Goal: Task Accomplishment & Management: Complete application form

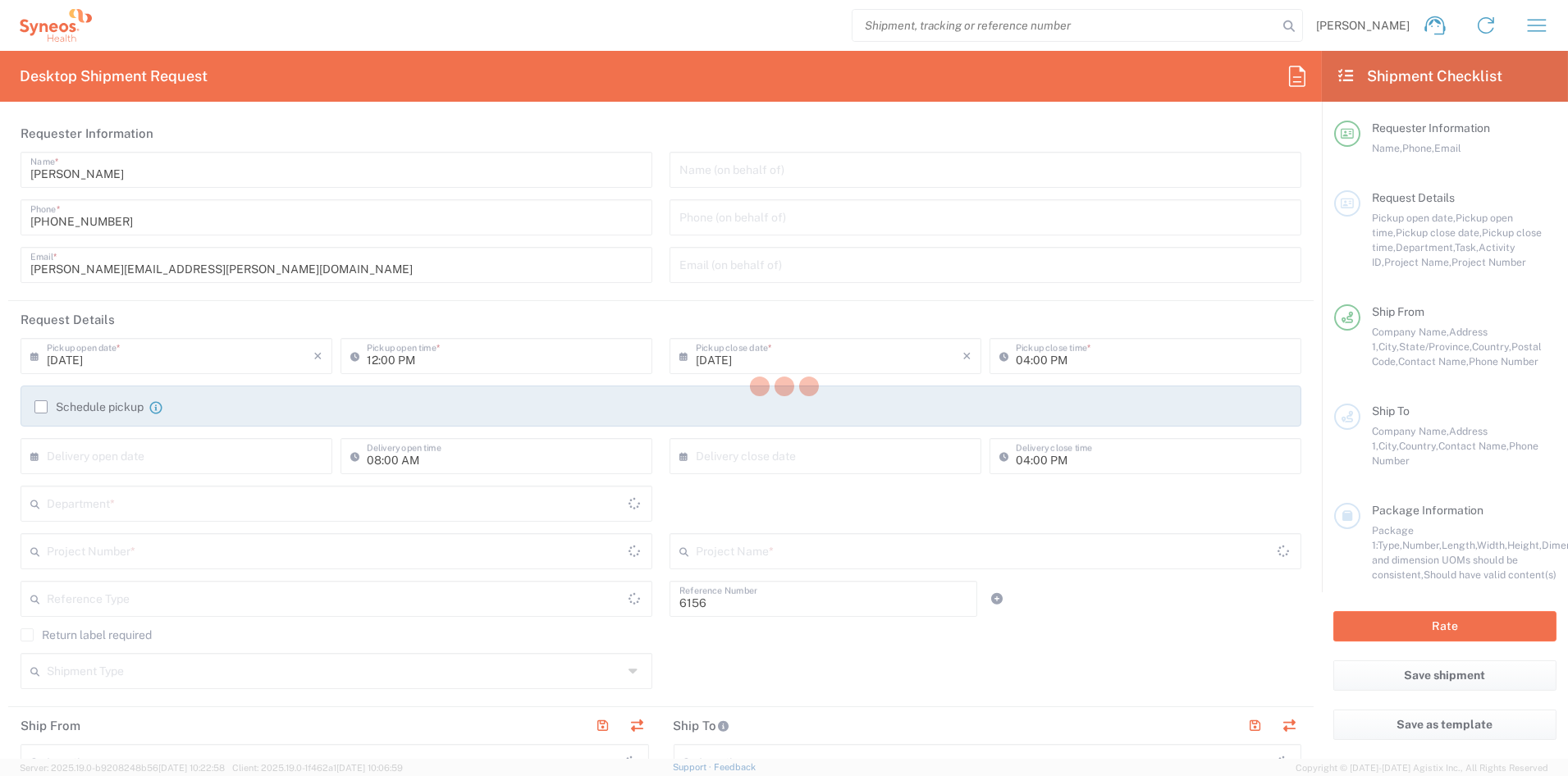
type input "Department"
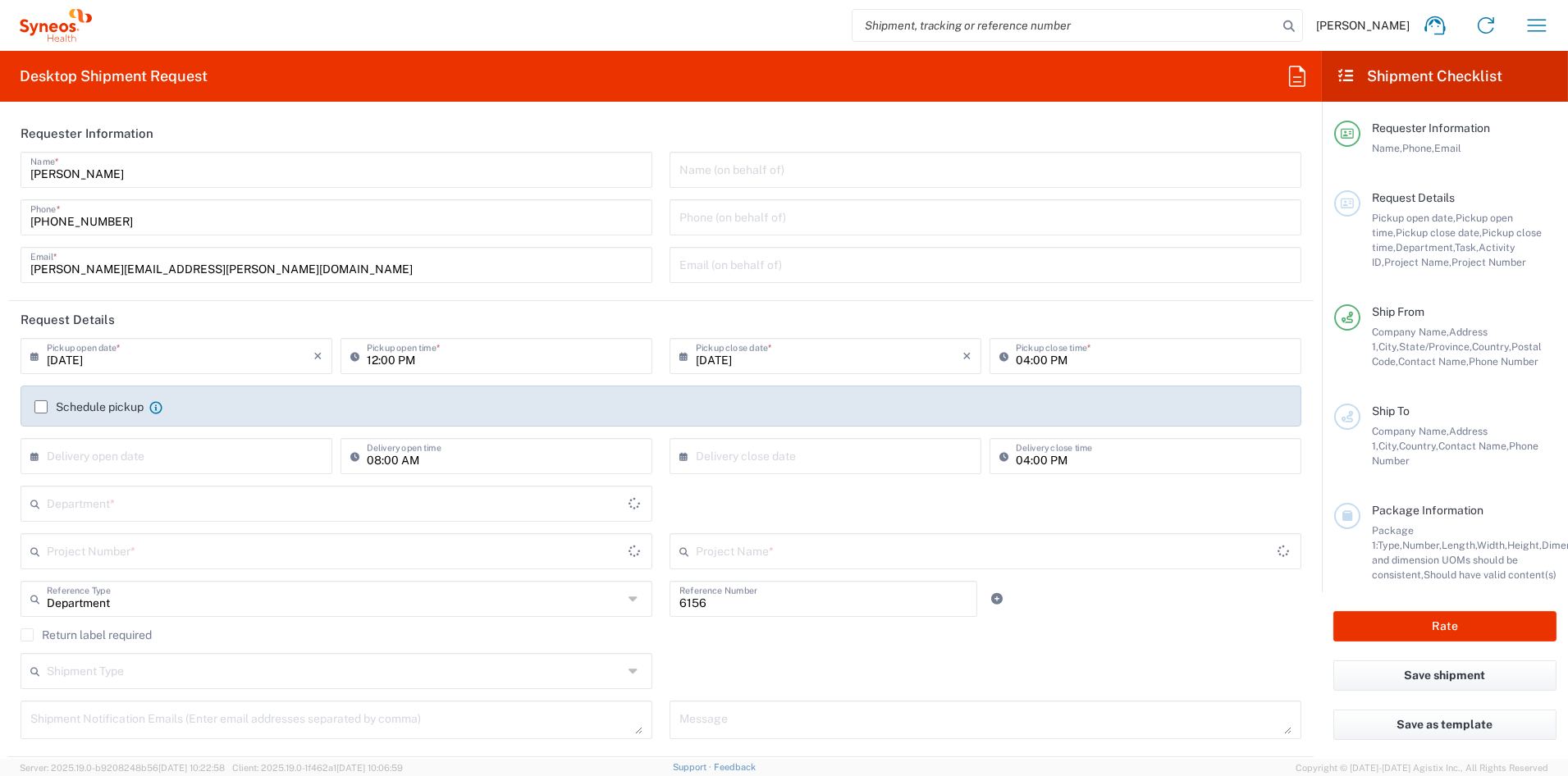
type input "[US_STATE]"
type input "[GEOGRAPHIC_DATA]"
type input "Syneos Health Communications-[GEOGRAPHIC_DATA] [GEOGRAPHIC_DATA]"
drag, startPoint x: 210, startPoint y: 272, endPoint x: -16, endPoint y: 263, distance: 226.2
click at [0, 263] on html "[PERSON_NAME] Home Shipment estimator Shipment tracking Desktop shipment reques…" at bounding box center [784, 388] width 1568 height 776
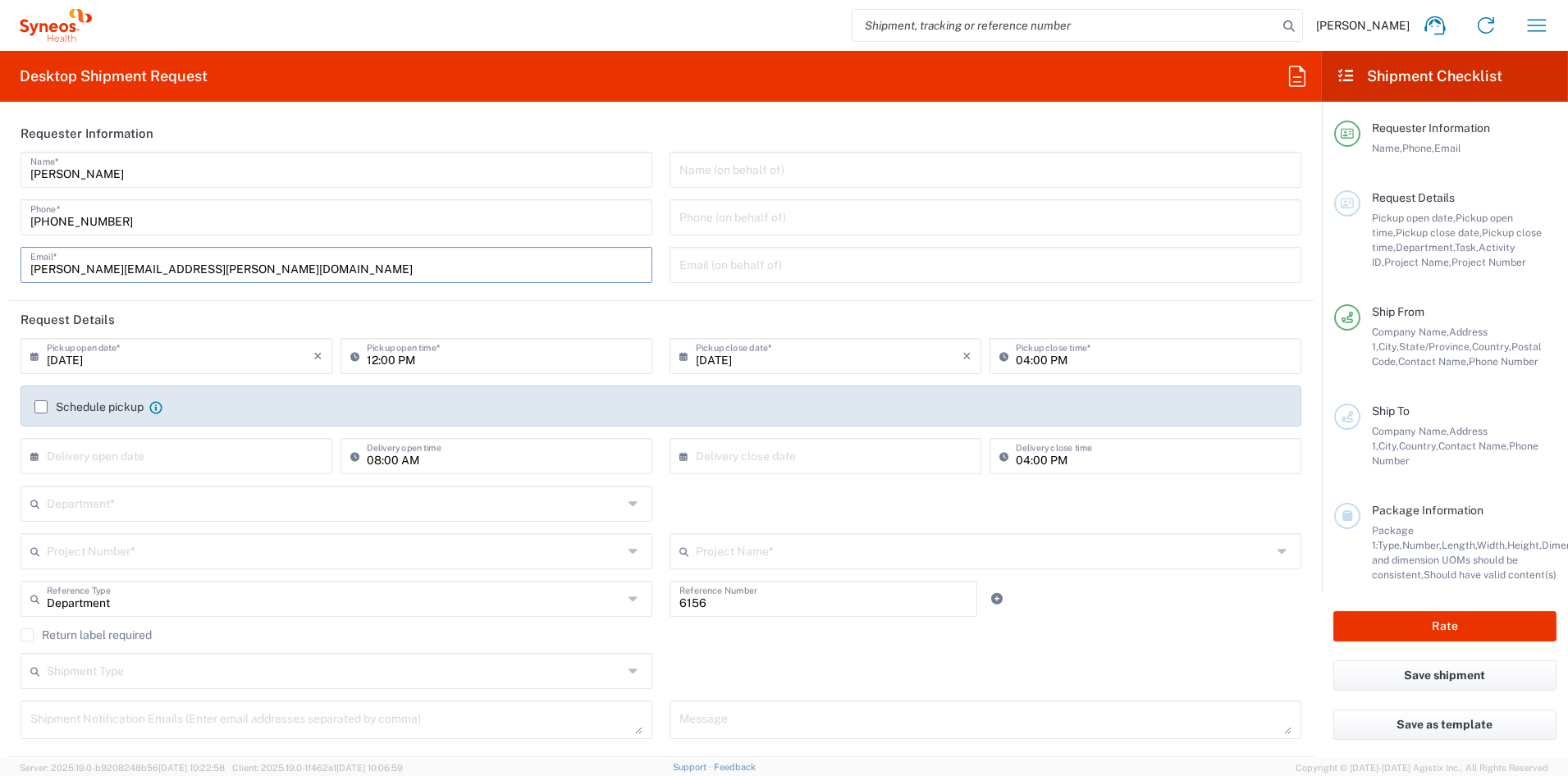
paste input "[PERSON_NAME].[PERSON_NAME]"
type input "[PERSON_NAME][EMAIL_ADDRESS][PERSON_NAME][DOMAIN_NAME]"
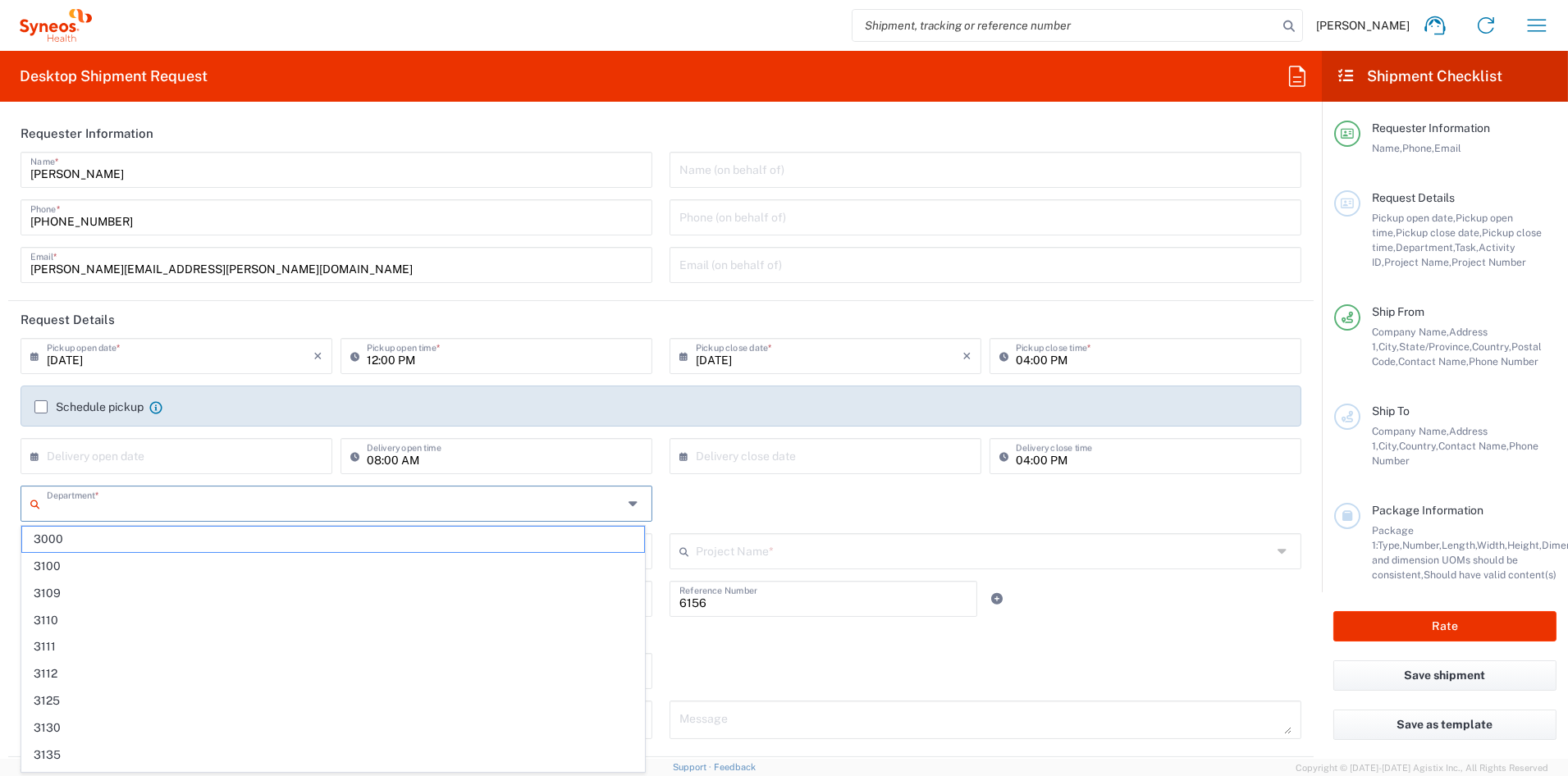
click at [153, 508] on input "text" at bounding box center [335, 503] width 577 height 29
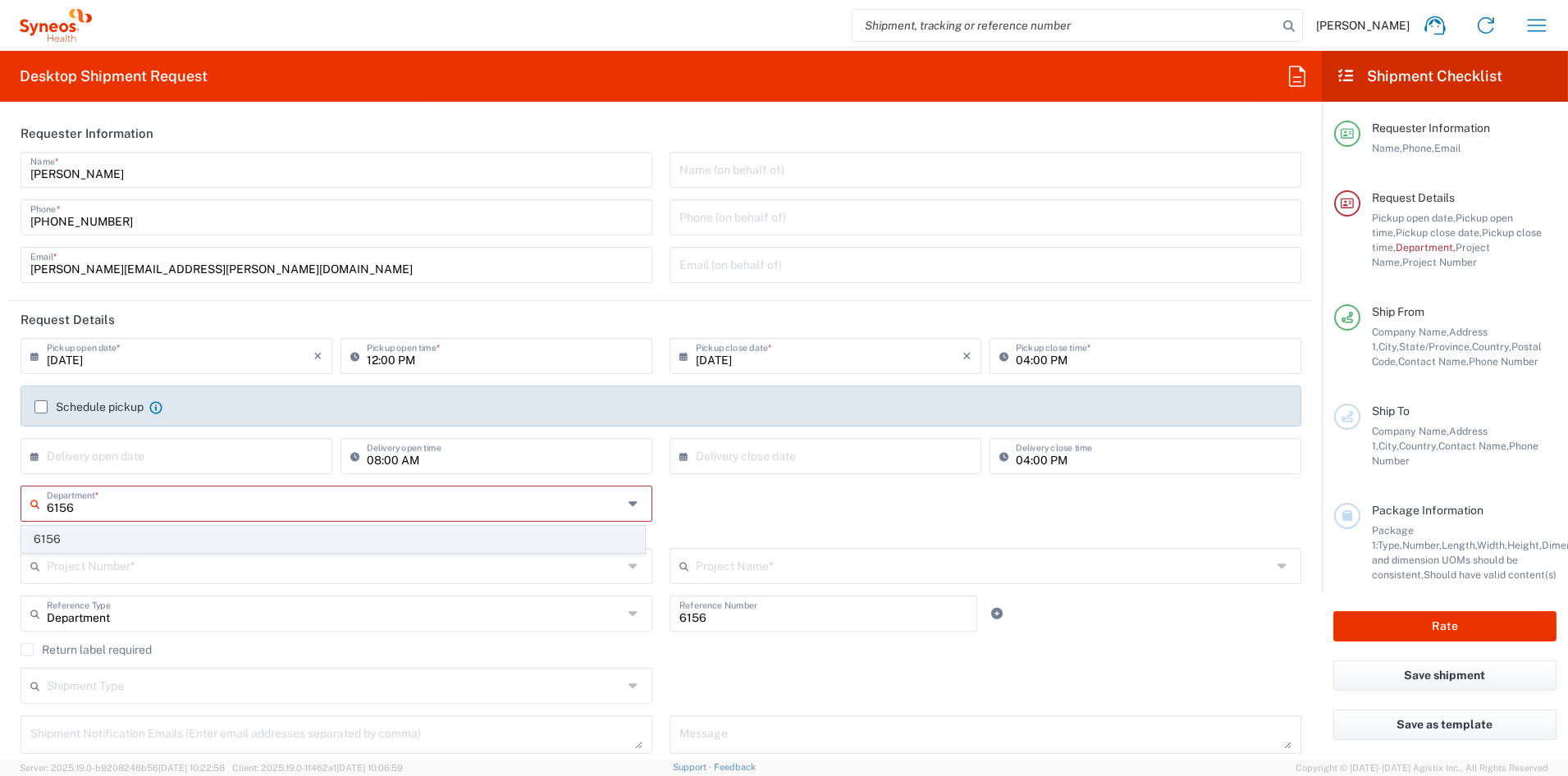
type input "6156"
click at [121, 539] on span "6156" at bounding box center [333, 539] width 622 height 25
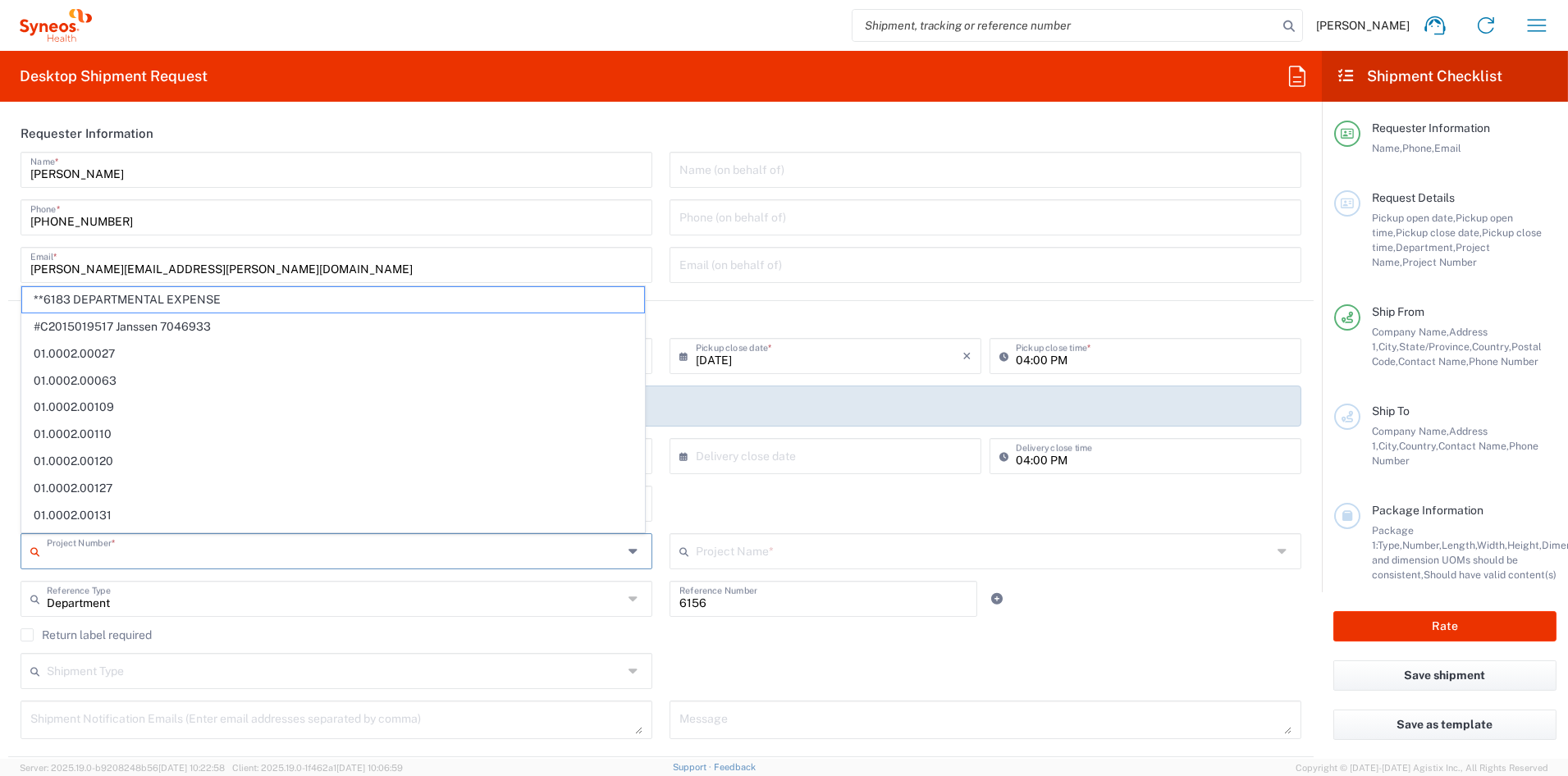
click at [105, 555] on input "text" at bounding box center [335, 550] width 577 height 29
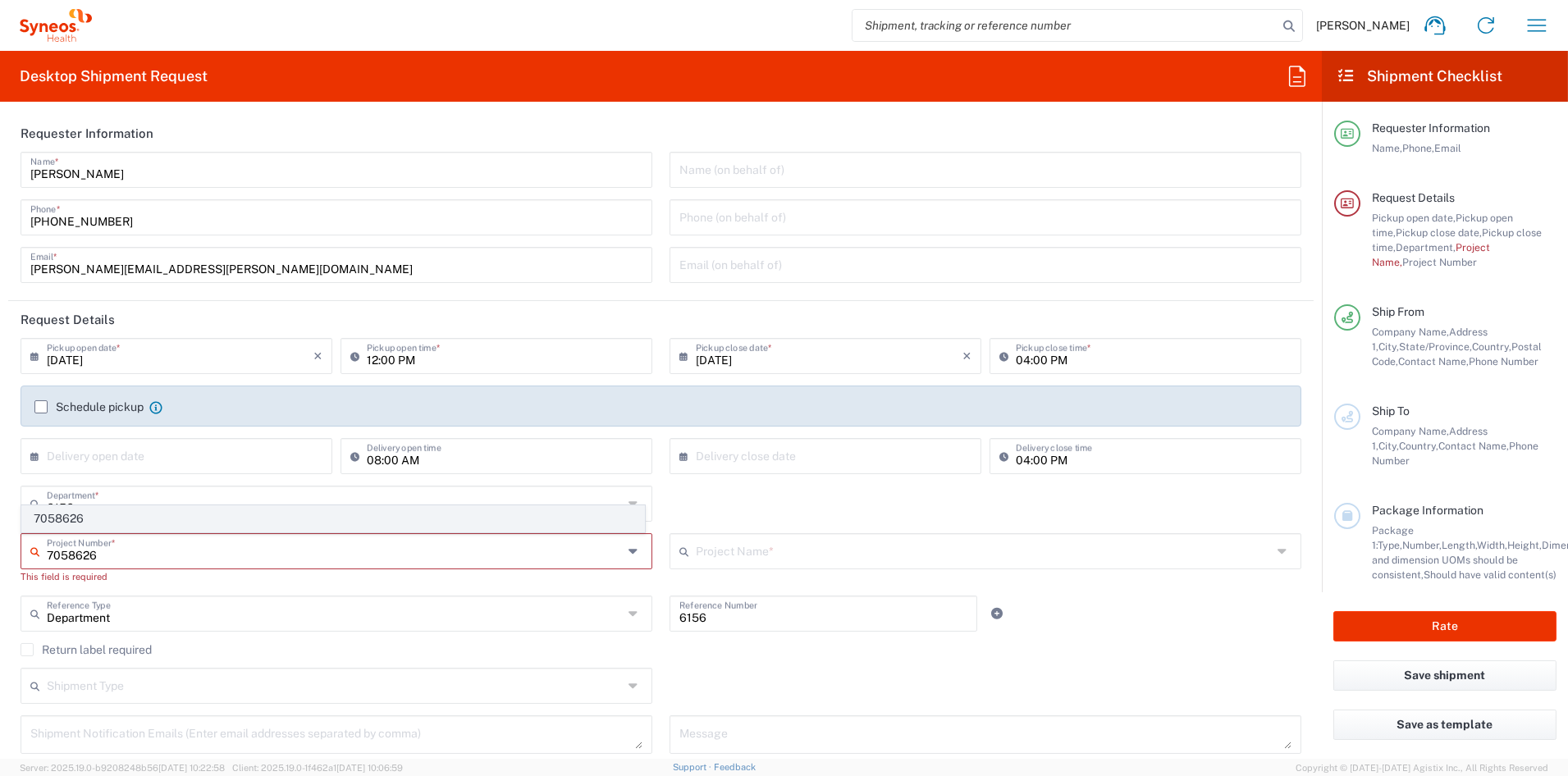
type input "7058626"
click at [120, 522] on span "7058626" at bounding box center [333, 519] width 622 height 25
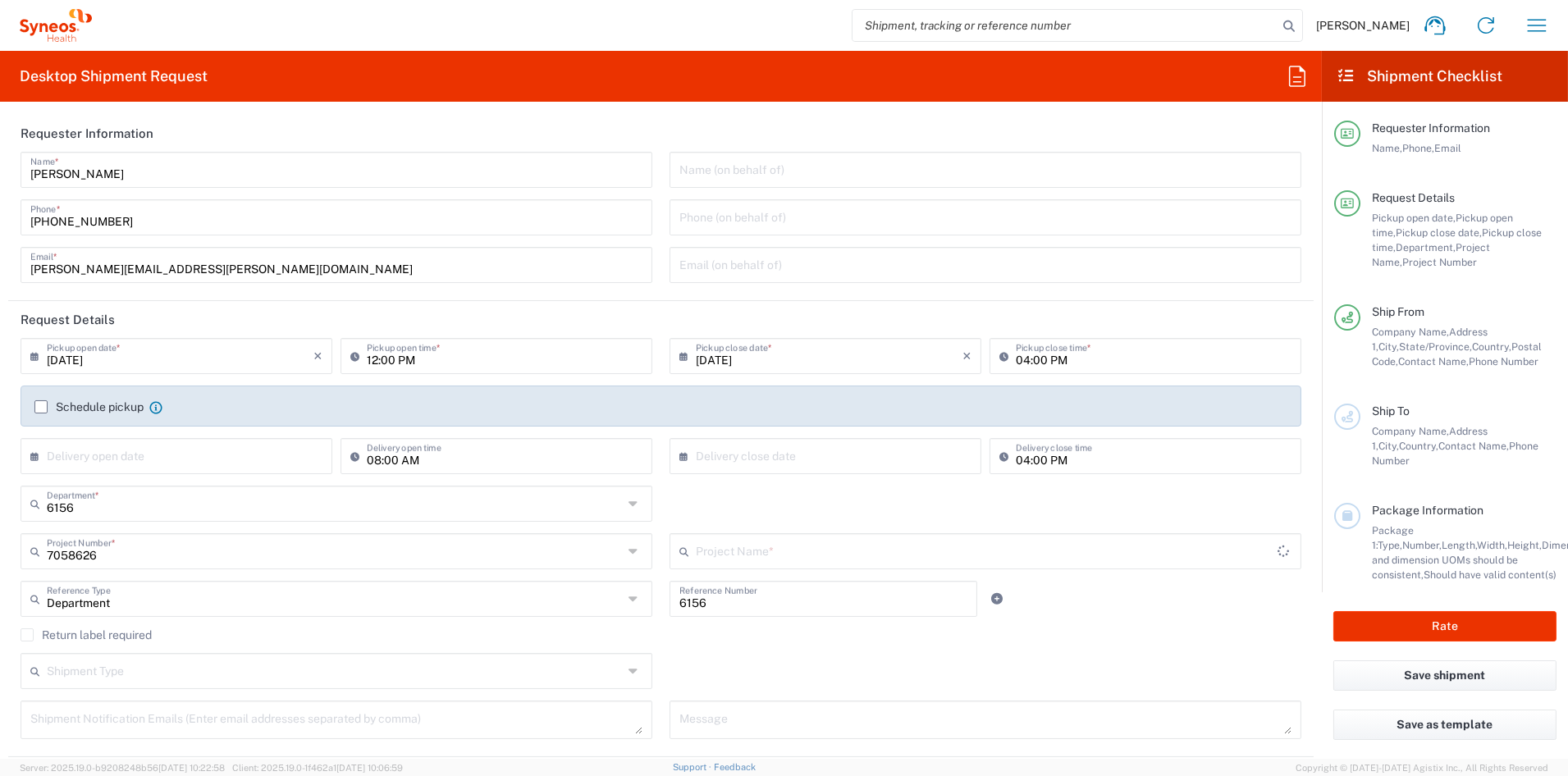
type input "UPSTREAM 7058626"
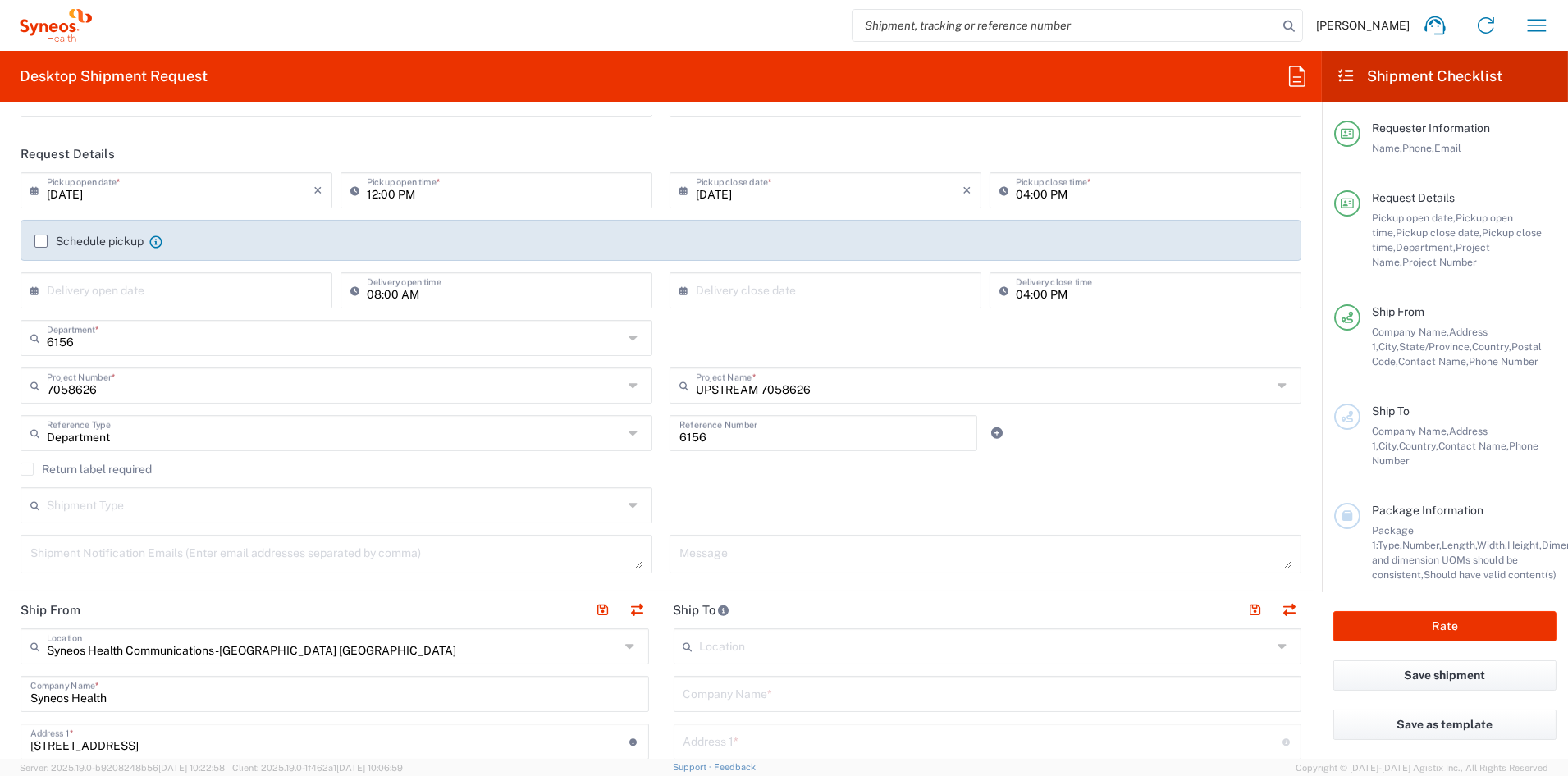
scroll to position [169, 0]
click at [123, 558] on textarea at bounding box center [336, 551] width 612 height 29
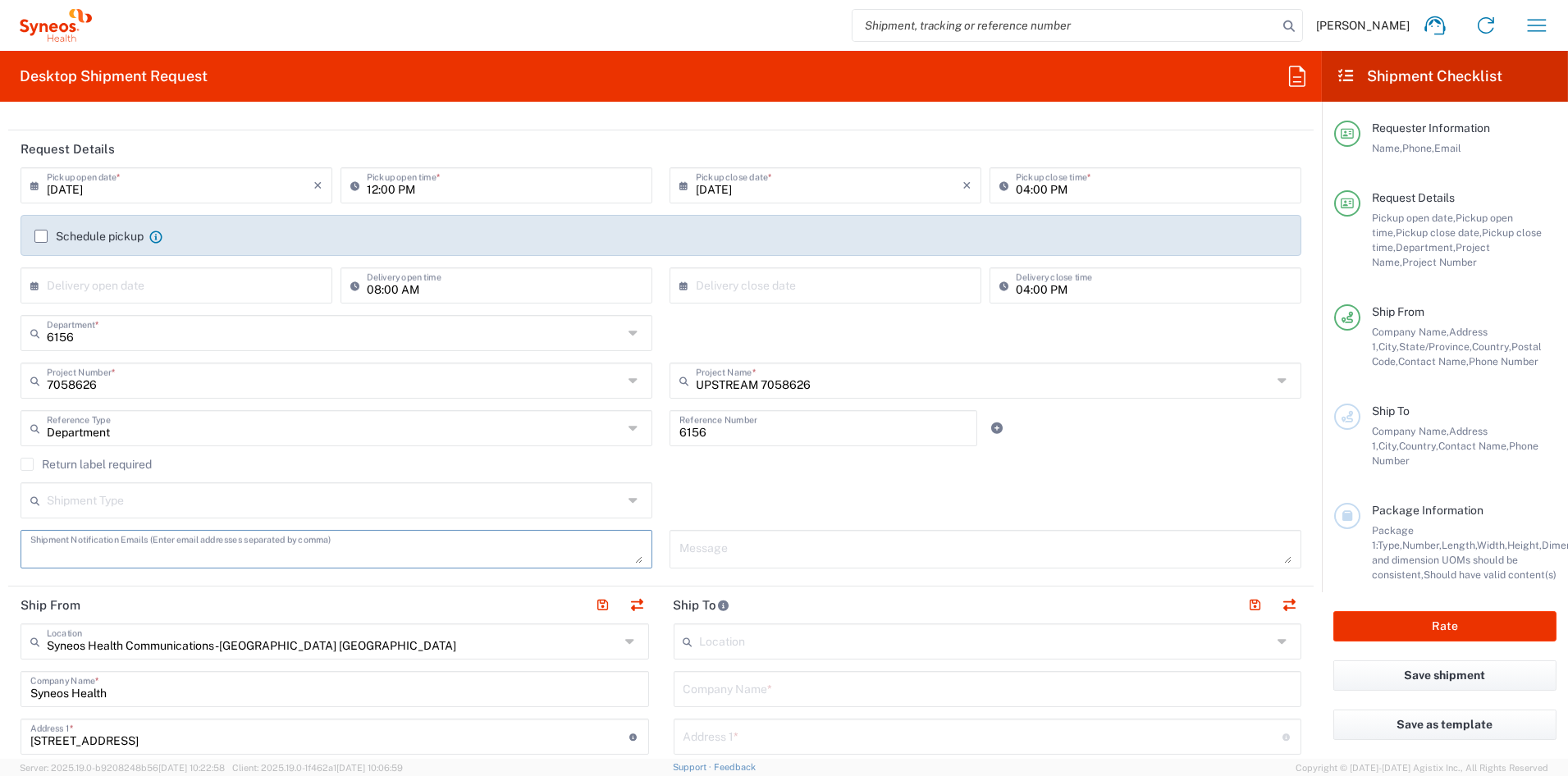
paste textarea "[PERSON_NAME][EMAIL_ADDRESS][PERSON_NAME][DOMAIN_NAME]"
type textarea "[PERSON_NAME][EMAIL_ADDRESS][PERSON_NAME][DOMAIN_NAME]"
click at [730, 545] on textarea at bounding box center [985, 549] width 612 height 29
paste textarea "SHCS-7058626-CAN_(2001)"
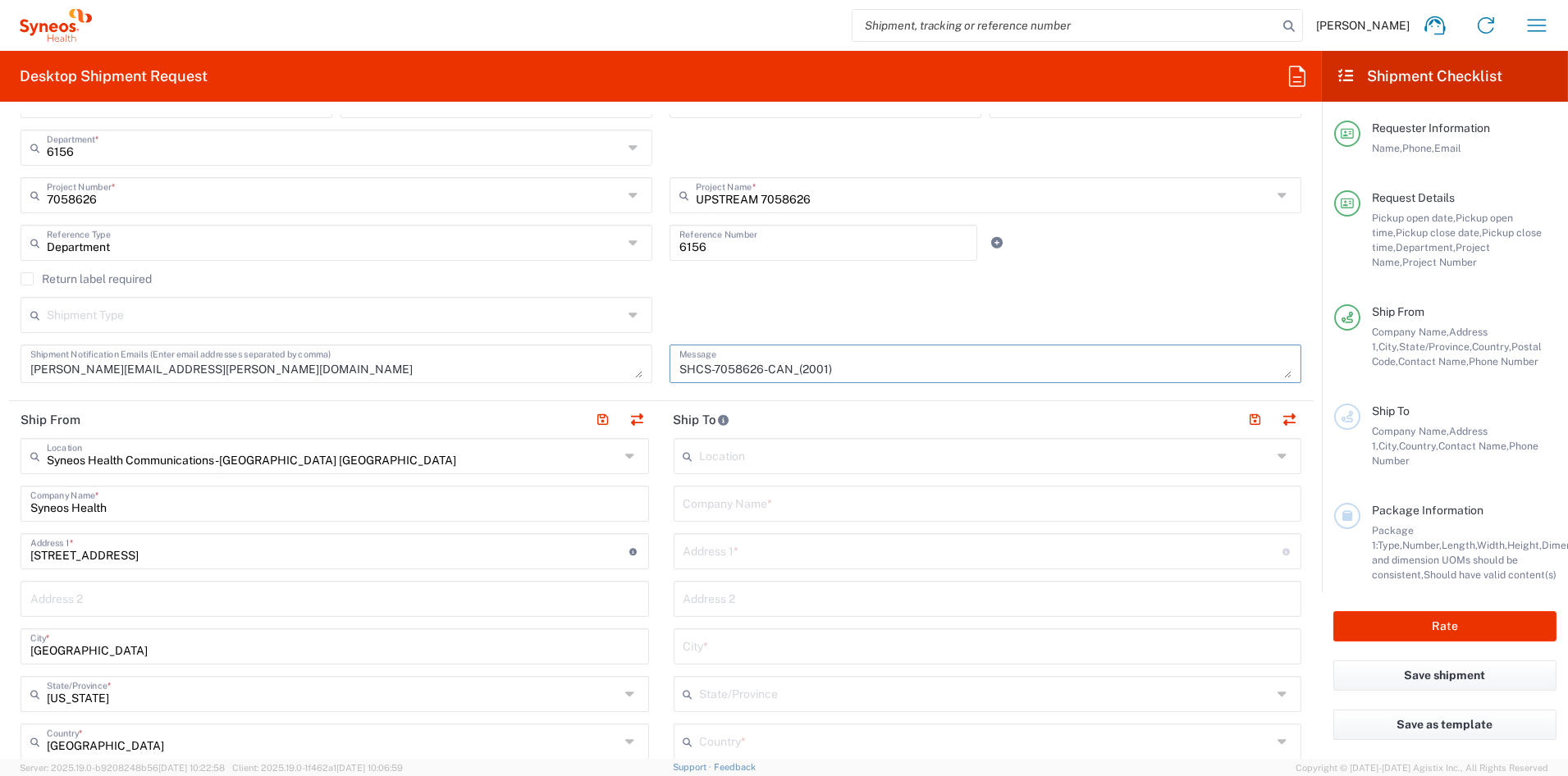
scroll to position [353, 0]
type textarea "SHCS-7058626-CAN_(2001)"
click at [749, 514] on input "text" at bounding box center [988, 506] width 609 height 29
paste input "Dynamic Drug Advancement"
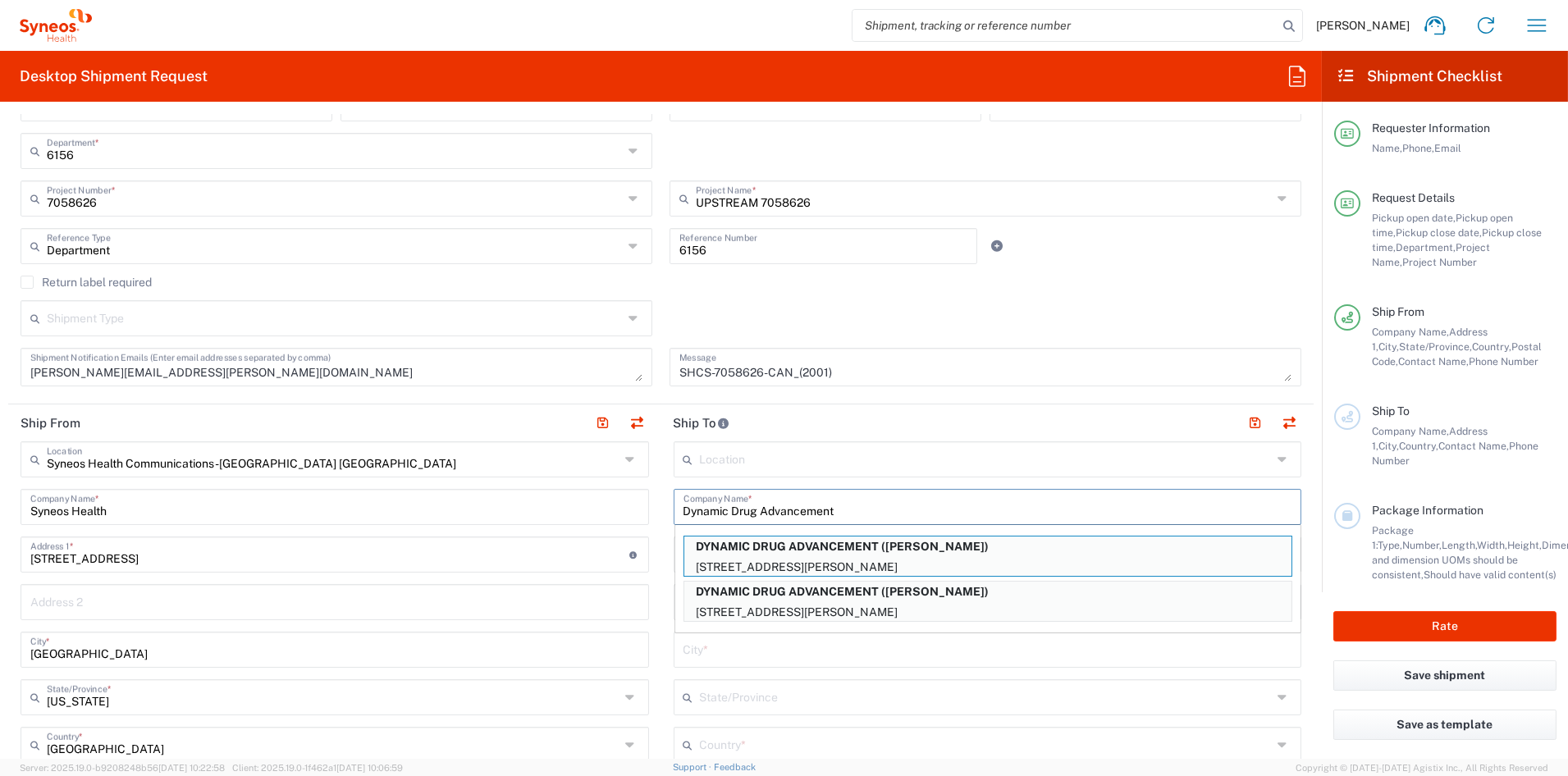
type input "Dynamic Drug Advancement"
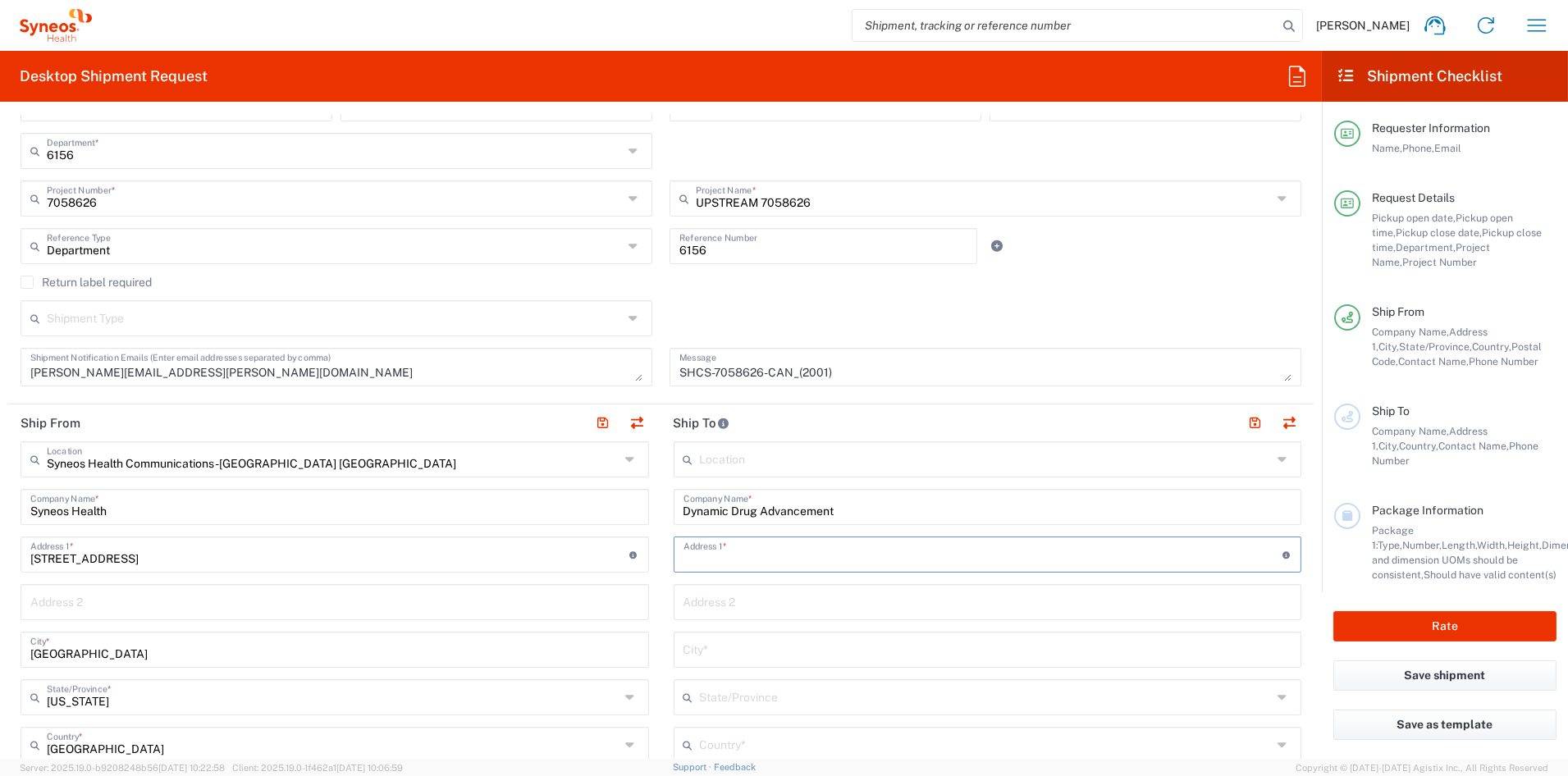
paste input "[STREET_ADDRESS][PERSON_NAME]"
type input "[STREET_ADDRESS][PERSON_NAME]"
click at [762, 607] on input "text" at bounding box center [988, 601] width 609 height 29
click at [761, 607] on input "text" at bounding box center [988, 601] width 609 height 29
paste input "Suite 201"
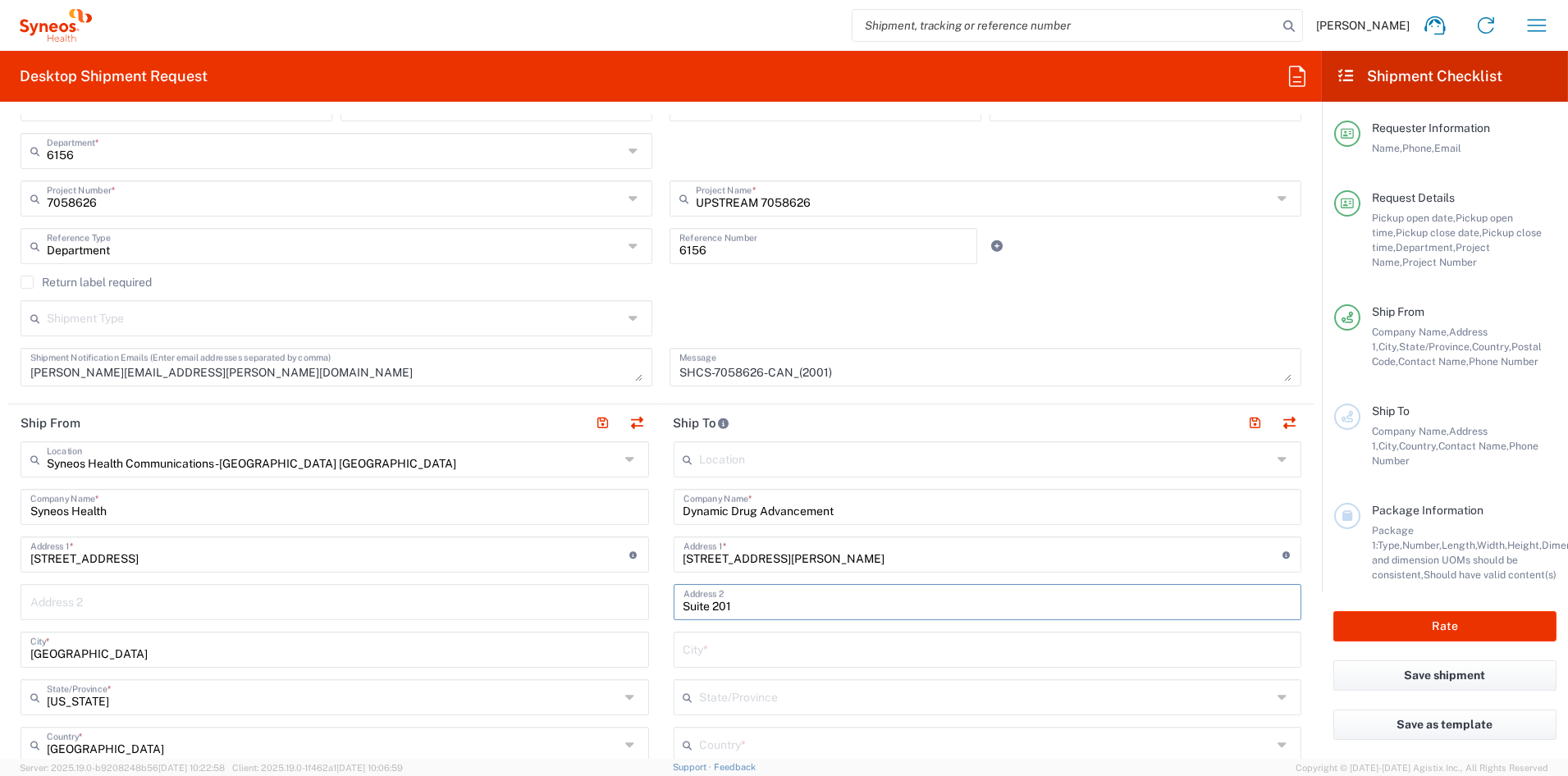
type input "Suite 201"
click at [683, 648] on input "text" at bounding box center [988, 648] width 609 height 29
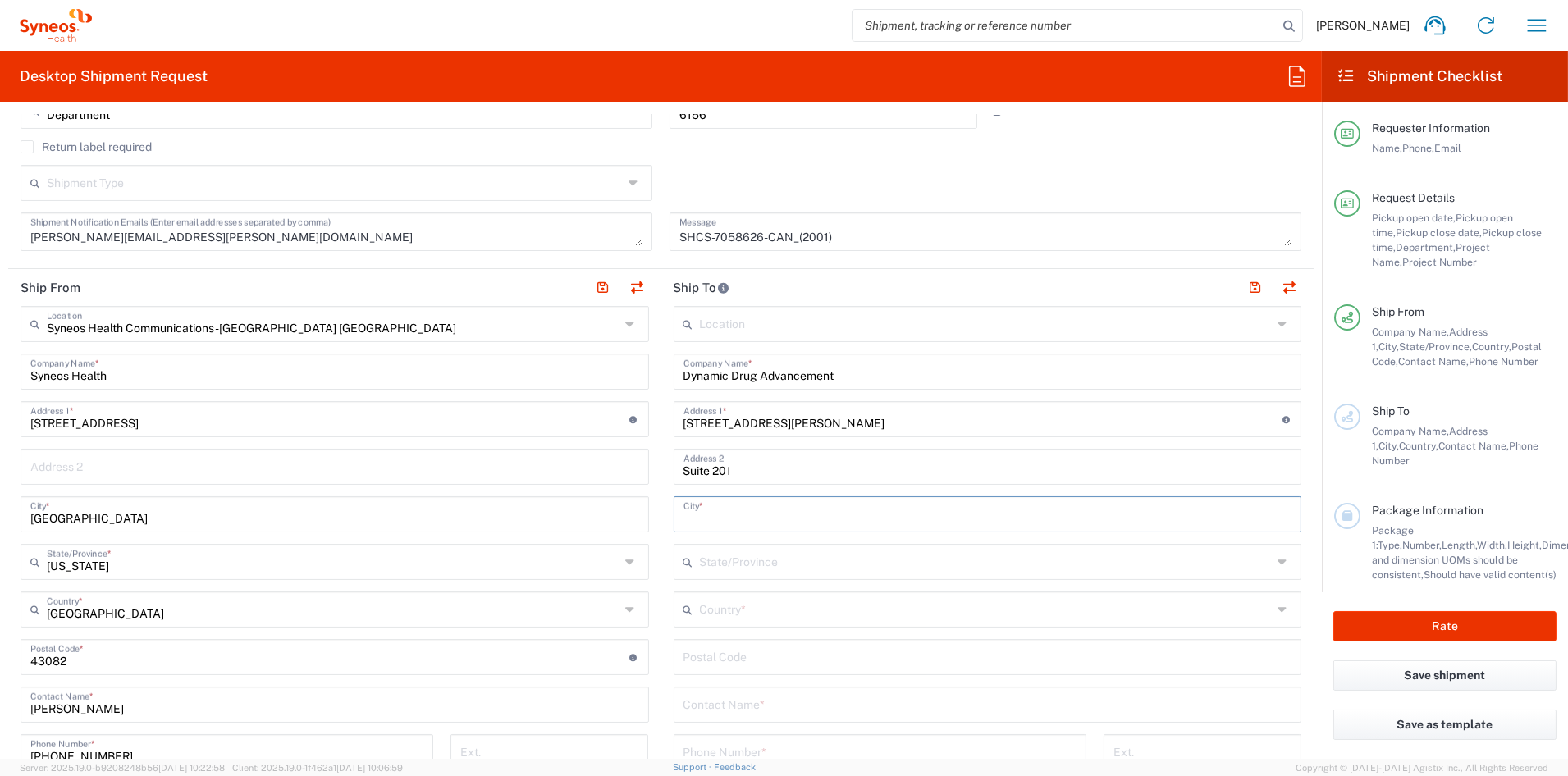
scroll to position [478, 0]
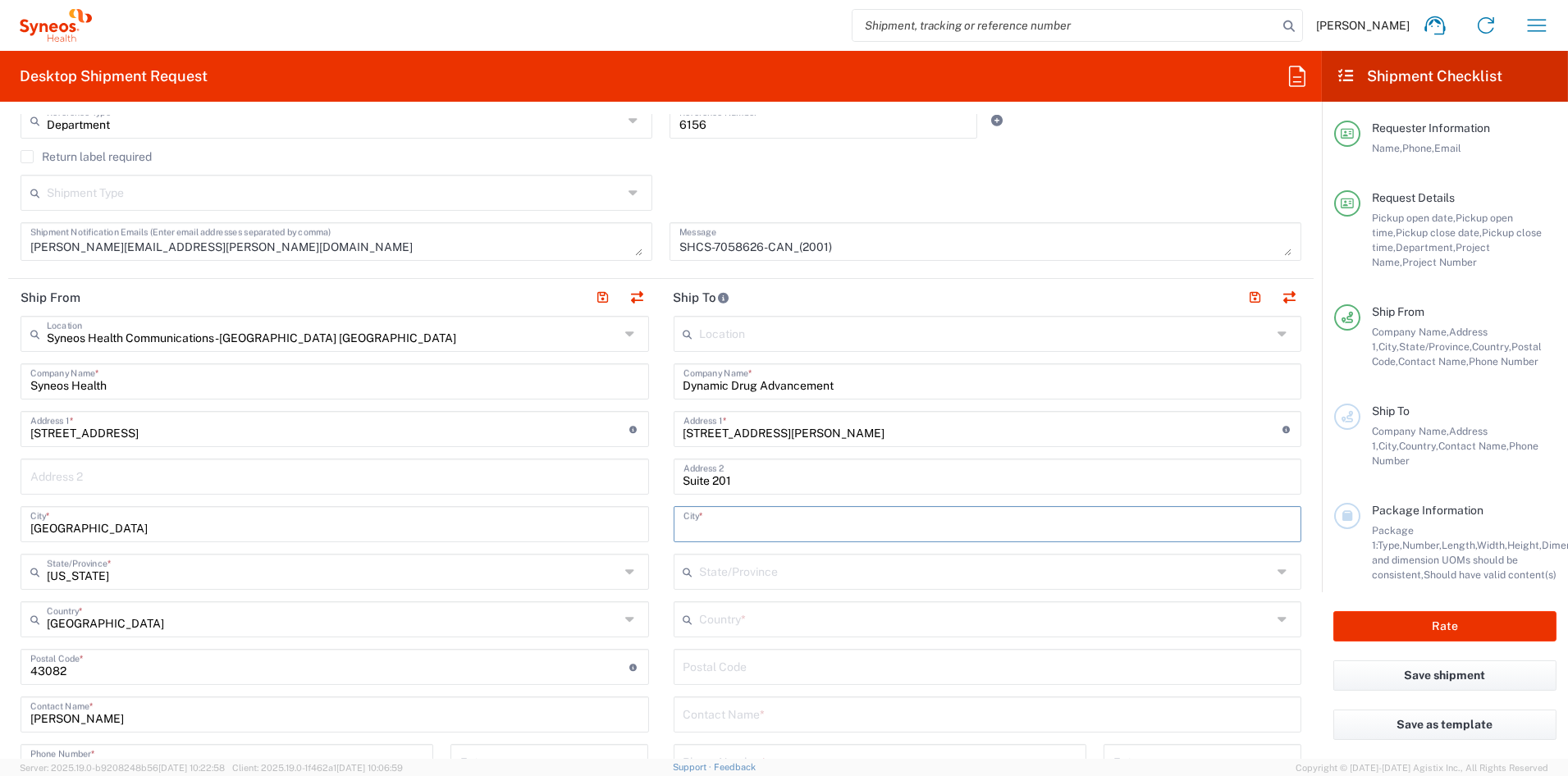
click at [758, 616] on agx-dropdown-input "Country * [GEOGRAPHIC_DATA] [GEOGRAPHIC_DATA] [GEOGRAPHIC_DATA] [GEOGRAPHIC_DAT…" at bounding box center [987, 619] width 628 height 36
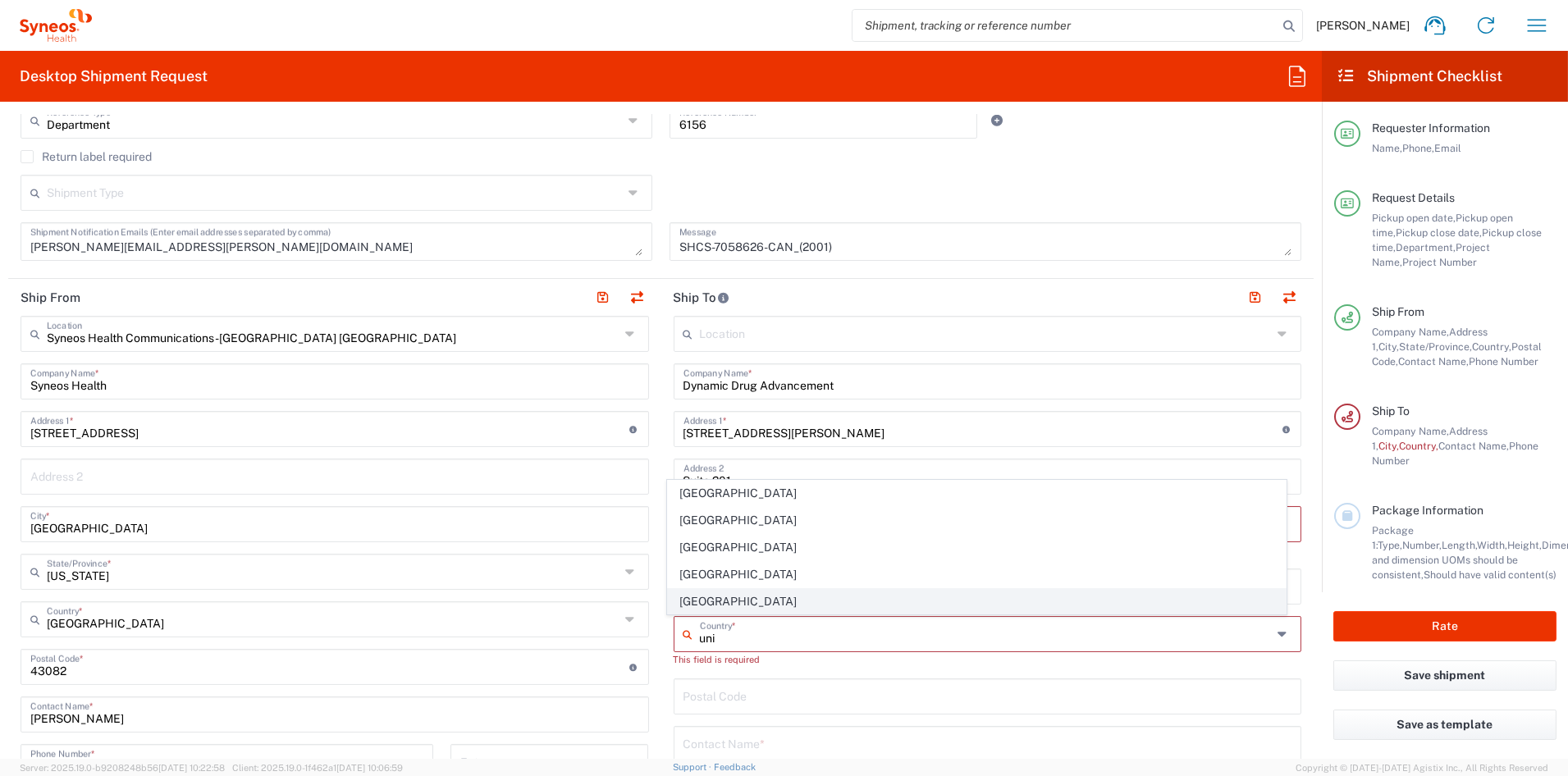
click at [706, 604] on span "[GEOGRAPHIC_DATA]" at bounding box center [976, 602] width 618 height 25
type input "[GEOGRAPHIC_DATA]"
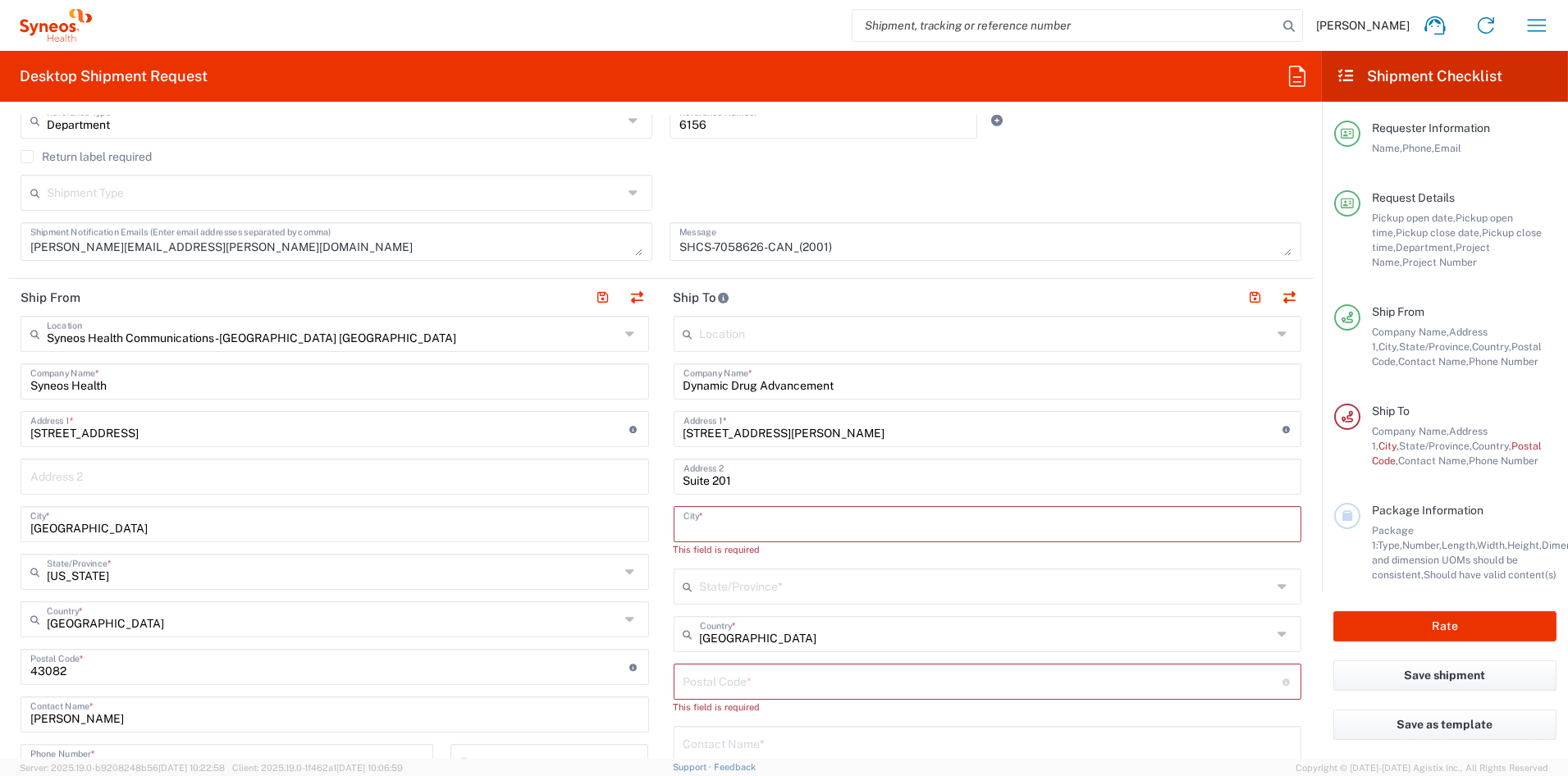
click at [744, 523] on input "text" at bounding box center [988, 523] width 609 height 29
paste input "Ajax"
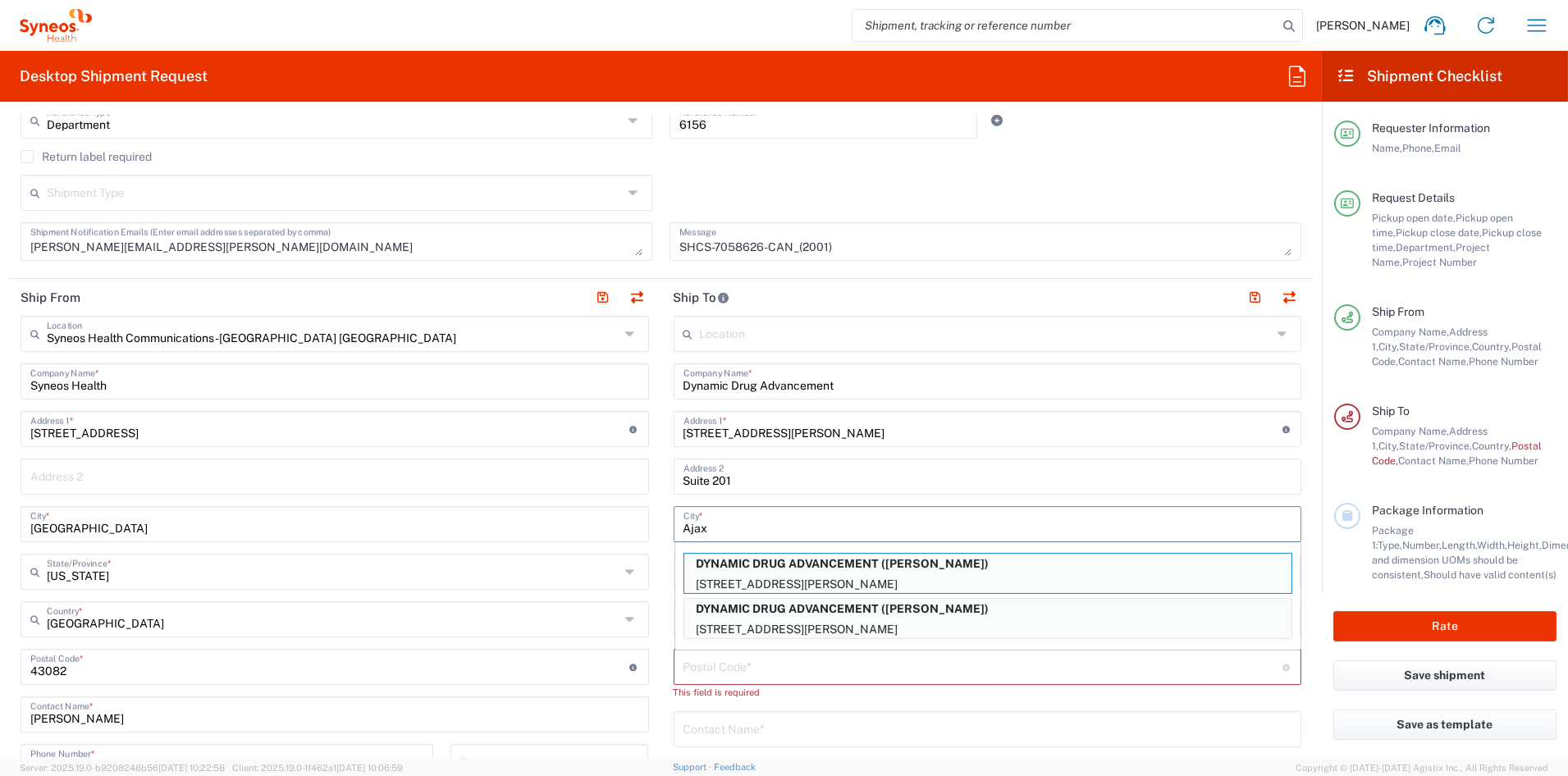
click at [795, 522] on input "Ajax" at bounding box center [988, 523] width 609 height 29
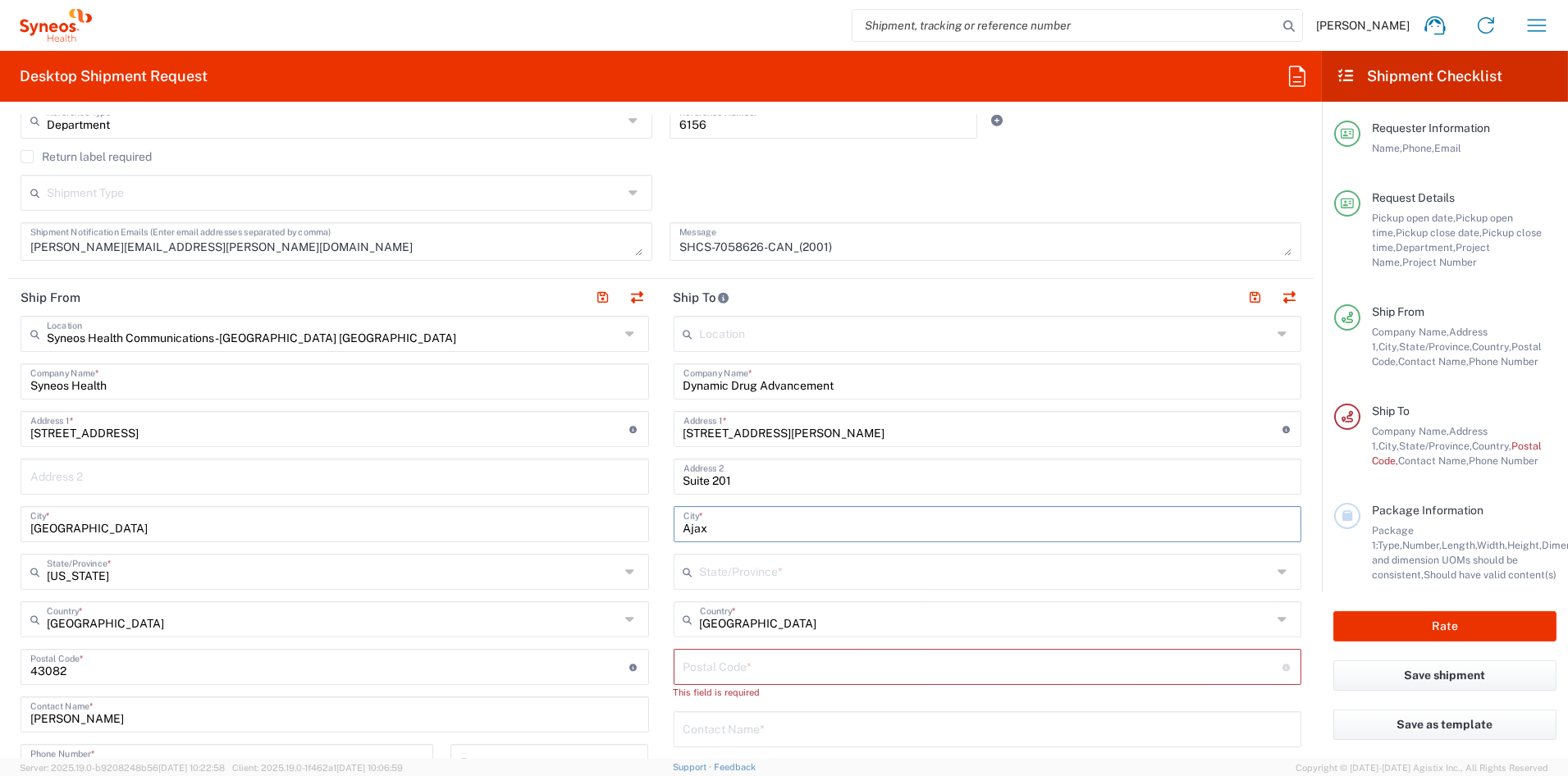
type input "Ajax"
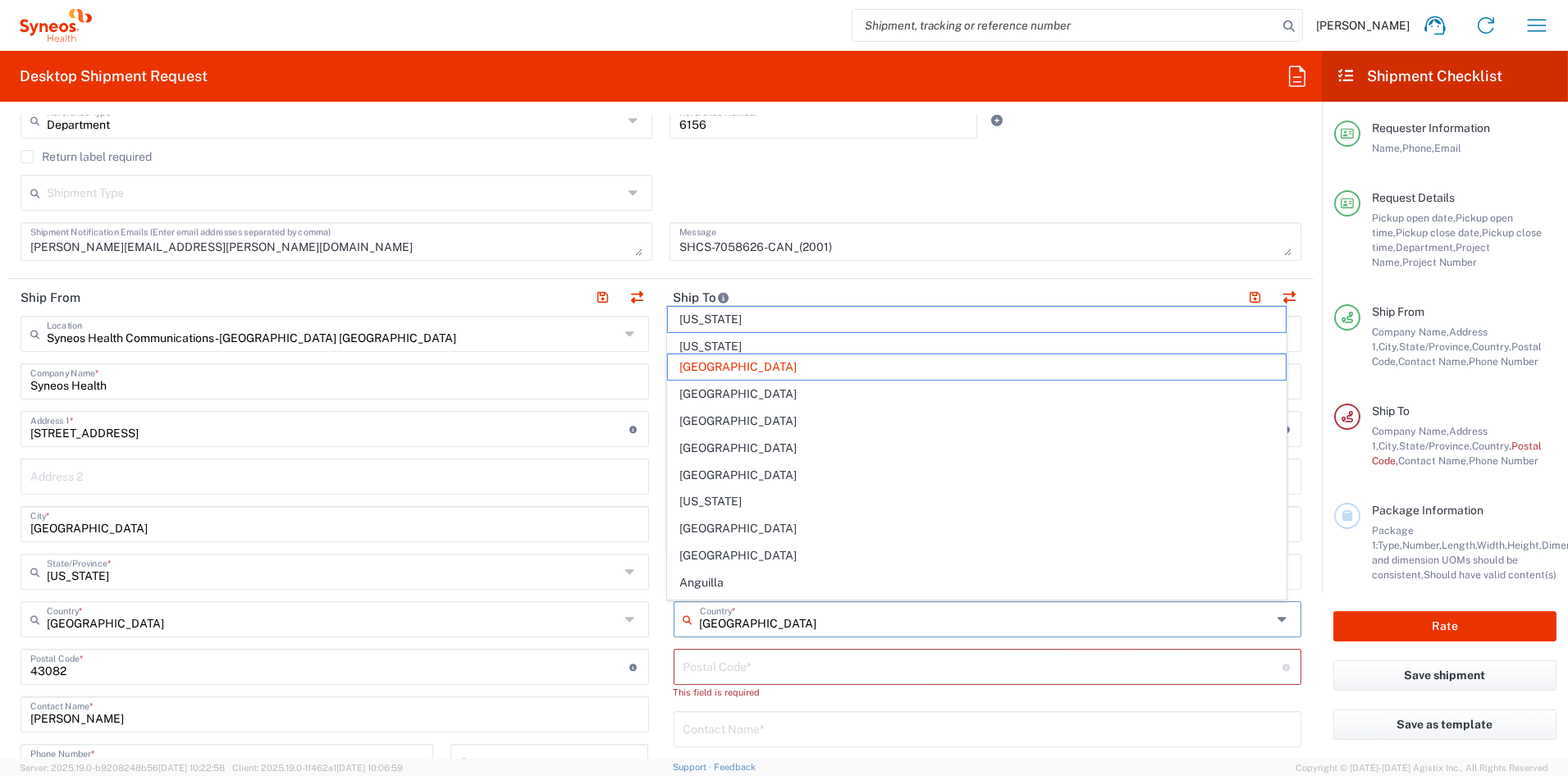
click at [752, 621] on input "[GEOGRAPHIC_DATA]" at bounding box center [985, 618] width 573 height 29
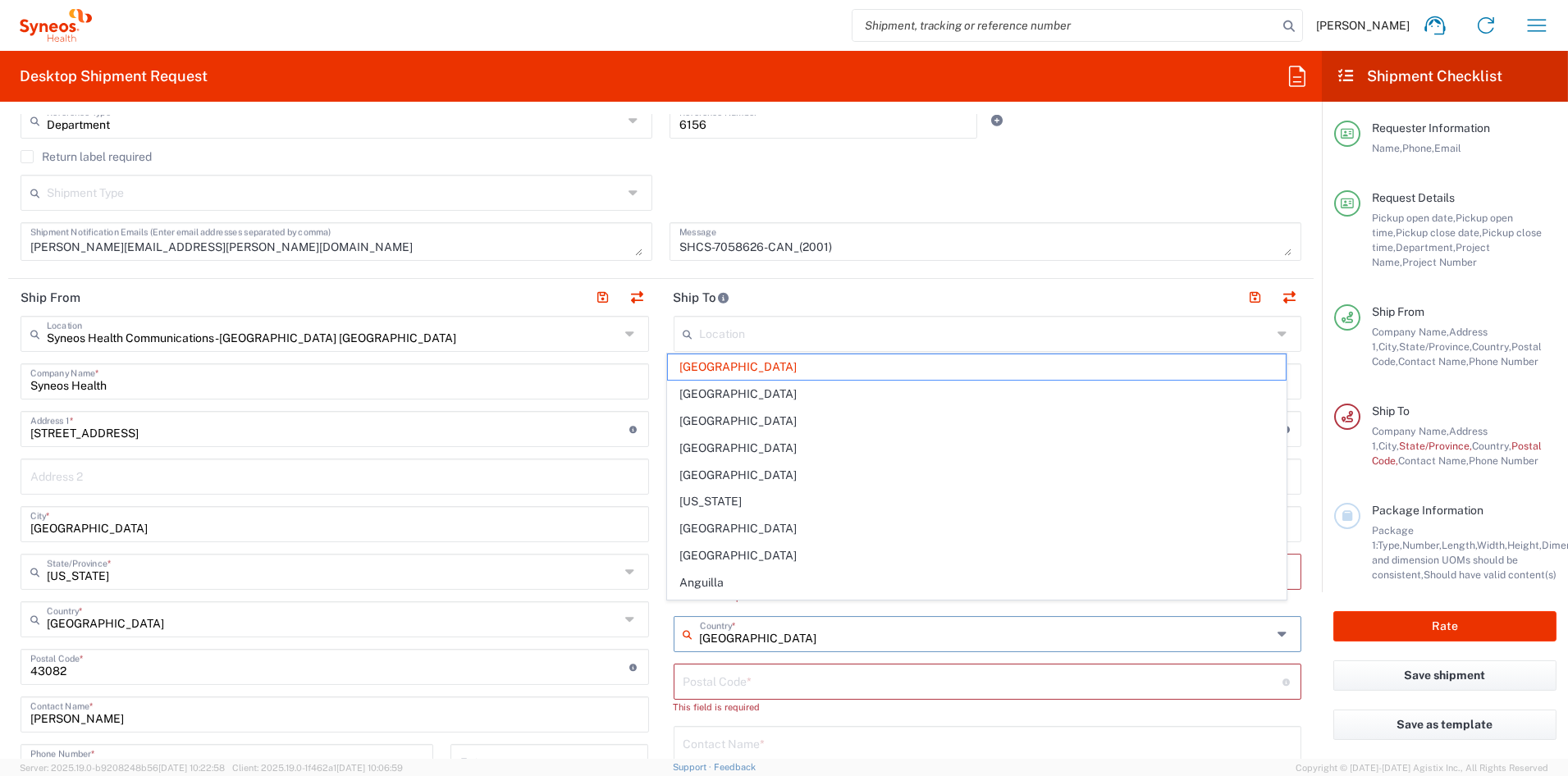
drag, startPoint x: 789, startPoint y: 635, endPoint x: 651, endPoint y: 627, distance: 138.2
click at [651, 627] on div "Ship From Syneos Health Communications-[GEOGRAPHIC_DATA] [GEOGRAPHIC_DATA] Loca…" at bounding box center [661, 660] width 1305 height 763
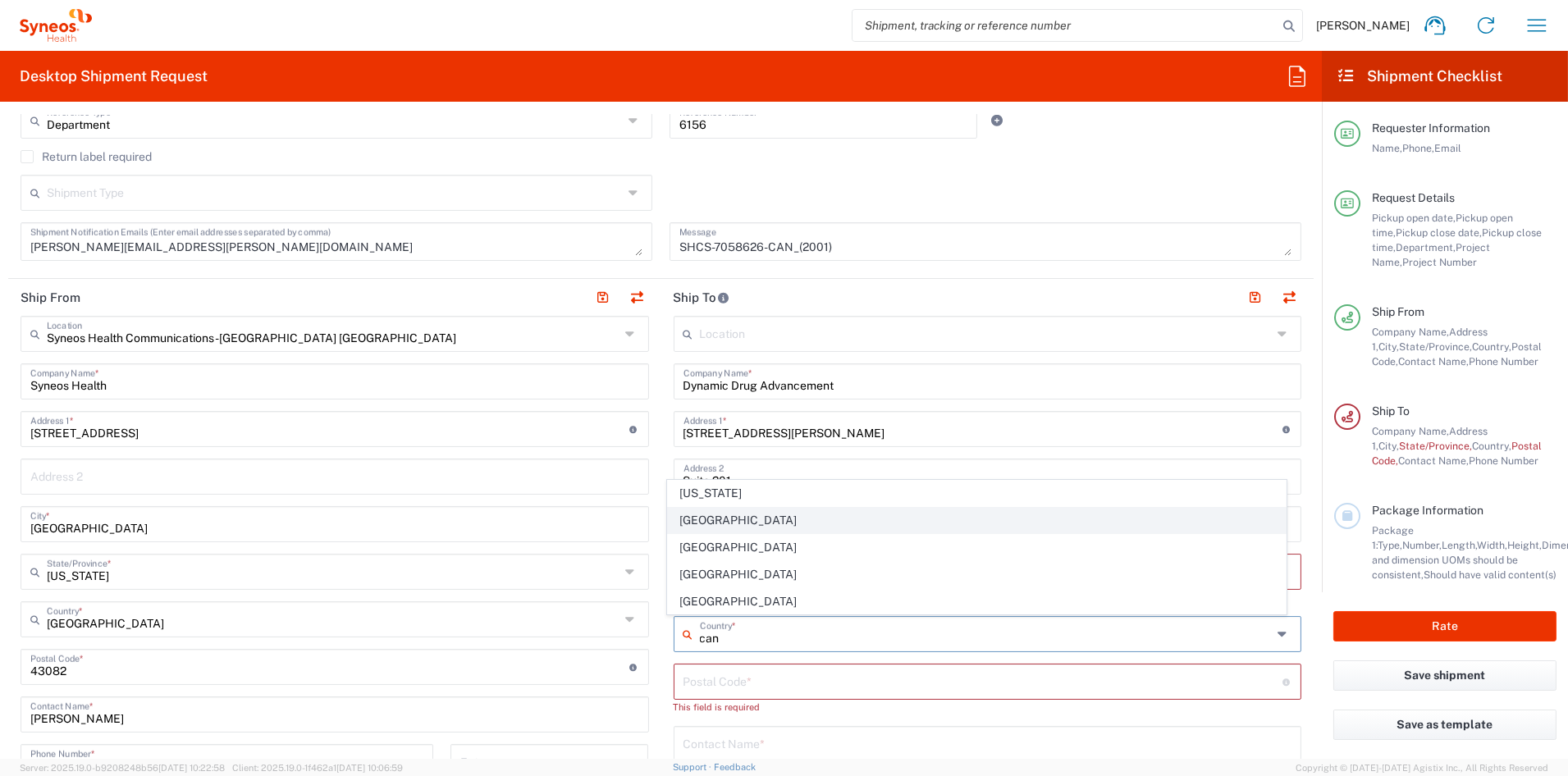
click at [703, 519] on span "[GEOGRAPHIC_DATA]" at bounding box center [976, 521] width 618 height 25
type input "[GEOGRAPHIC_DATA]"
type input "Sender/Shipper"
type input "Delivery Duty Paid"
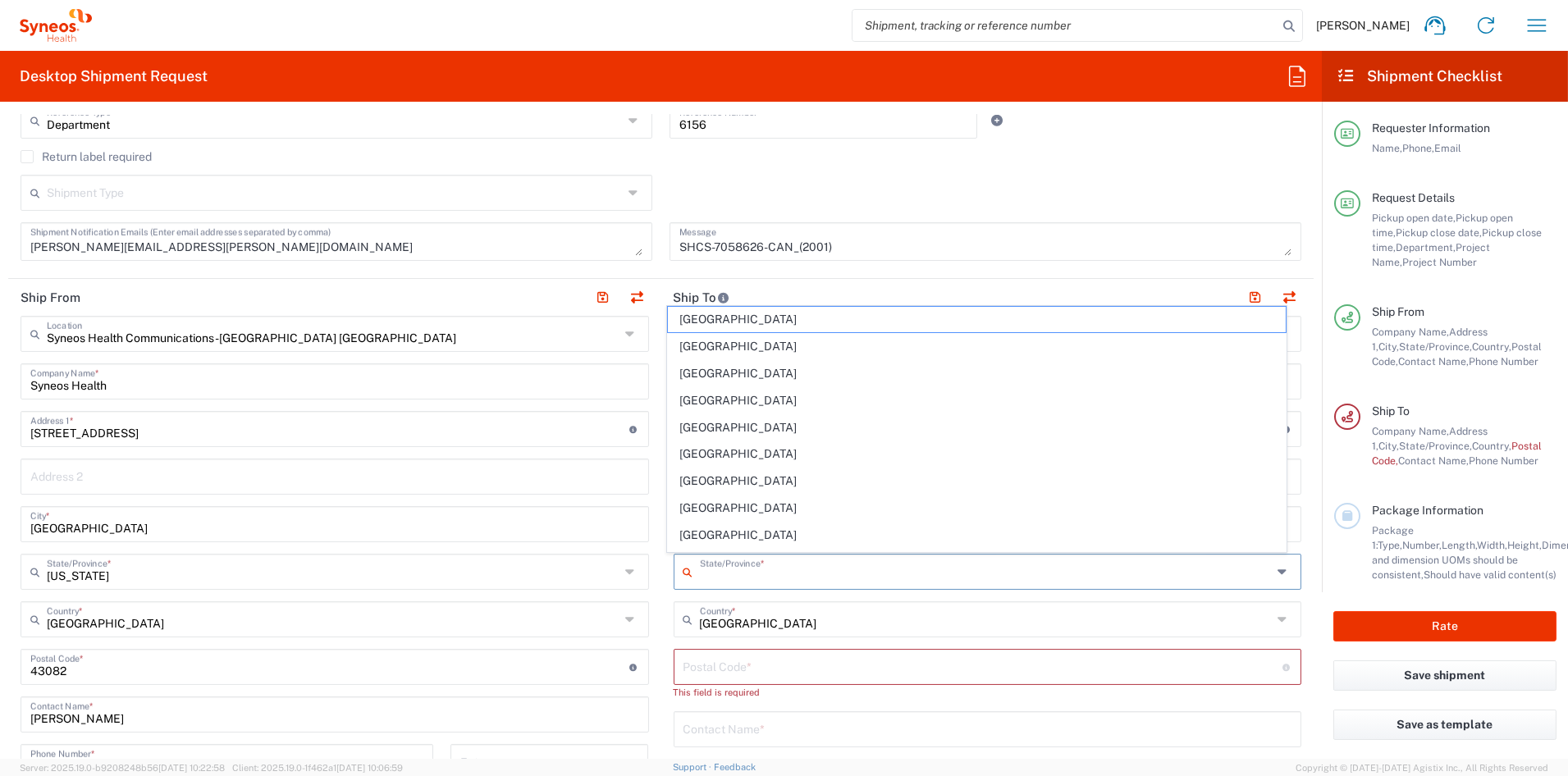
click at [734, 578] on input "text" at bounding box center [985, 570] width 573 height 29
click at [704, 539] on span "[GEOGRAPHIC_DATA]" at bounding box center [976, 535] width 618 height 25
type input "[GEOGRAPHIC_DATA]"
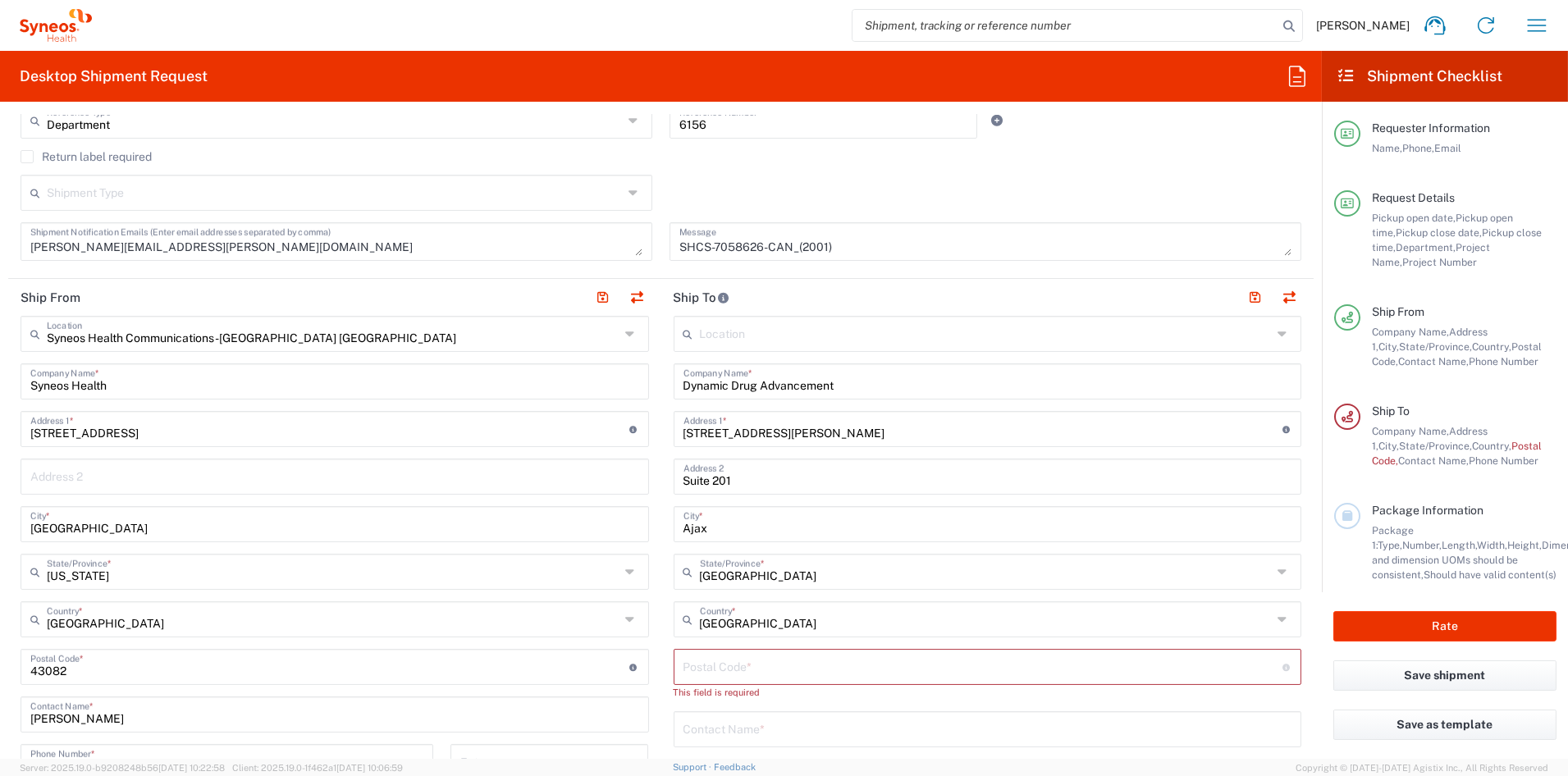
click at [766, 662] on input "undefined" at bounding box center [983, 666] width 599 height 29
paste input "L1S 2J5"
type input "L1S 2J5"
click at [810, 714] on input "text" at bounding box center [988, 714] width 609 height 29
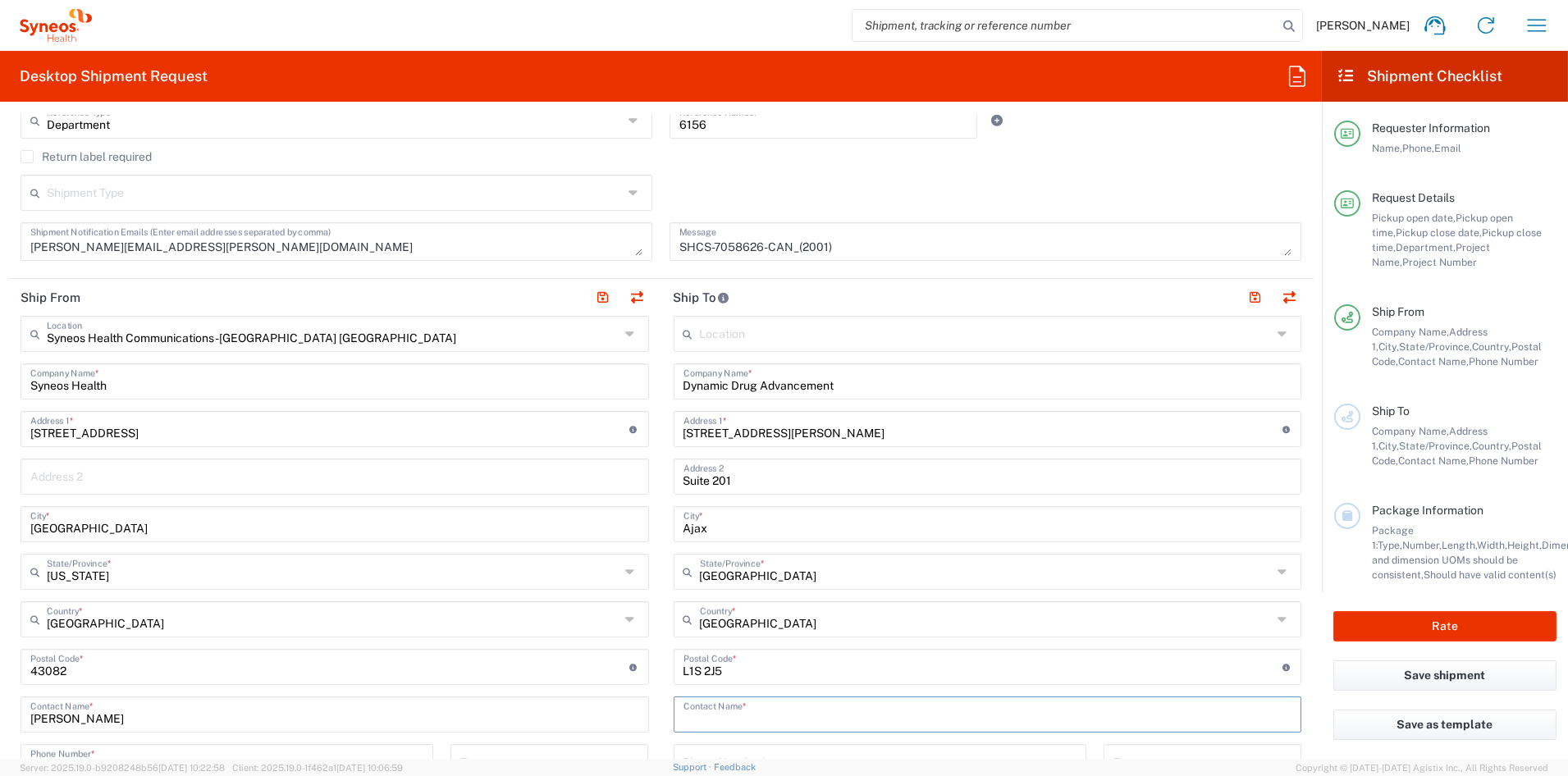
paste input "[PERSON_NAME]"
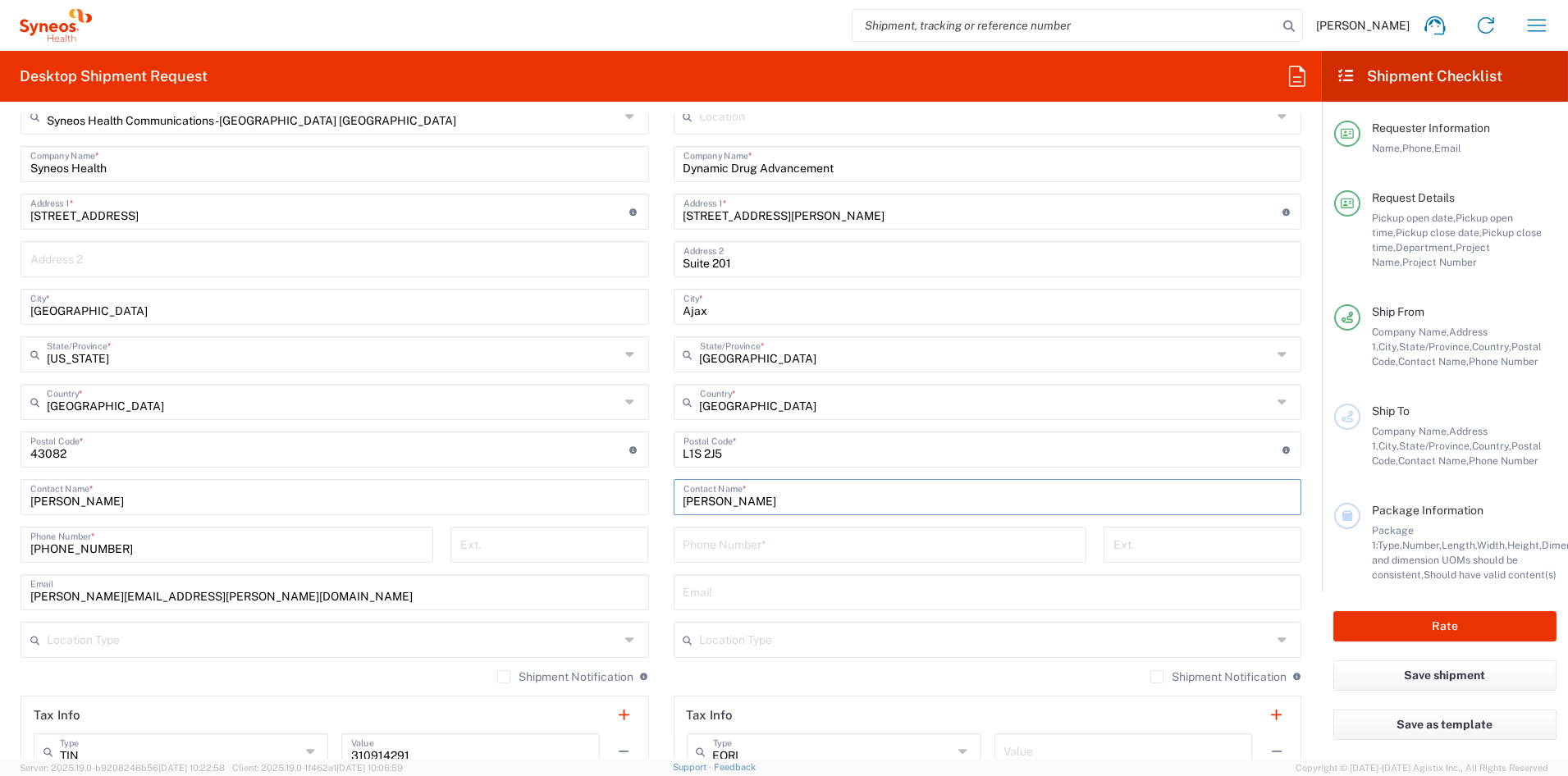
scroll to position [703, 0]
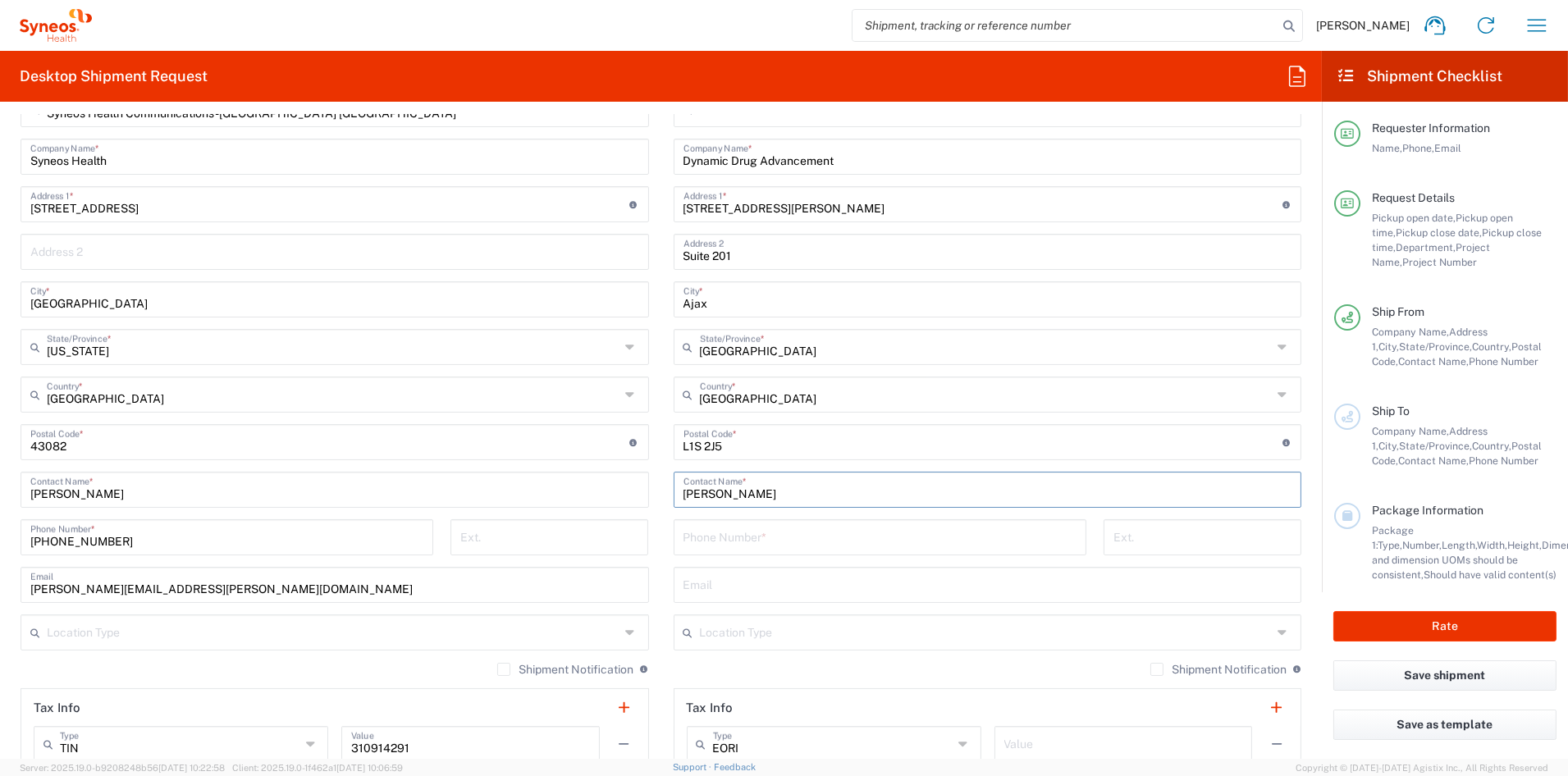
type input "[PERSON_NAME]"
click at [774, 539] on input "tel" at bounding box center [880, 536] width 393 height 29
click at [773, 539] on input "tel" at bounding box center [880, 536] width 393 height 29
paste input "[PHONE_NUMBER]"
type input "[PHONE_NUMBER]"
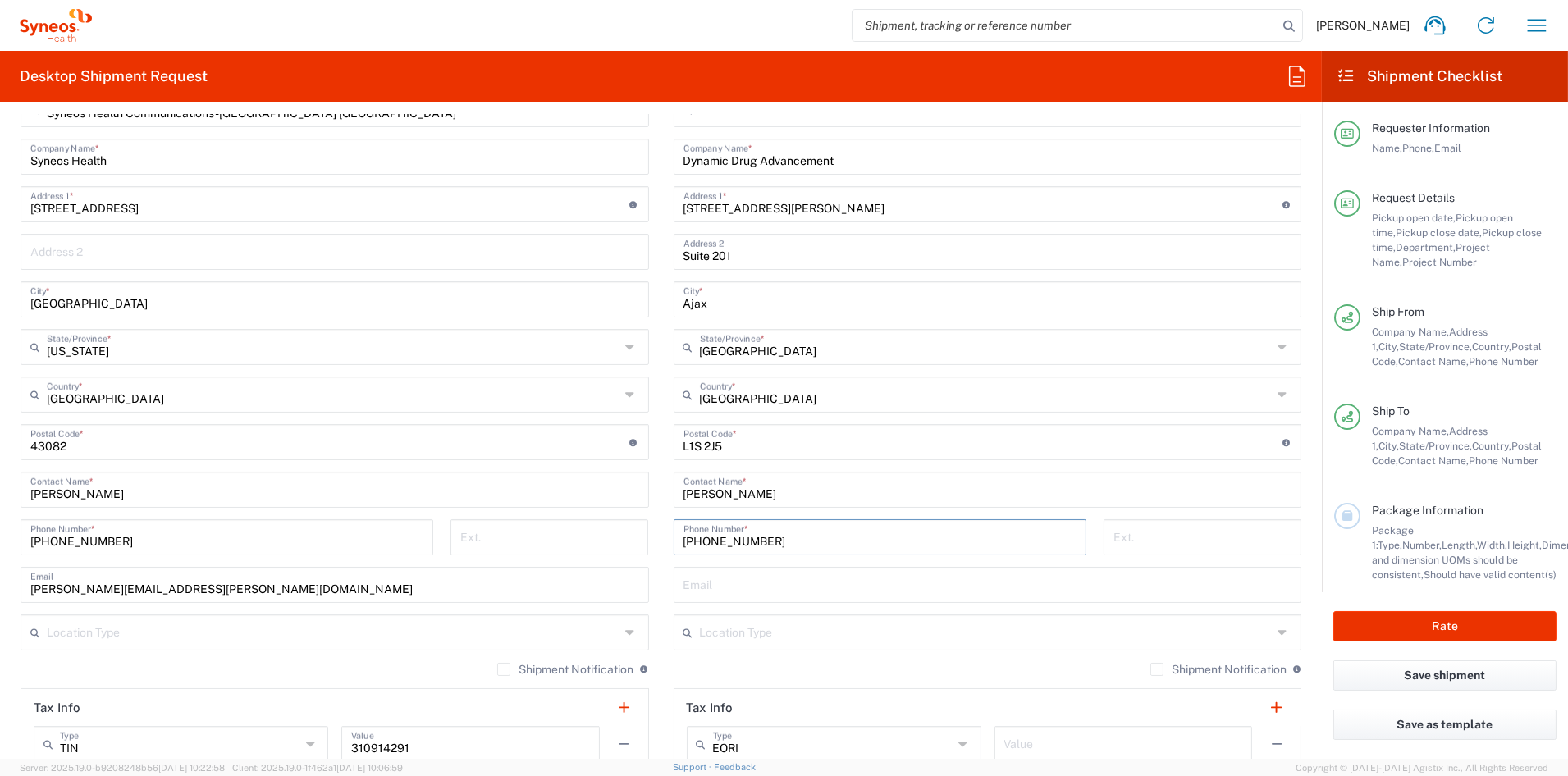
click at [779, 586] on input "text" at bounding box center [988, 584] width 609 height 29
paste input "[EMAIL_ADDRESS][DOMAIN_NAME]"
type input "[EMAIL_ADDRESS][DOMAIN_NAME]"
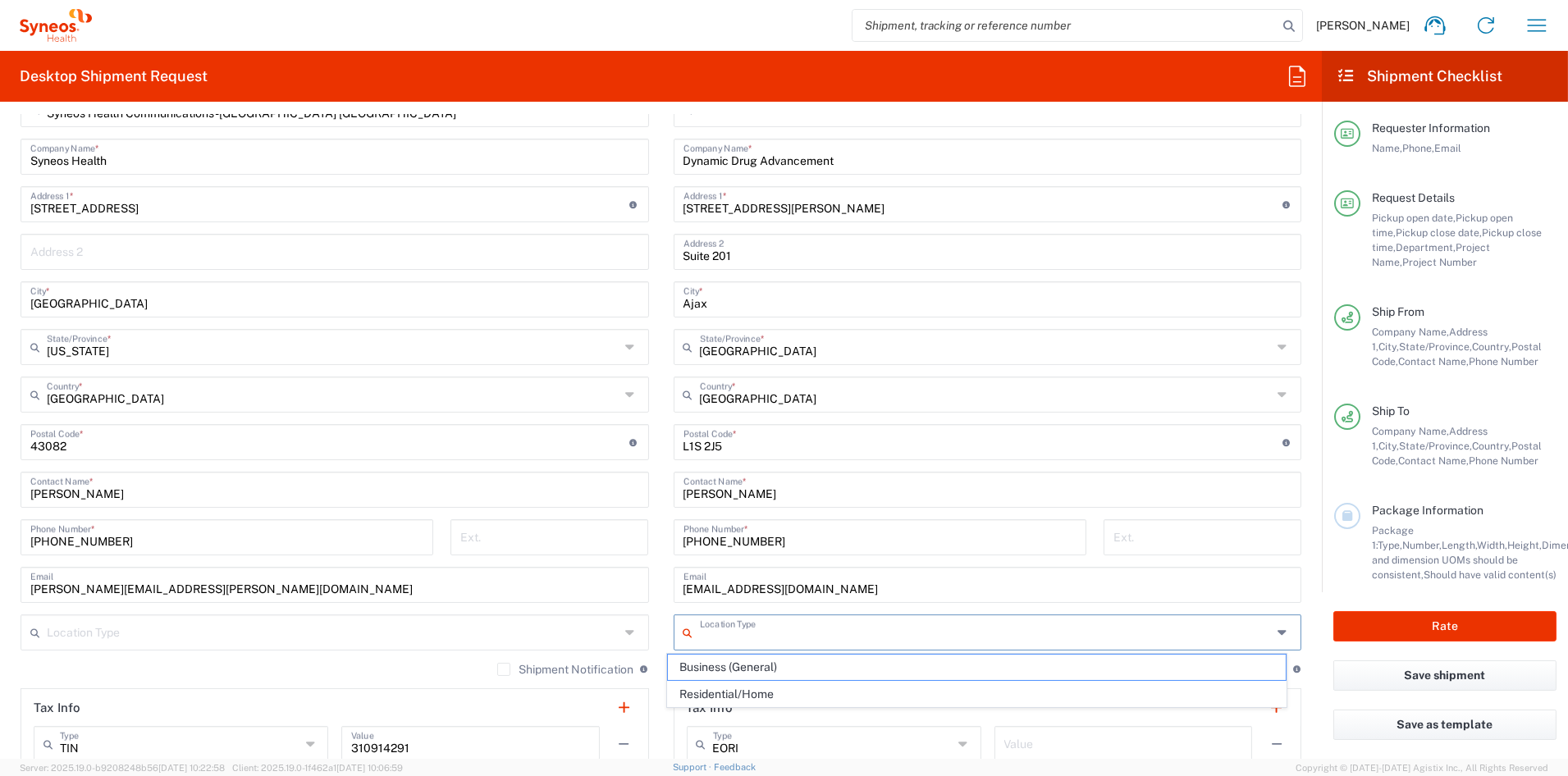
click at [781, 632] on input "text" at bounding box center [985, 632] width 573 height 29
click at [709, 666] on span "Business (General)" at bounding box center [976, 668] width 618 height 25
type input "Business (General)"
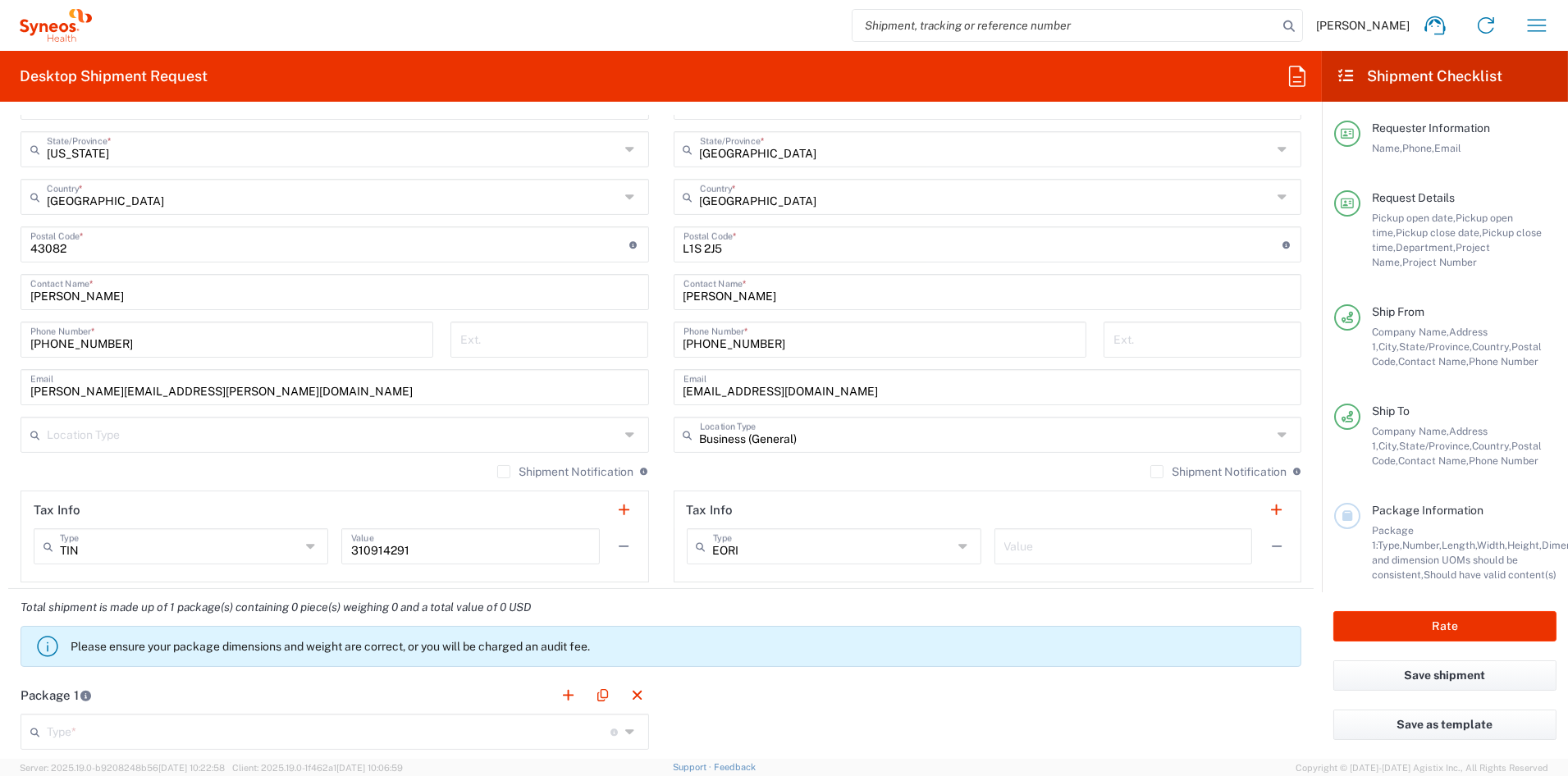
scroll to position [900, 0]
click at [1062, 544] on input "text" at bounding box center [1123, 546] width 239 height 29
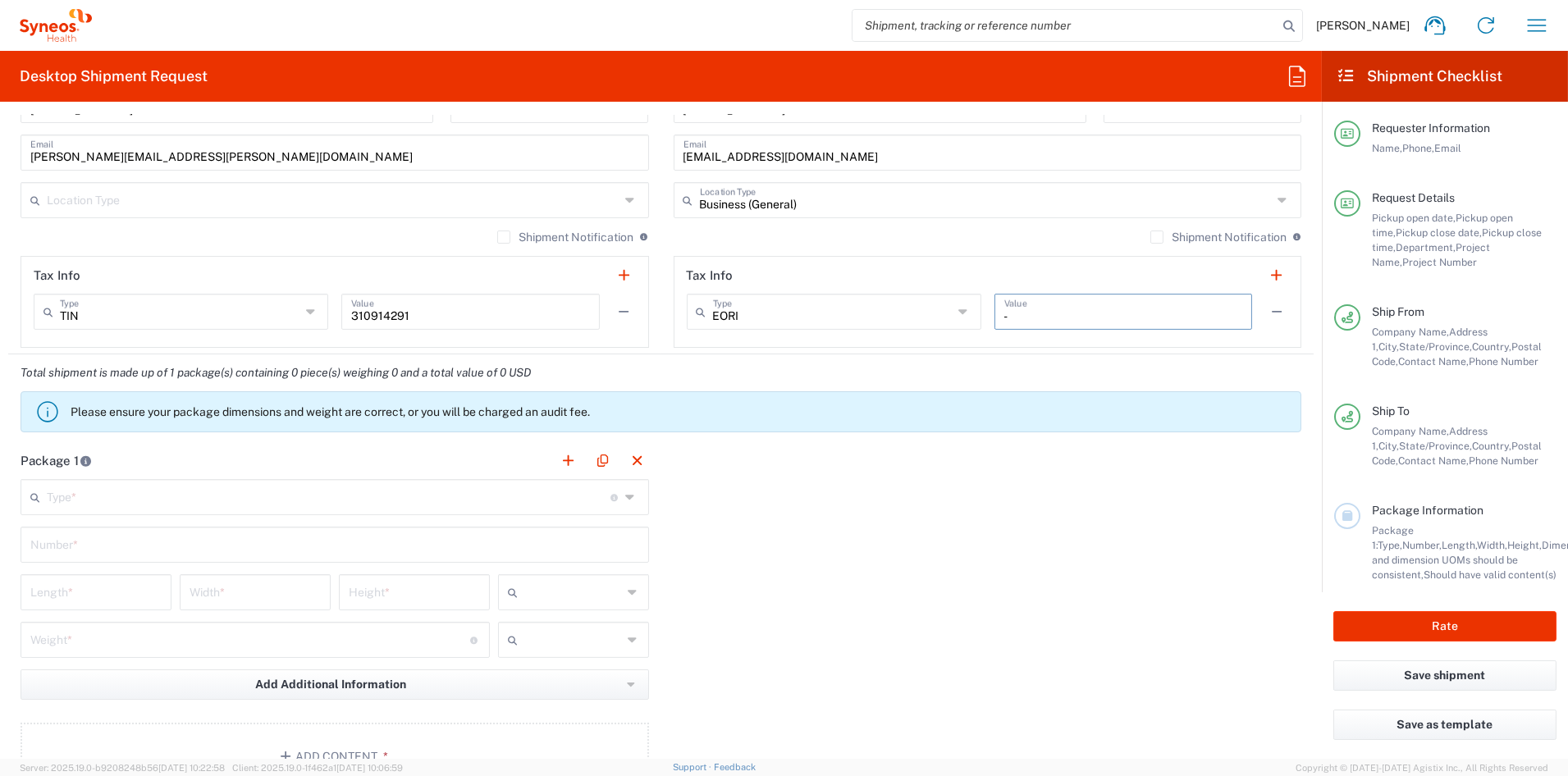
scroll to position [1154, 0]
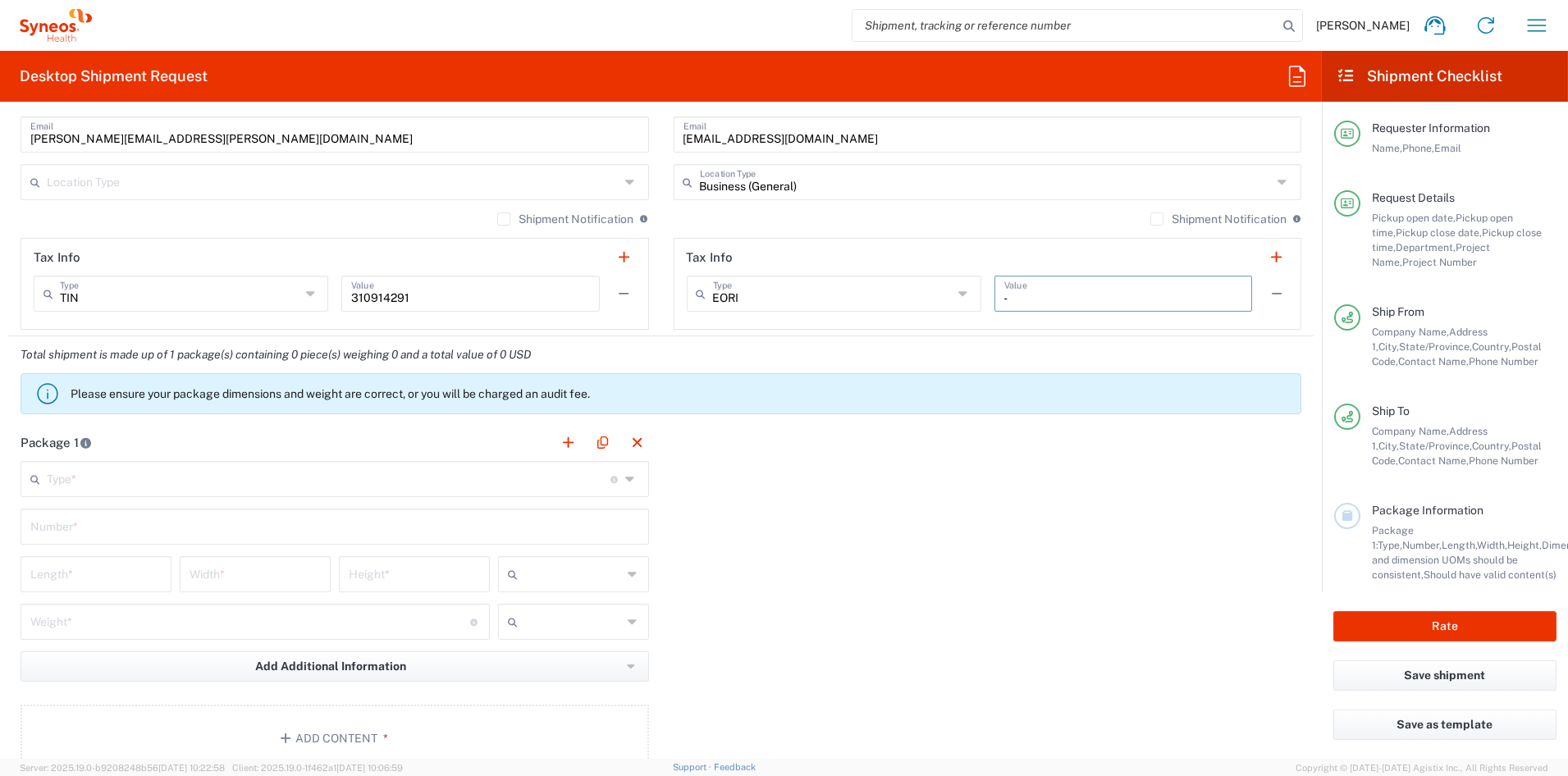
type input "-"
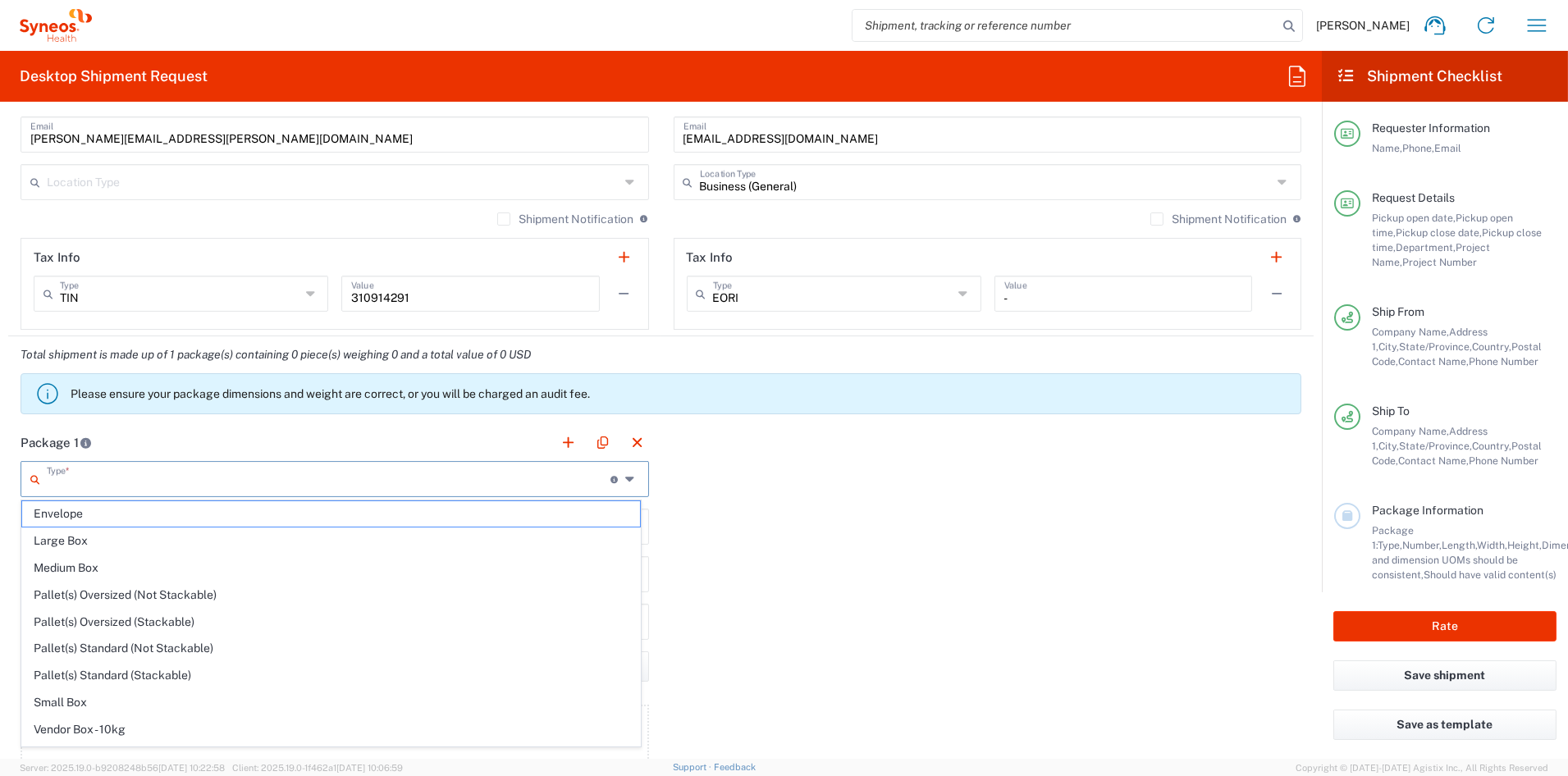
click at [143, 483] on input "text" at bounding box center [329, 478] width 563 height 29
drag, startPoint x: 86, startPoint y: 732, endPoint x: 93, endPoint y: 719, distance: 14.8
click at [86, 732] on span "Your Packaging" at bounding box center [330, 733] width 618 height 25
type input "Your Packaging"
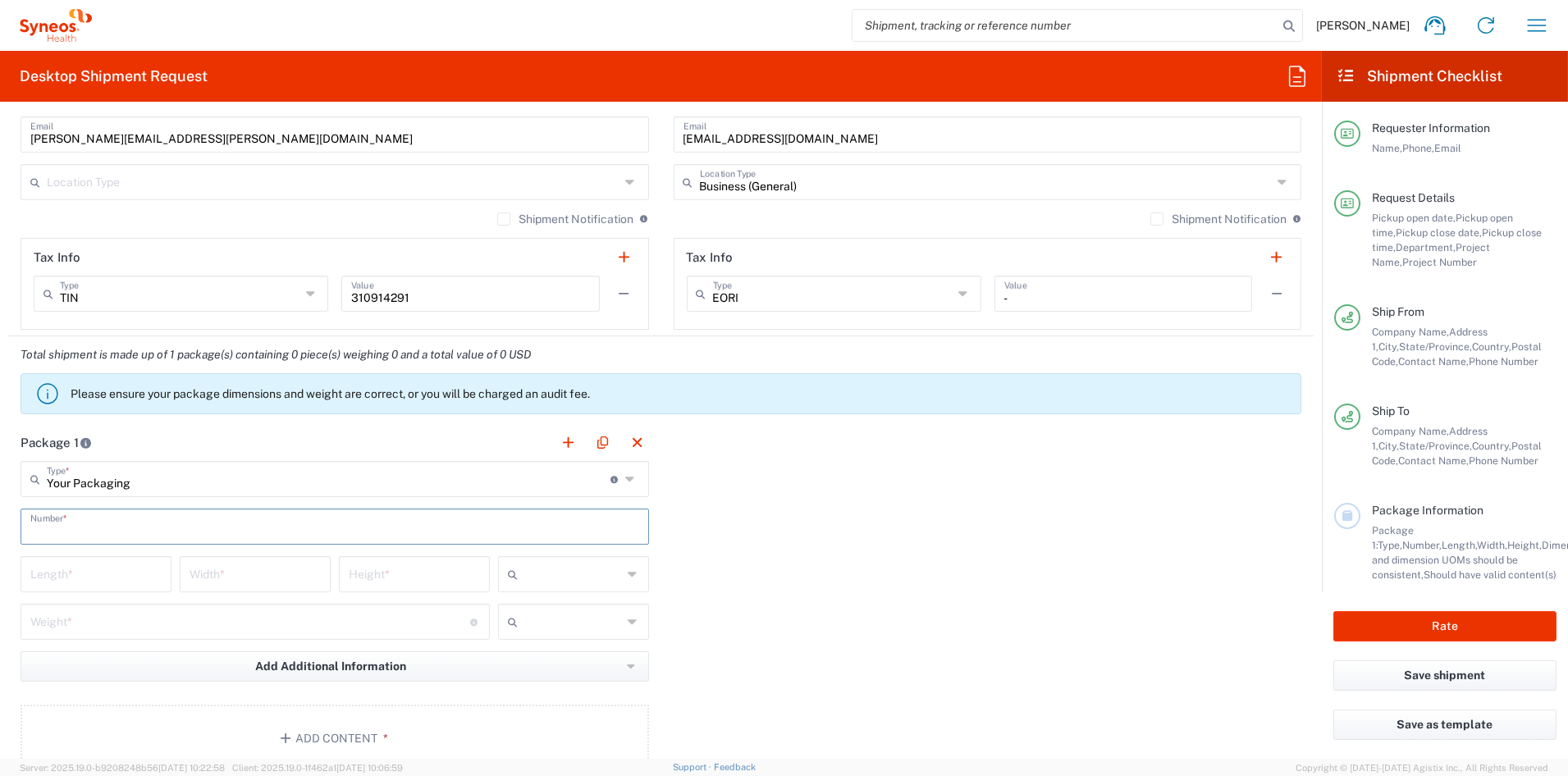
click at [91, 525] on input "text" at bounding box center [335, 525] width 609 height 29
type input "1"
click at [88, 573] on input "number" at bounding box center [96, 573] width 132 height 29
type input "21"
type input "15"
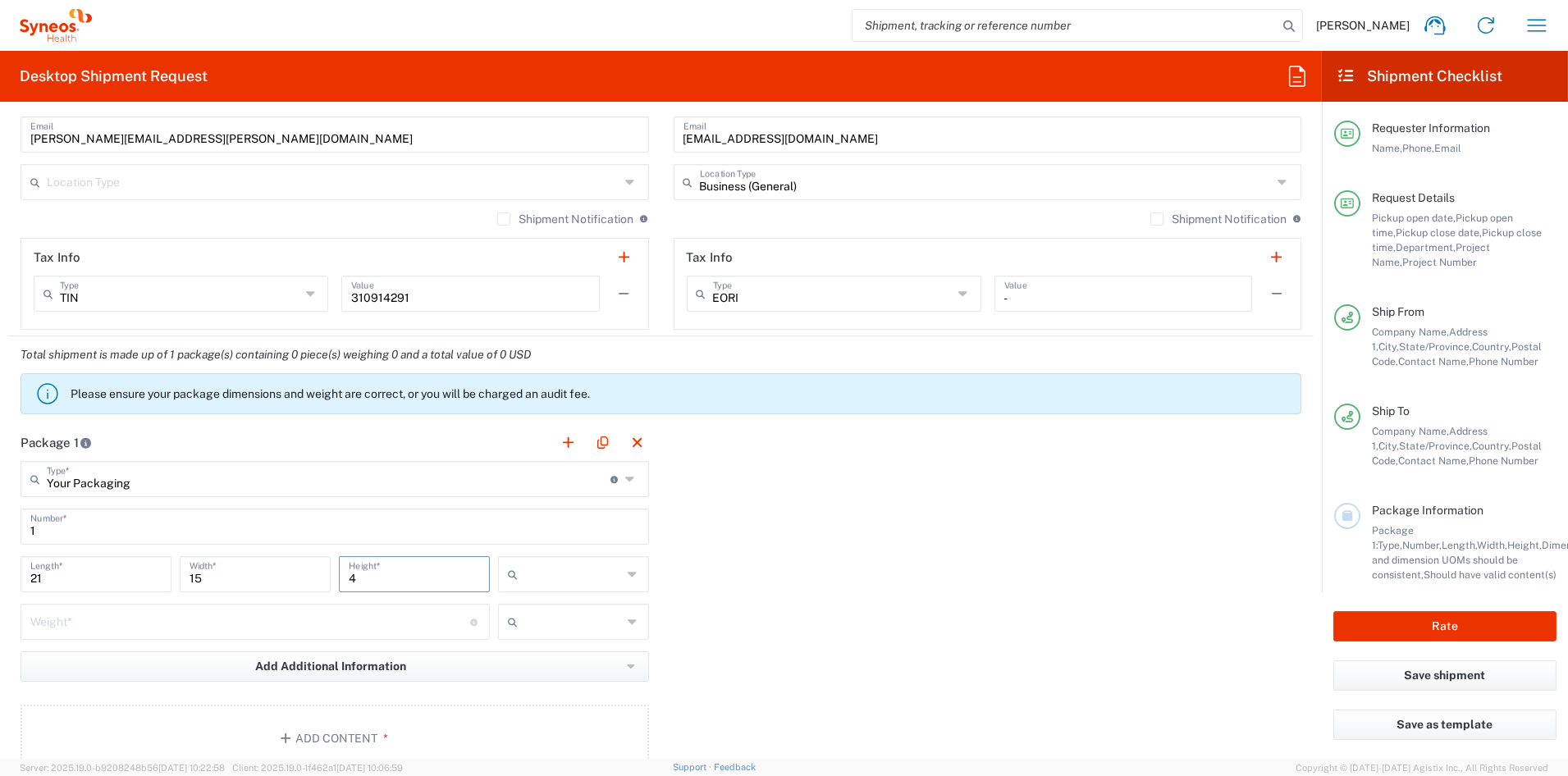
type input "4"
click at [526, 667] on span "in" at bounding box center [567, 664] width 146 height 25
type input "in"
click at [202, 621] on input "number" at bounding box center [250, 621] width 439 height 29
type input "7"
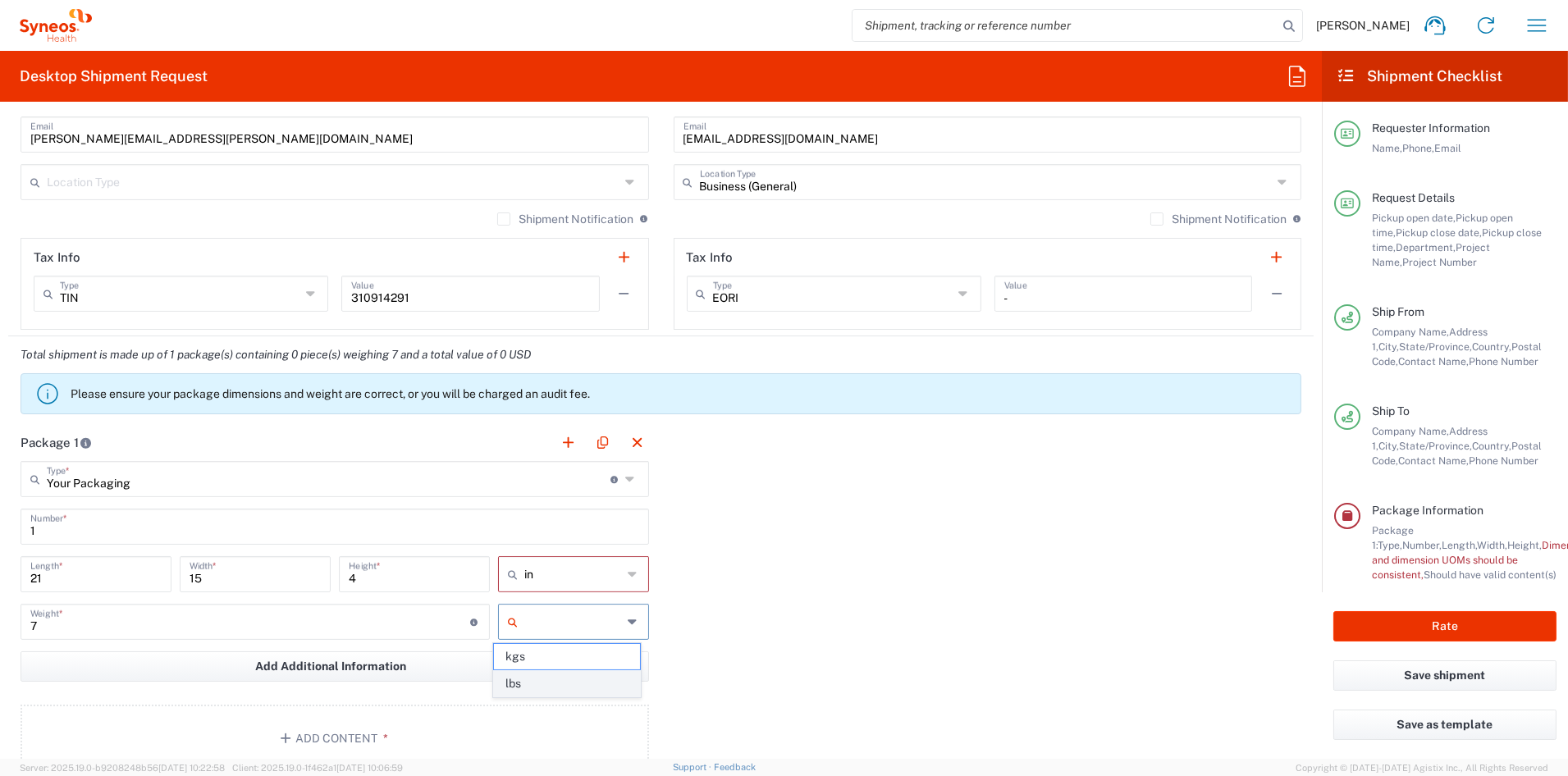
click at [532, 683] on span "lbs" at bounding box center [567, 684] width 146 height 25
type input "lbs"
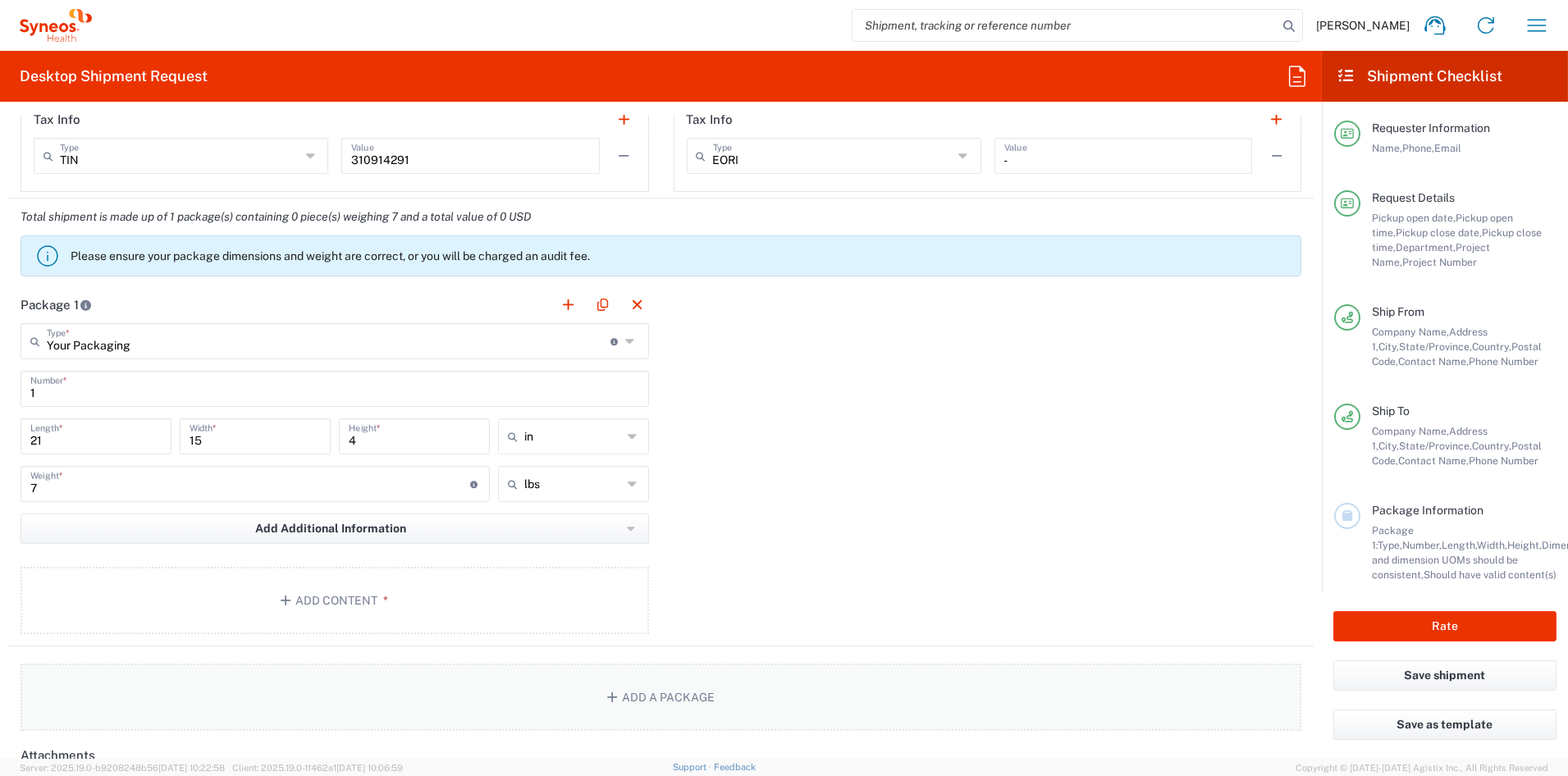
scroll to position [1315, 0]
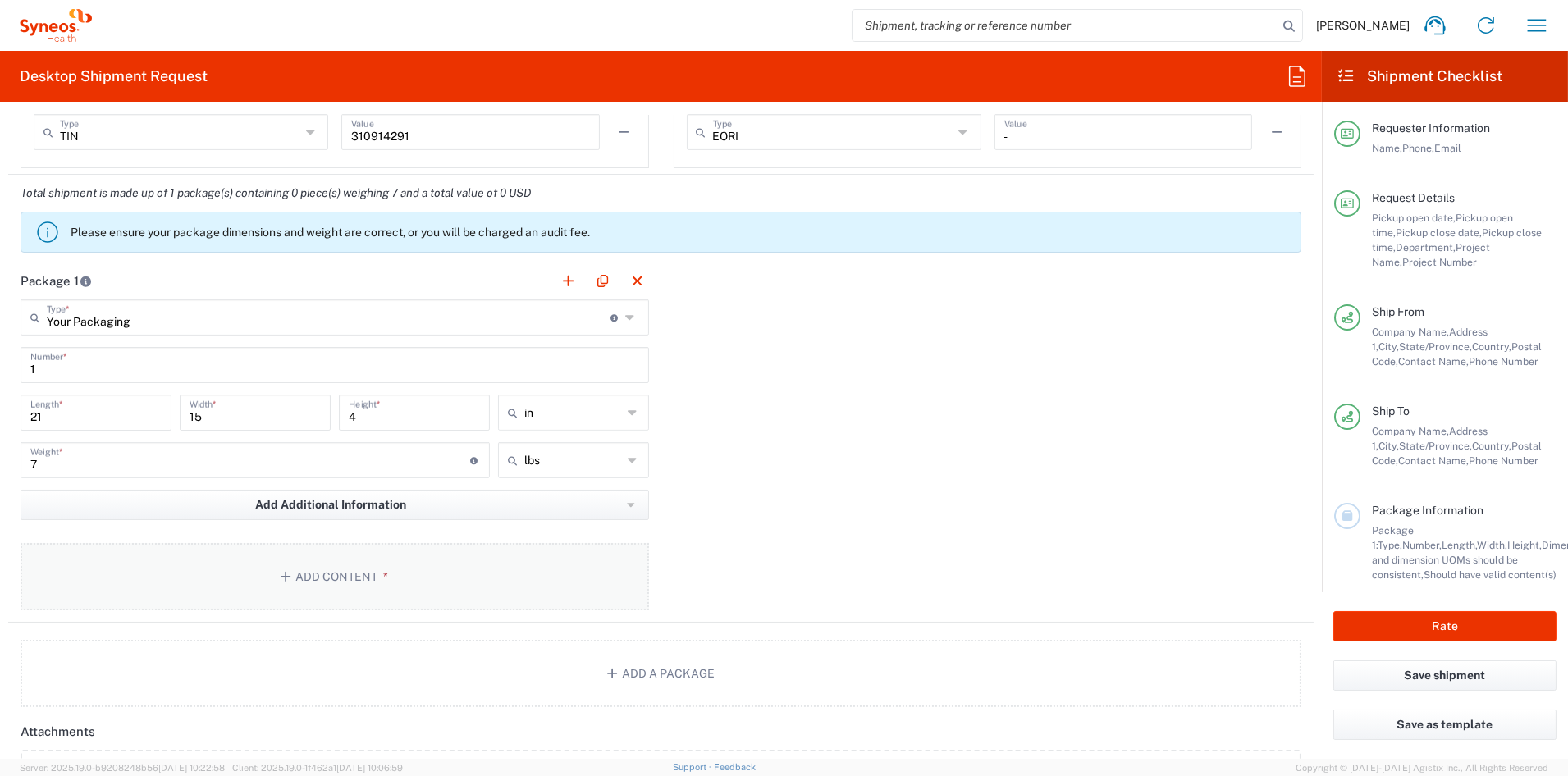
click at [345, 582] on button "Add Content *" at bounding box center [334, 577] width 628 height 67
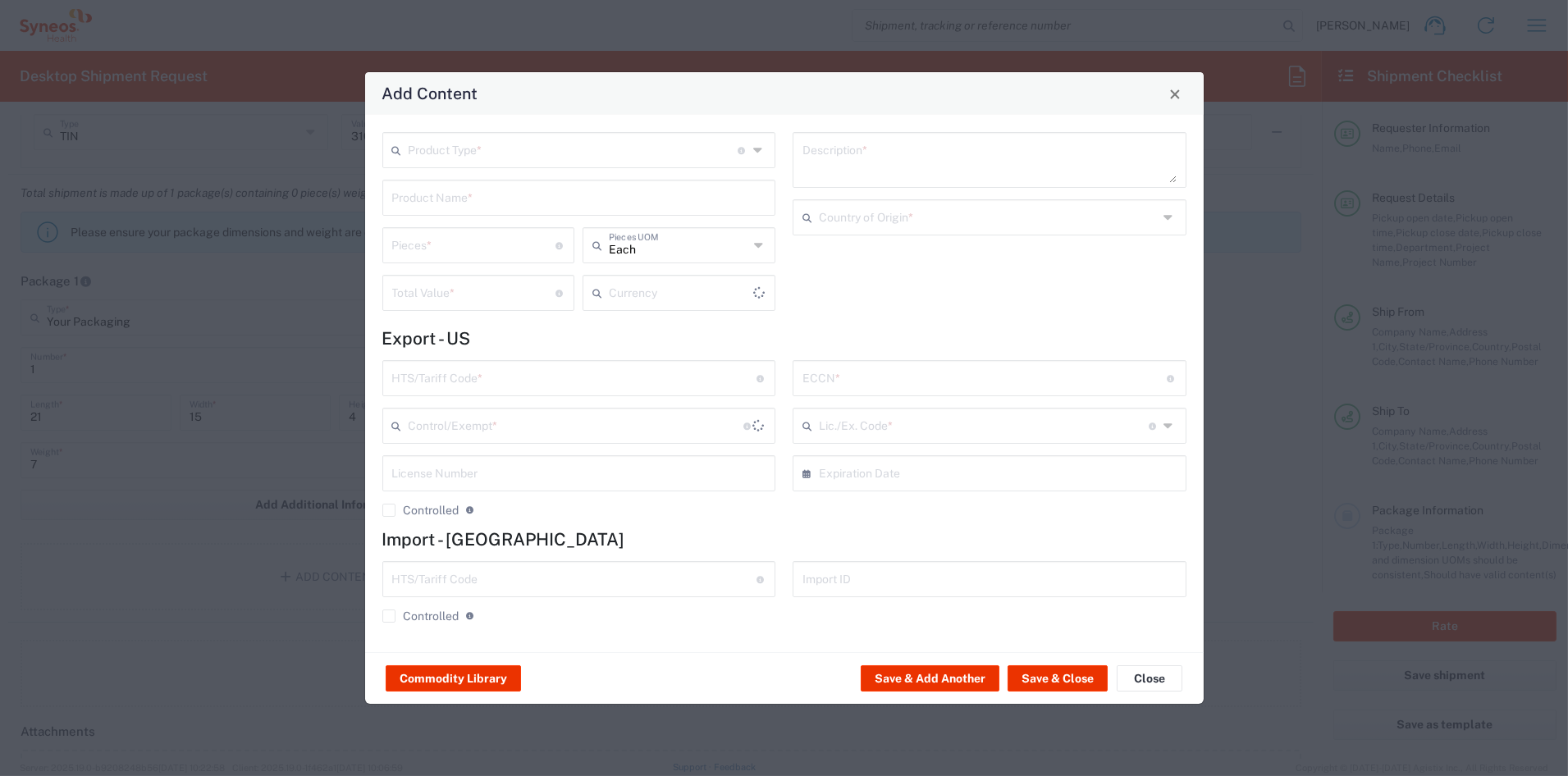
type input "US Dollar"
click at [441, 148] on input "text" at bounding box center [573, 148] width 330 height 29
click at [449, 219] on span "General Commodity" at bounding box center [579, 213] width 390 height 25
type input "General Commodity"
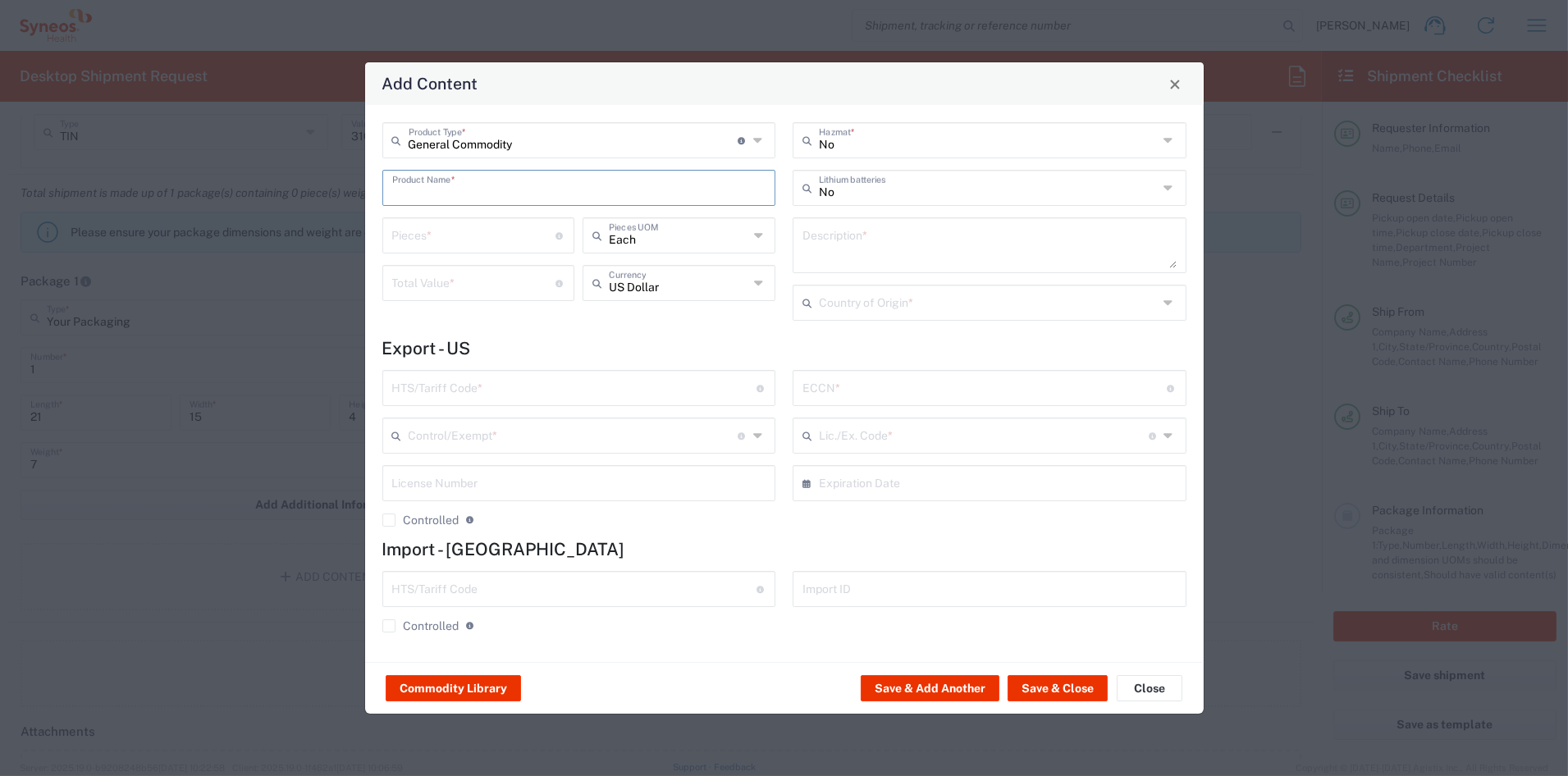
click at [461, 191] on input "text" at bounding box center [579, 186] width 374 height 29
click at [431, 253] on div "Patient Brochures" at bounding box center [579, 254] width 391 height 28
type input "Patient Brochures"
type textarea "Study branded patient brochures (Paper materials)"
type input "[GEOGRAPHIC_DATA]"
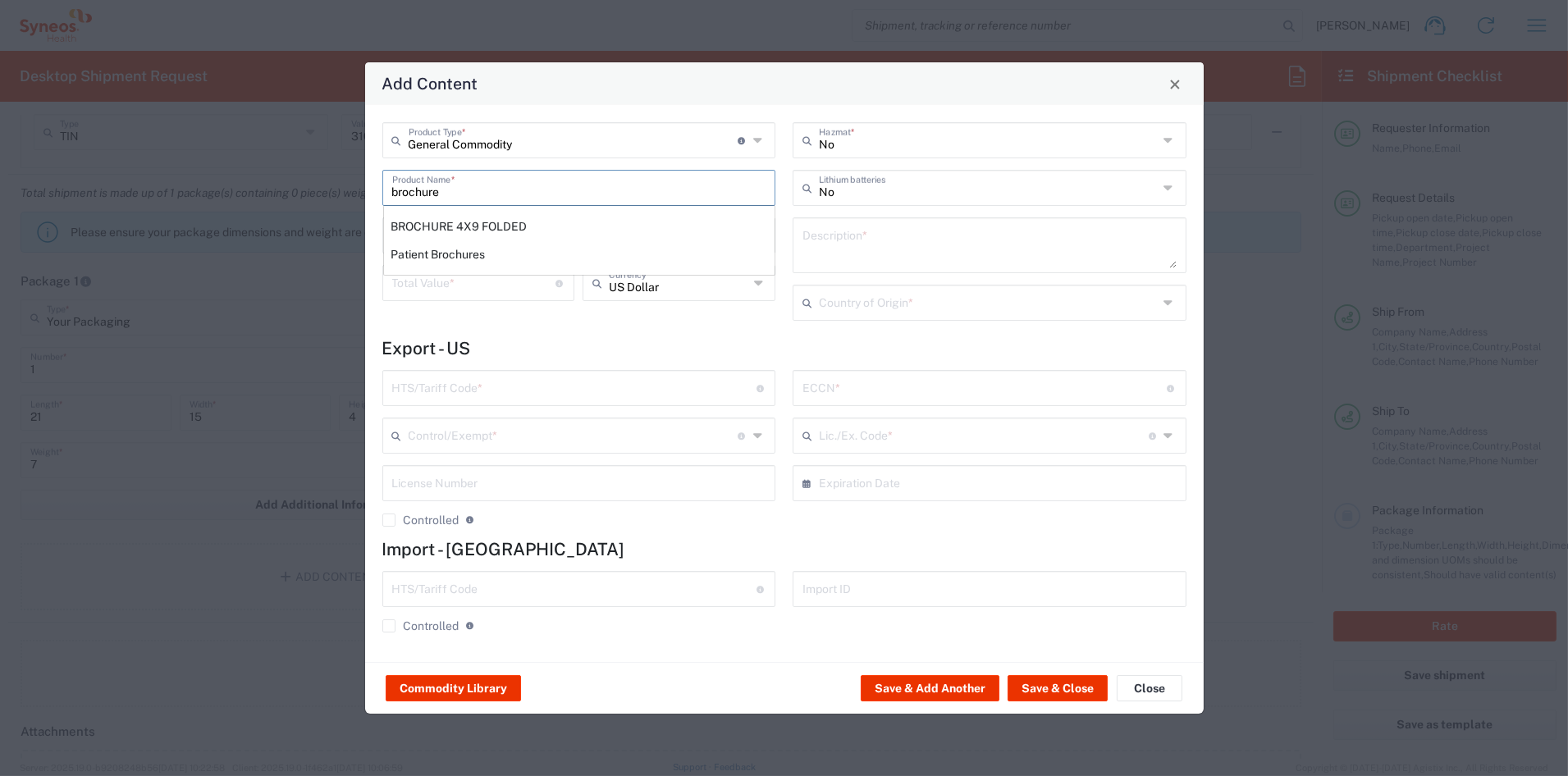
type input "[PHONE_NUMBER]"
type input "BIS"
type input "EAR99"
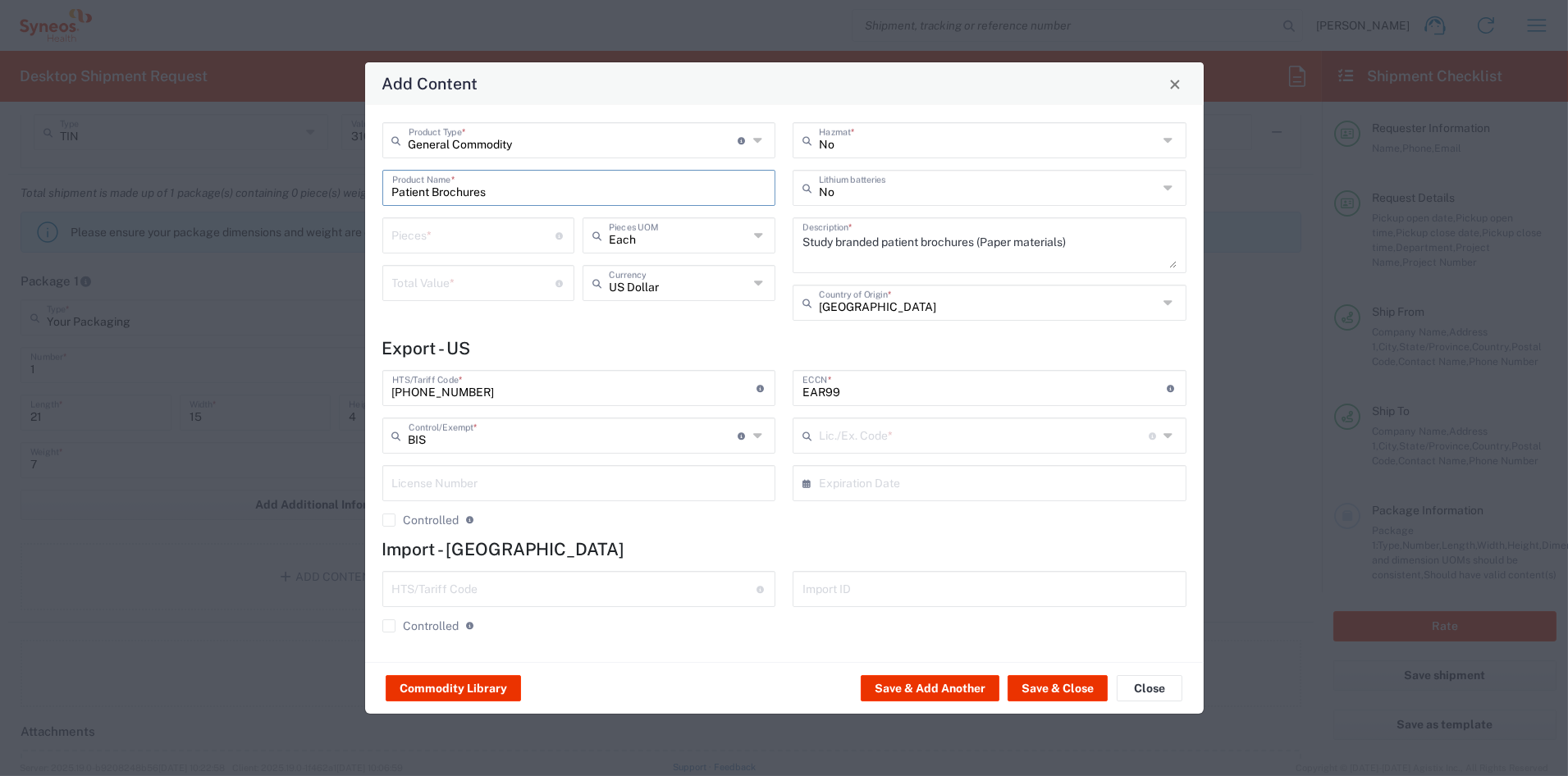
type input "NLR - No License Required"
click at [434, 240] on input "number" at bounding box center [475, 234] width 164 height 29
type input "3"
click at [510, 282] on input "number" at bounding box center [475, 282] width 164 height 29
type input "1.95"
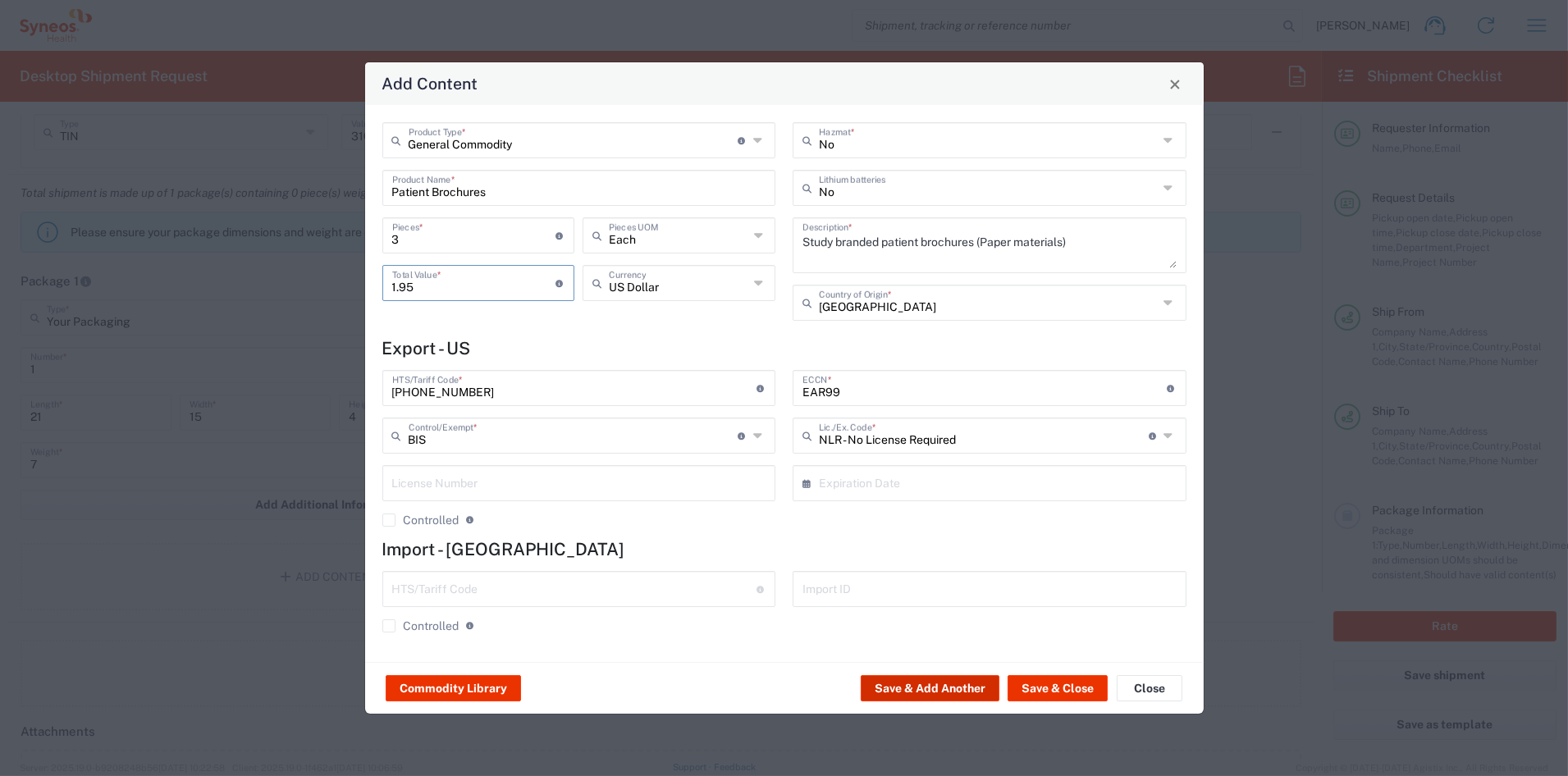
click at [896, 690] on button "Save & Add Another" at bounding box center [929, 688] width 138 height 26
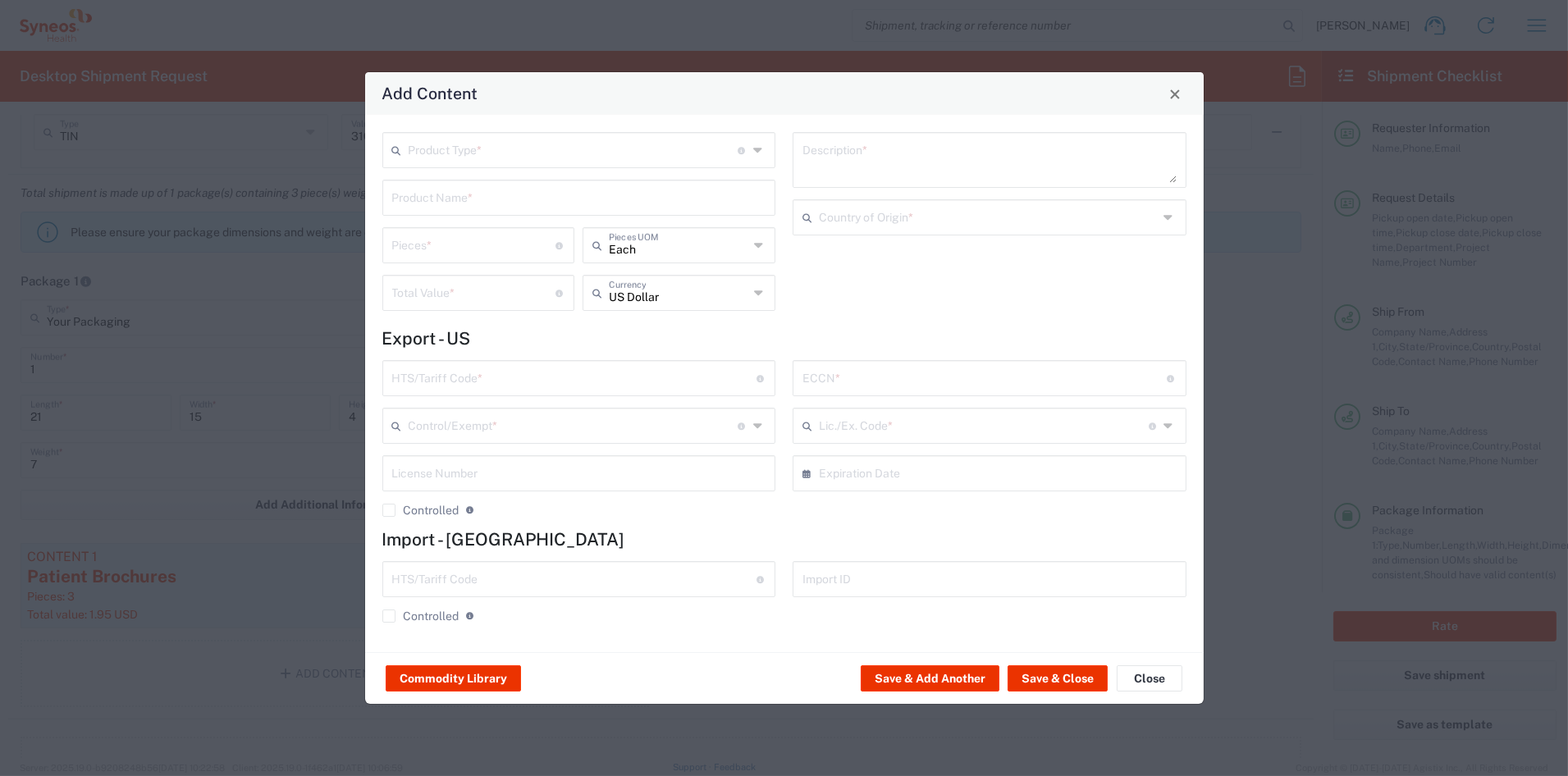
click at [435, 144] on input "text" at bounding box center [573, 148] width 330 height 29
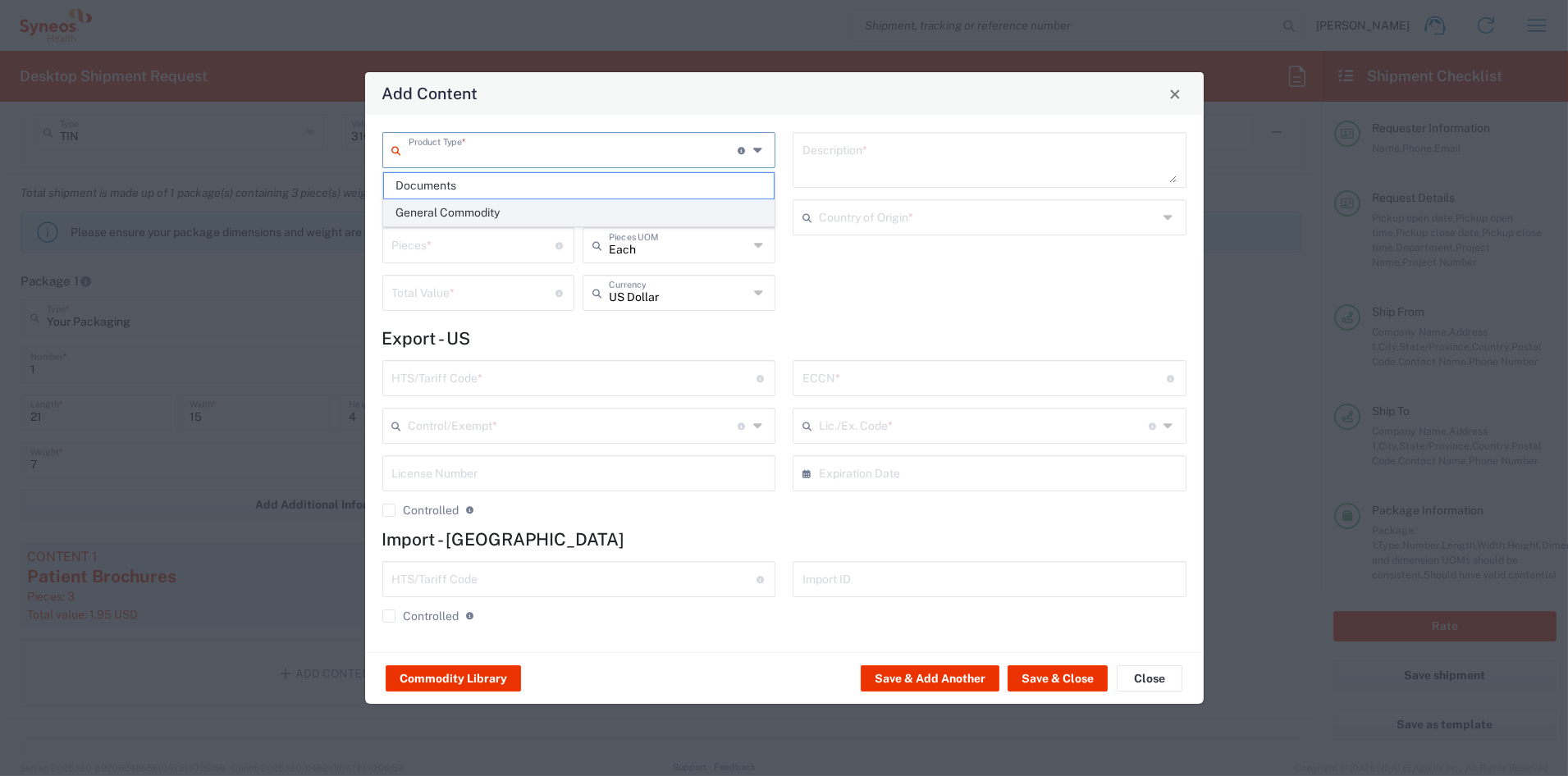
click at [436, 212] on span "General Commodity" at bounding box center [579, 213] width 390 height 25
type input "General Commodity"
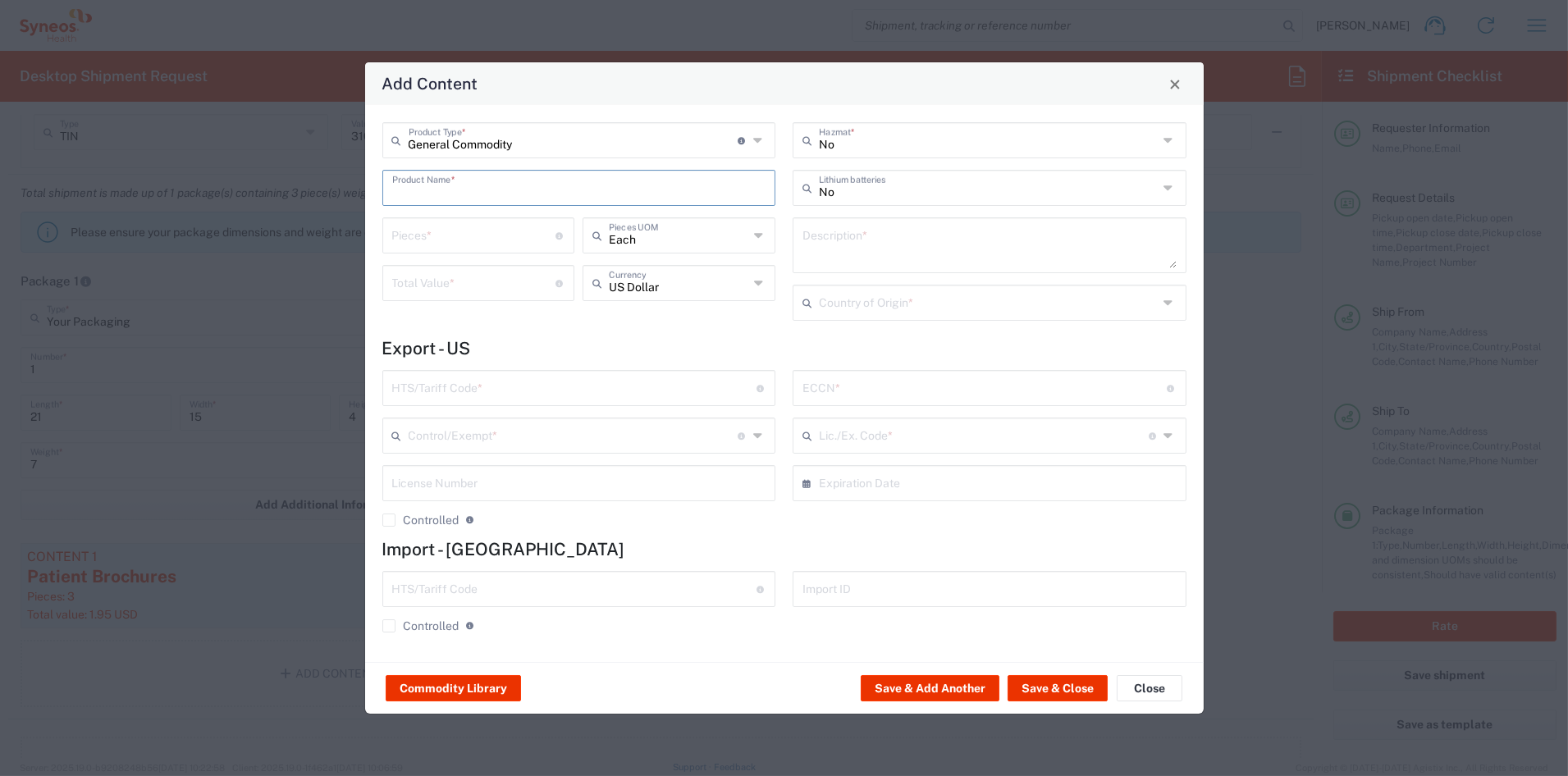
click at [439, 191] on input "text" at bounding box center [579, 186] width 374 height 29
click at [448, 279] on div "STUDY VISIT GUIDE" at bounding box center [579, 282] width 391 height 28
type input "STUDY VISIT GUIDE"
type textarea "8.5 X 5.5' 12PP SADDLE STITCHED PRINTED PAPER BOOKLET 16 PAGES"
type input "[GEOGRAPHIC_DATA]"
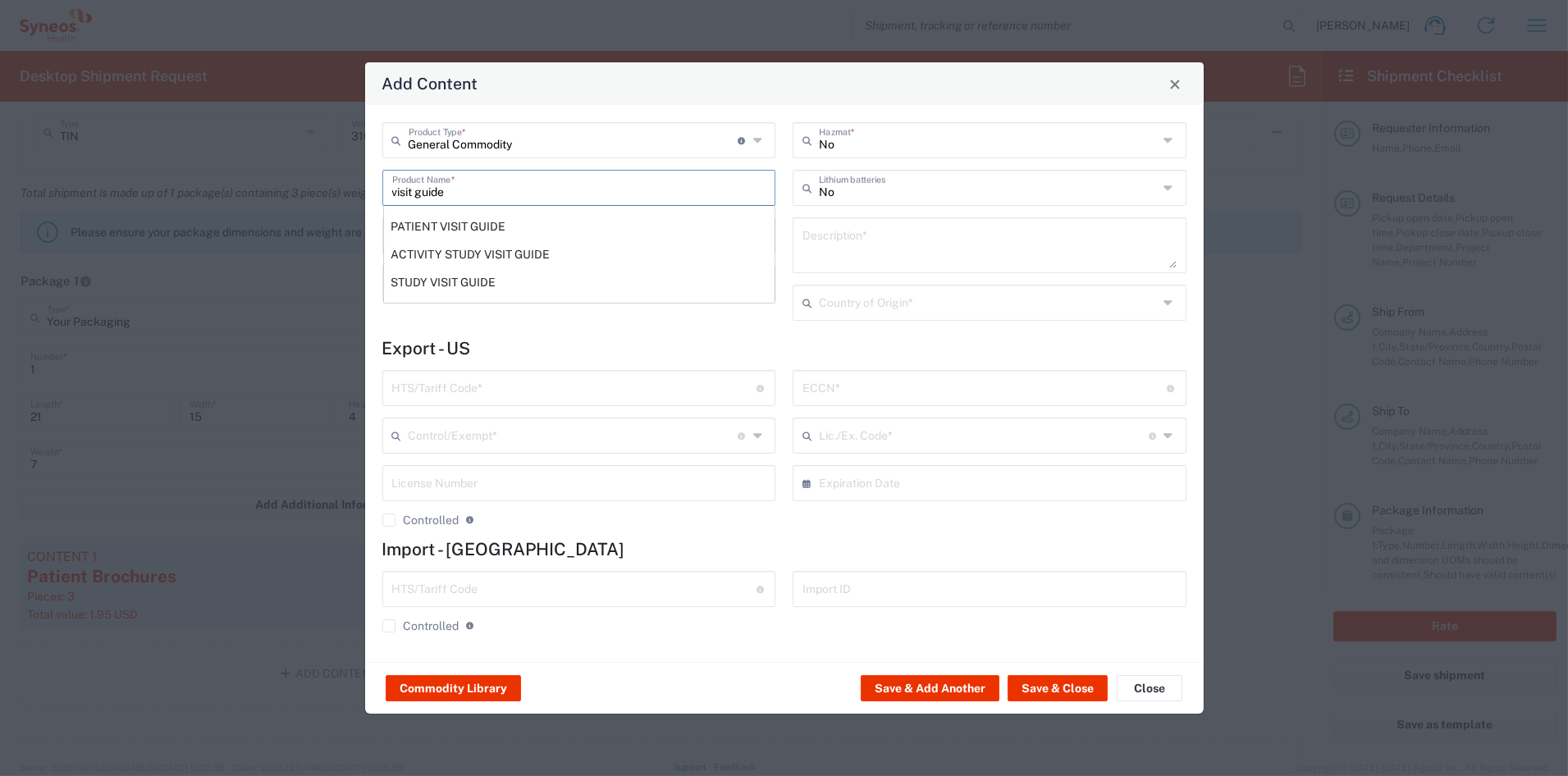
type input "4901.99.0092"
type input "BIS"
type input "EAR99"
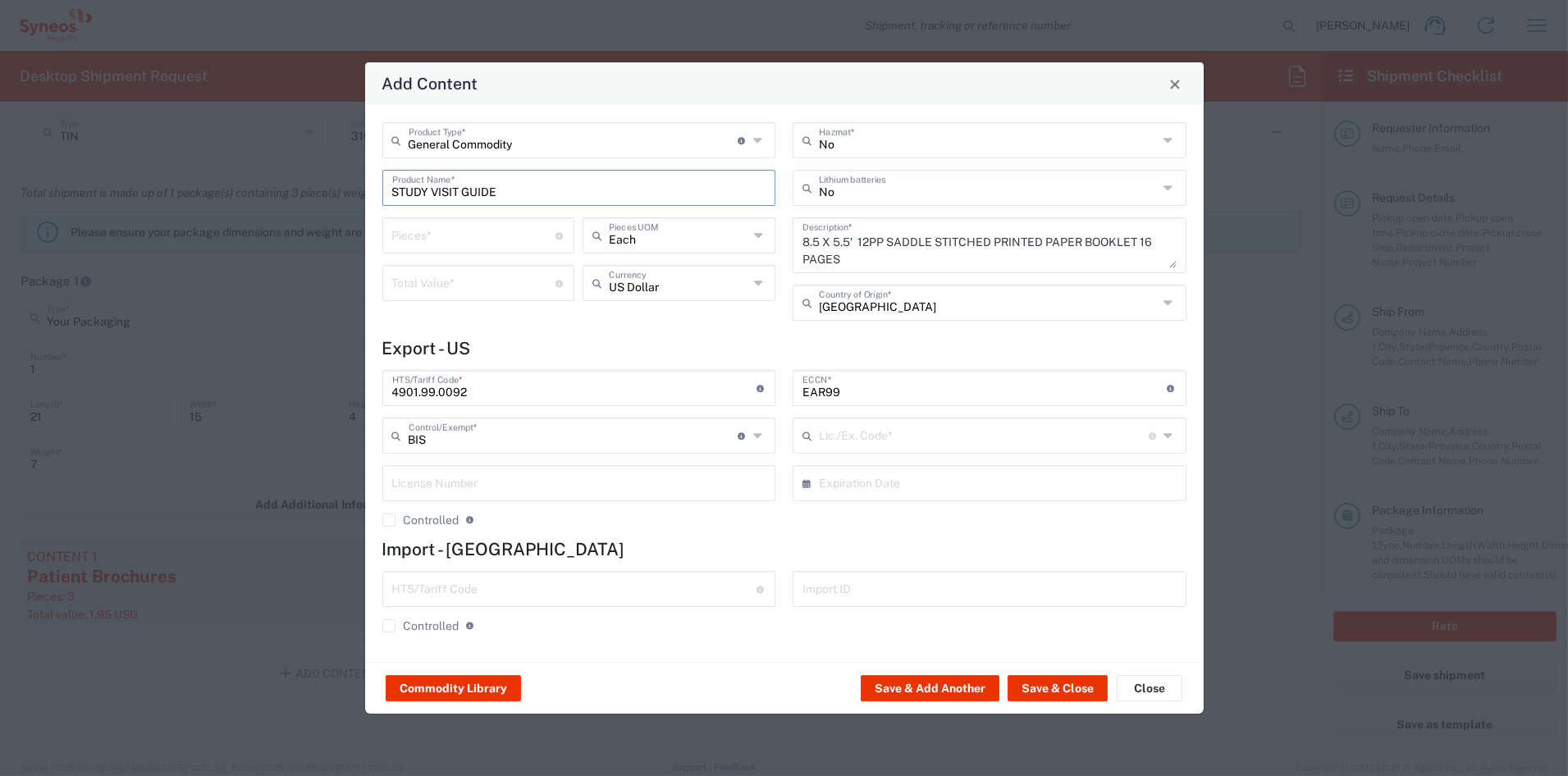
type input "NLR - No License Required"
click at [439, 240] on input "number" at bounding box center [475, 234] width 164 height 29
type input "3"
click at [480, 288] on input "number" at bounding box center [475, 282] width 164 height 29
type input "7.50"
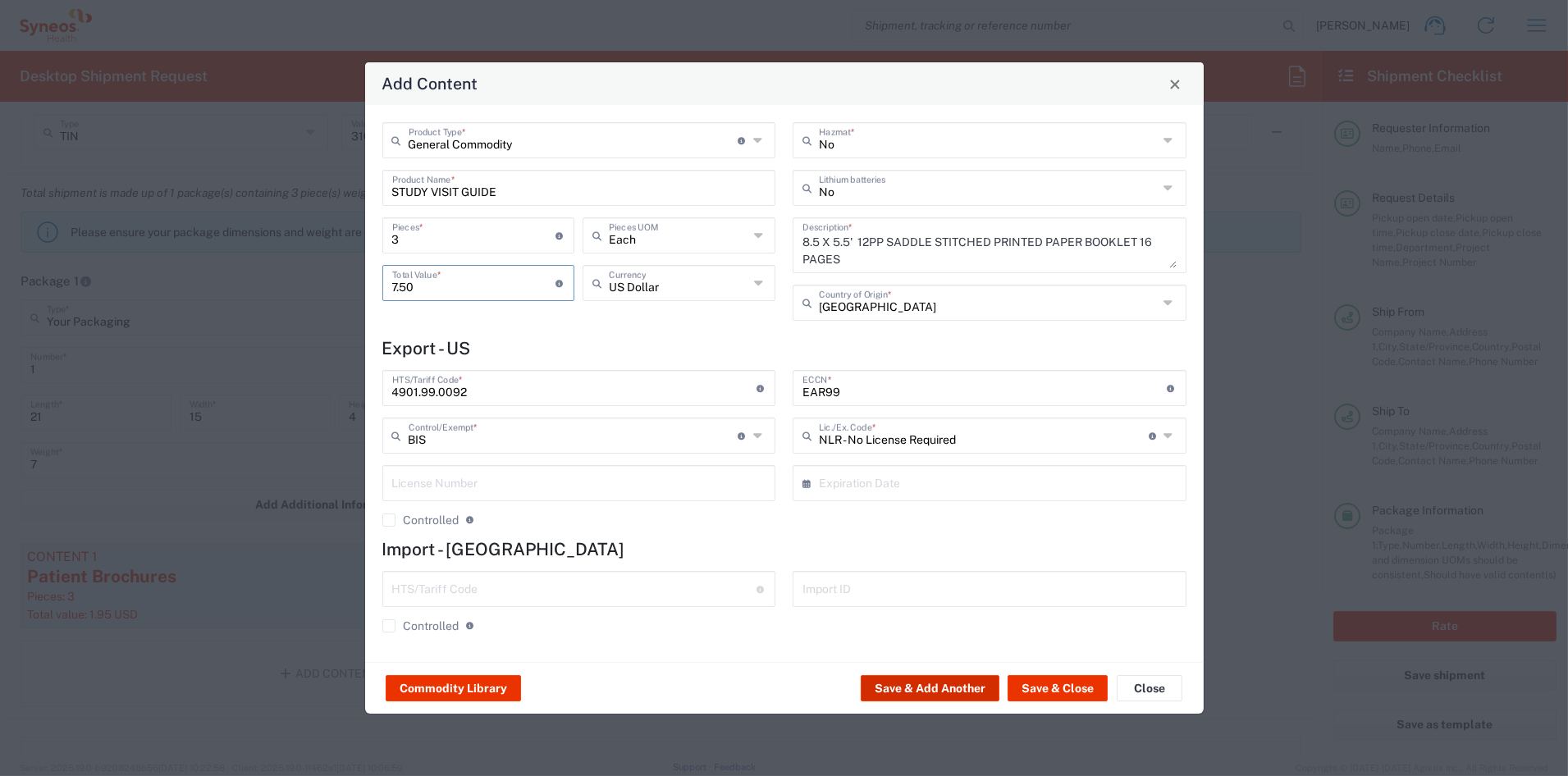
click at [963, 690] on button "Save & Add Another" at bounding box center [929, 688] width 138 height 26
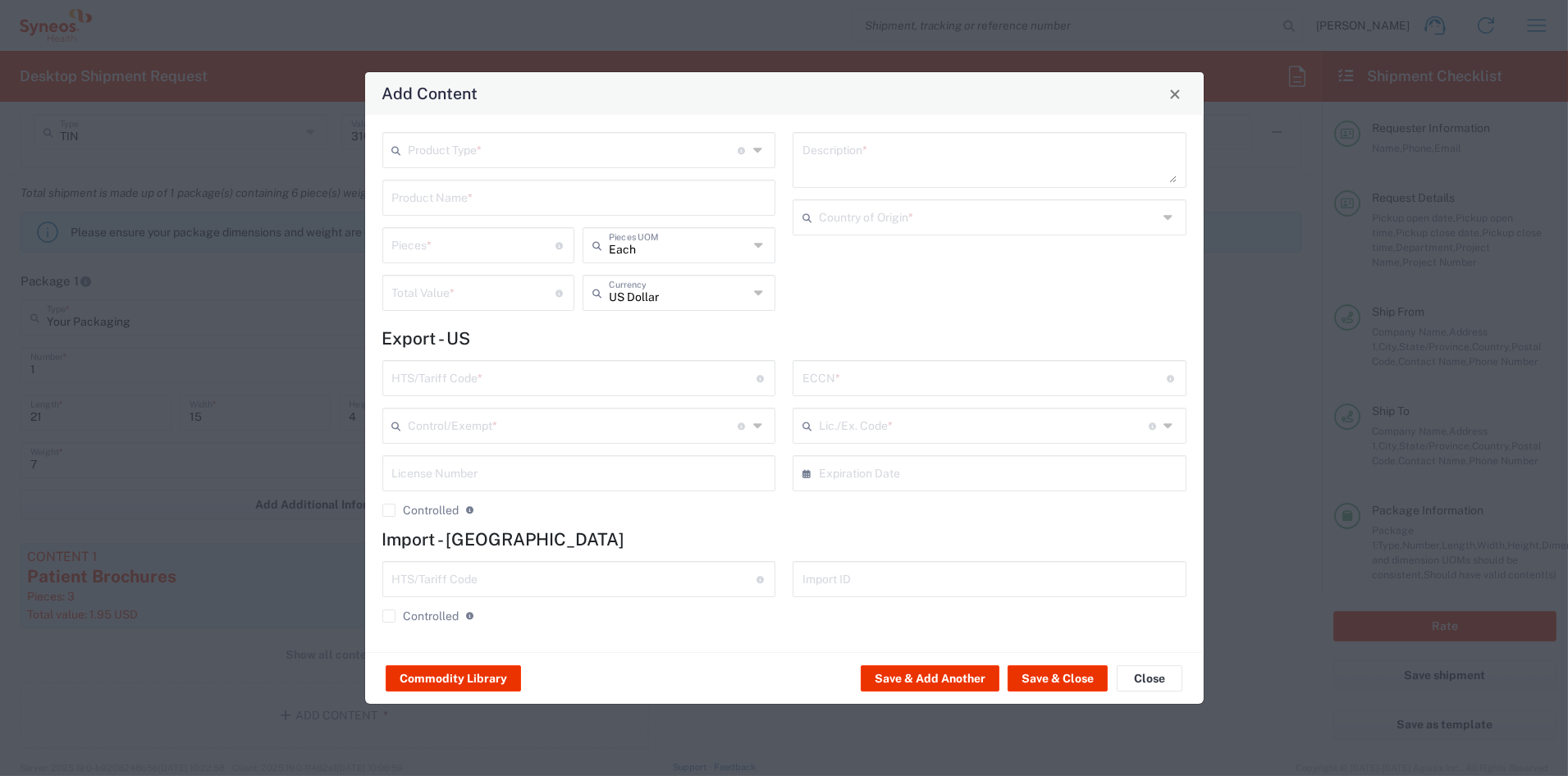
click at [467, 157] on input "text" at bounding box center [573, 148] width 330 height 29
click at [426, 208] on span "General Commodity" at bounding box center [579, 213] width 390 height 25
type input "General Commodity"
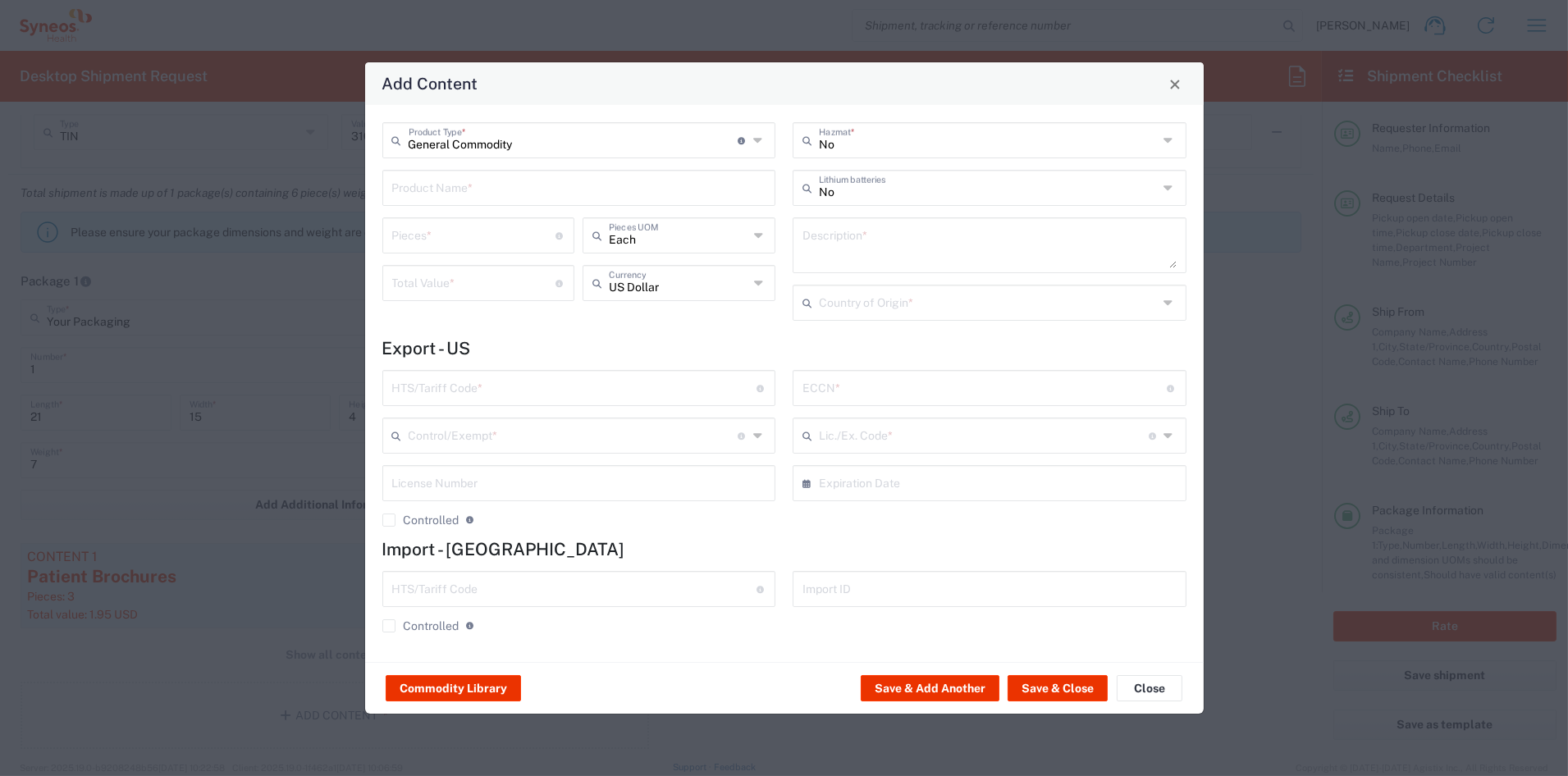
click at [424, 191] on input "text" at bounding box center [579, 186] width 374 height 29
click at [429, 246] on div "Welcome Letter" at bounding box center [579, 254] width 391 height 28
type input "Welcome Letter"
type textarea "8.5" x 11" sheet, printed paper document"
type input "[GEOGRAPHIC_DATA]"
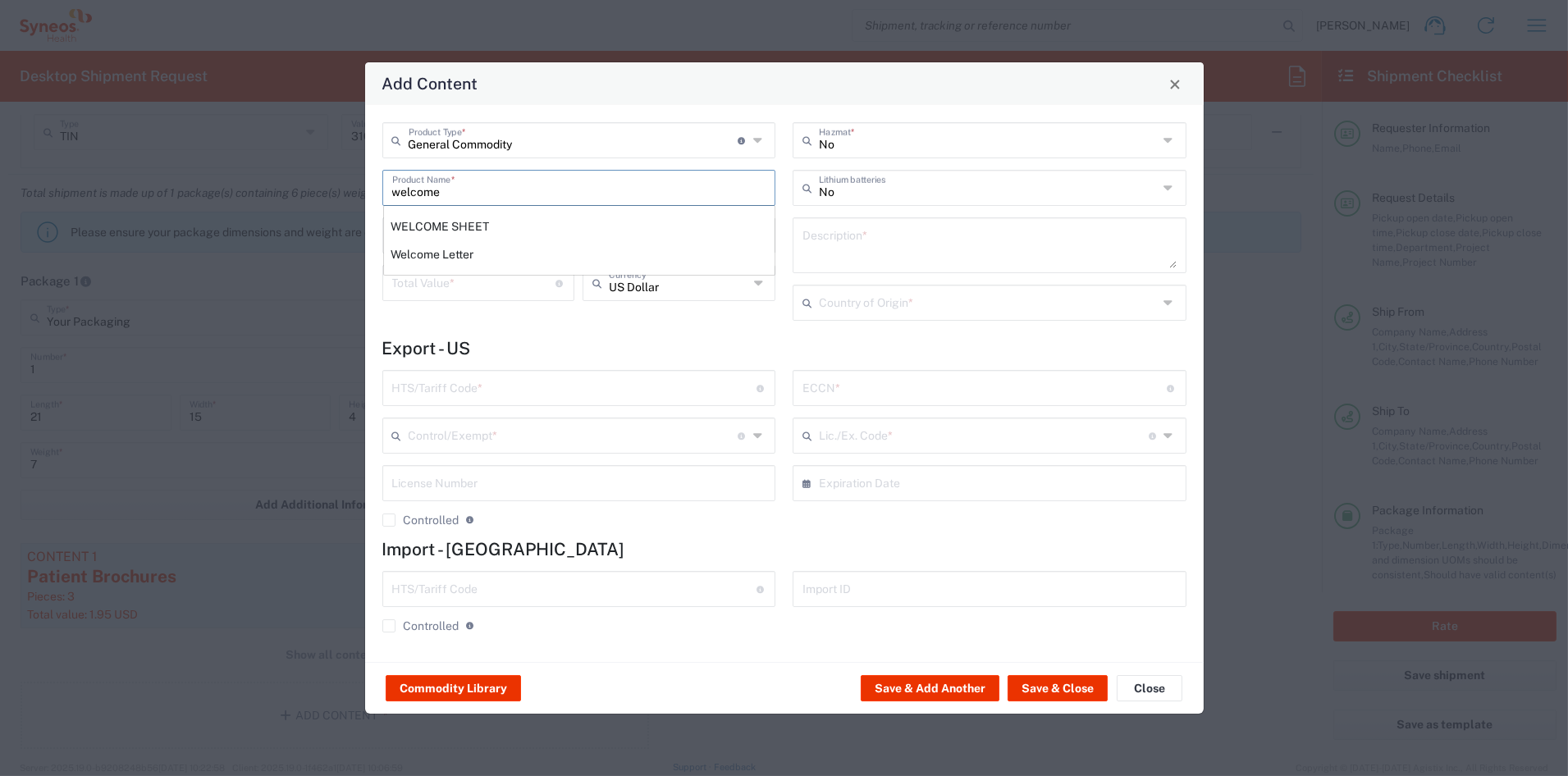
type input "4901.10.0040"
type input "BIS"
type input "EAR99"
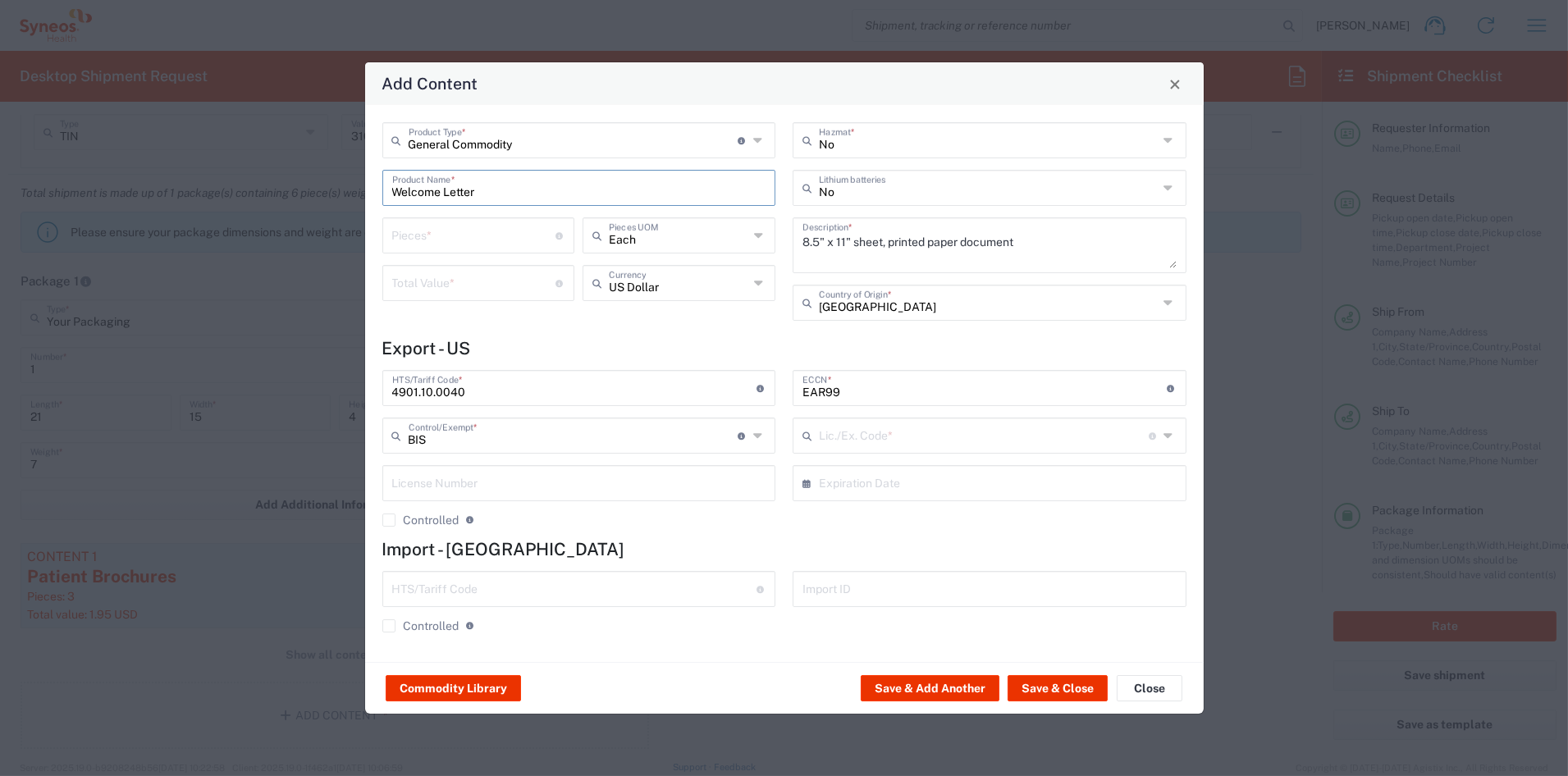
type input "NLR - No License Required"
click at [432, 238] on input "number" at bounding box center [475, 234] width 164 height 29
type input "3"
click at [459, 284] on input "number" at bounding box center [475, 282] width 164 height 29
type input "1.05"
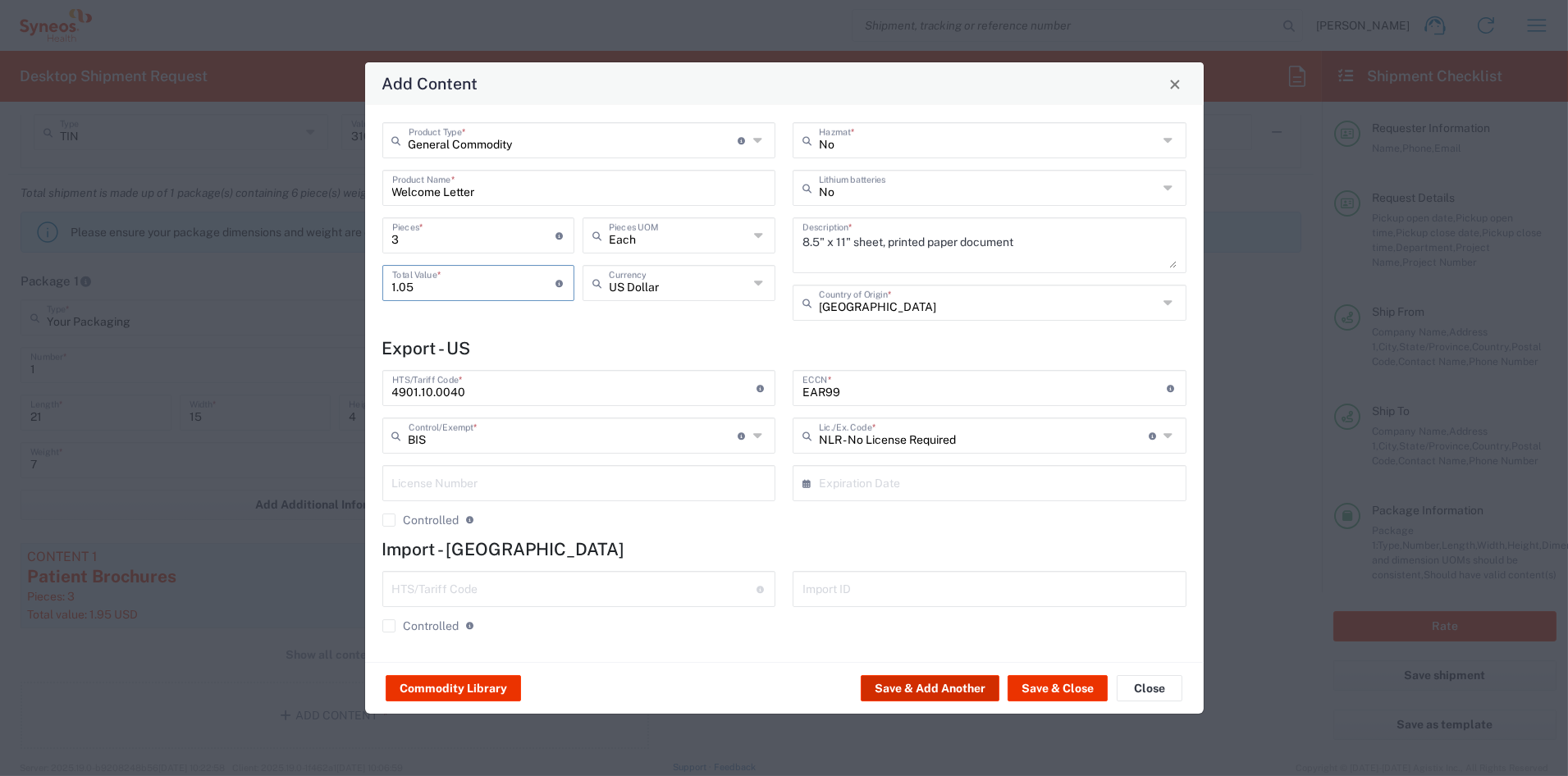
click at [909, 690] on button "Save & Add Another" at bounding box center [929, 688] width 138 height 26
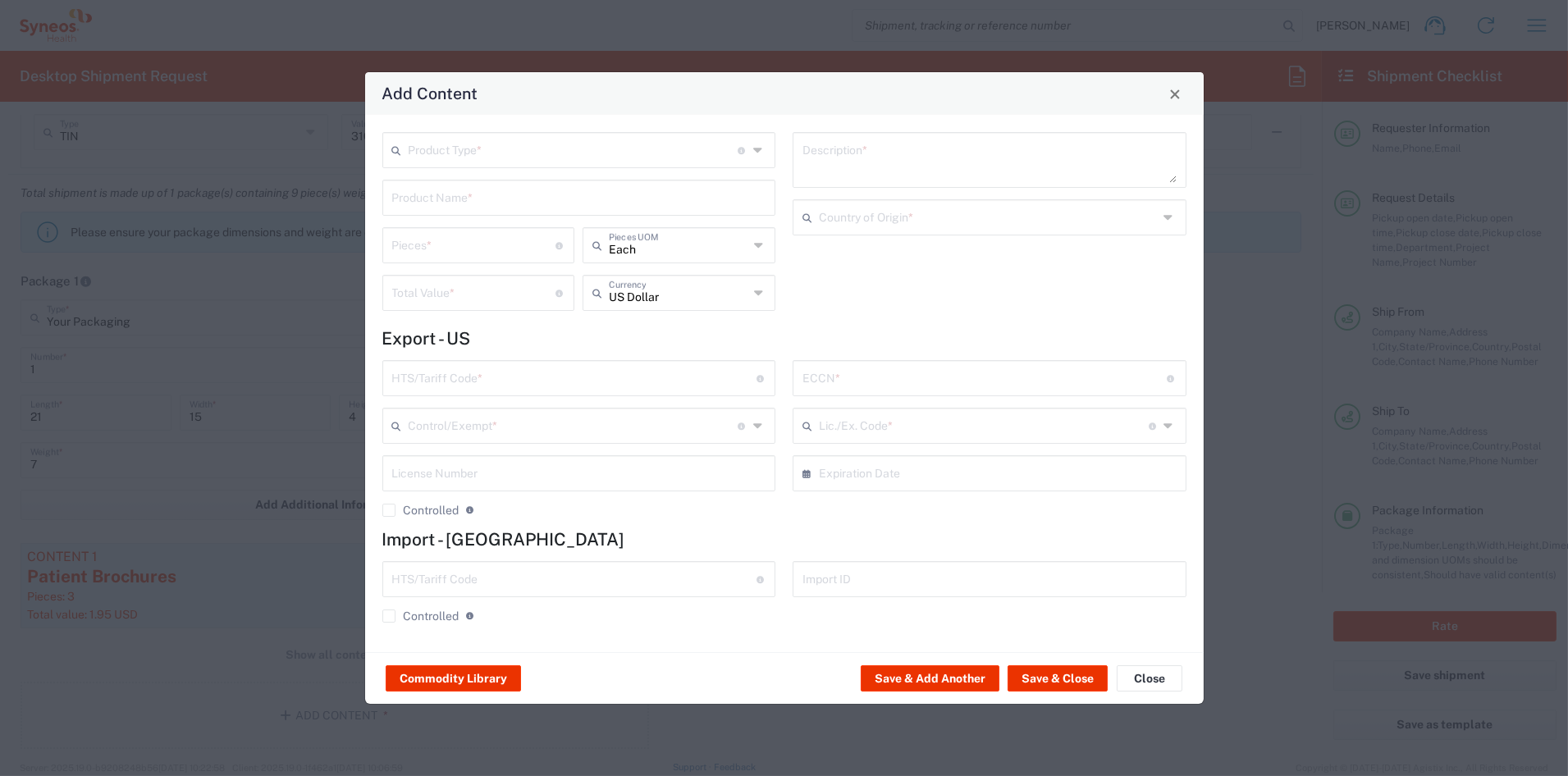
click at [418, 153] on input "text" at bounding box center [573, 148] width 330 height 29
click at [432, 212] on span "General Commodity" at bounding box center [579, 213] width 390 height 25
type input "General Commodity"
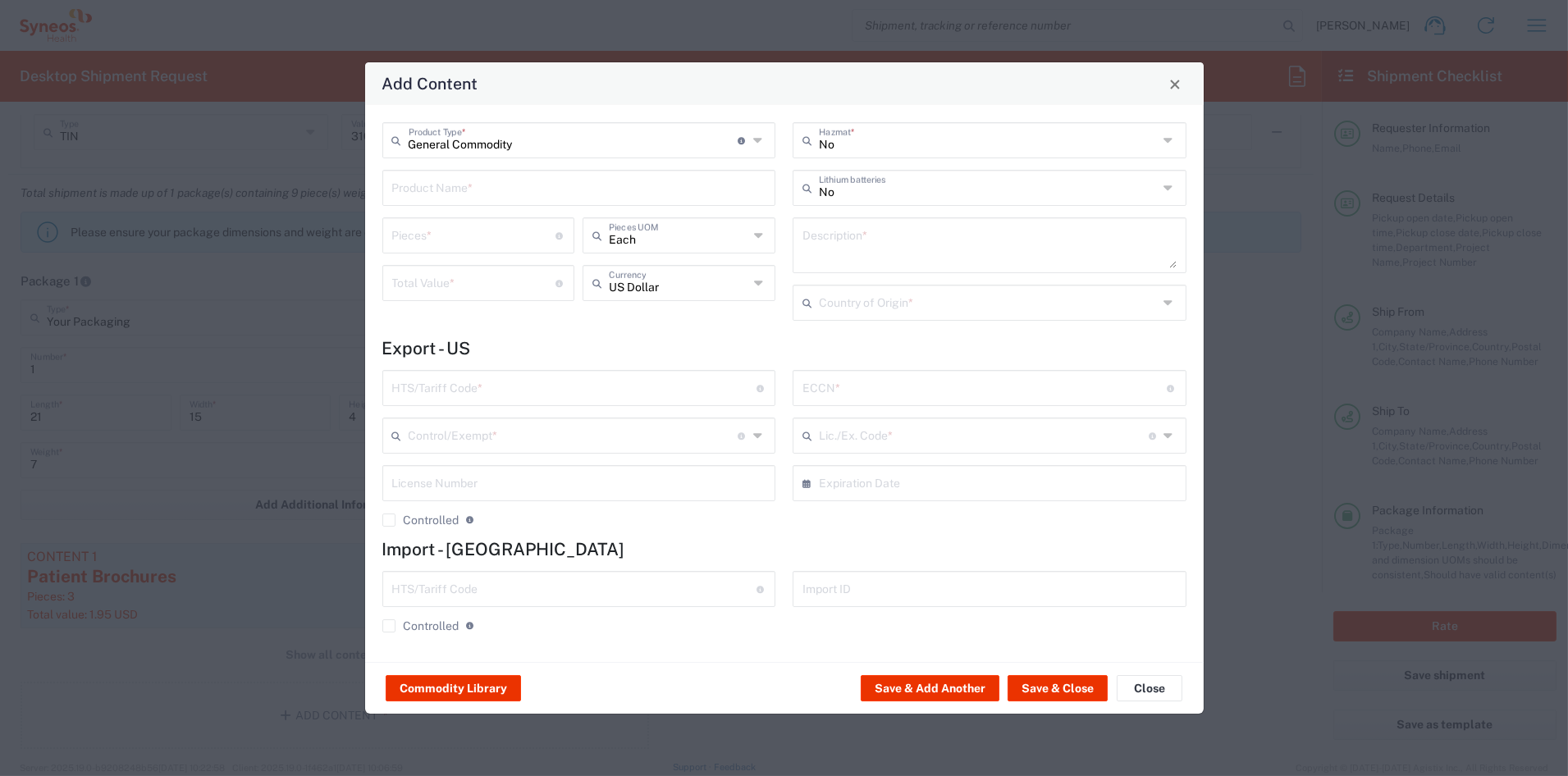
click at [482, 186] on input "text" at bounding box center [579, 186] width 374 height 29
click at [429, 258] on div "Tote Bag" at bounding box center [579, 254] width 391 height 28
type input "Tote Bag"
type textarea "Urban Passage Zippered Travel Business Tote"
type input "[GEOGRAPHIC_DATA]"
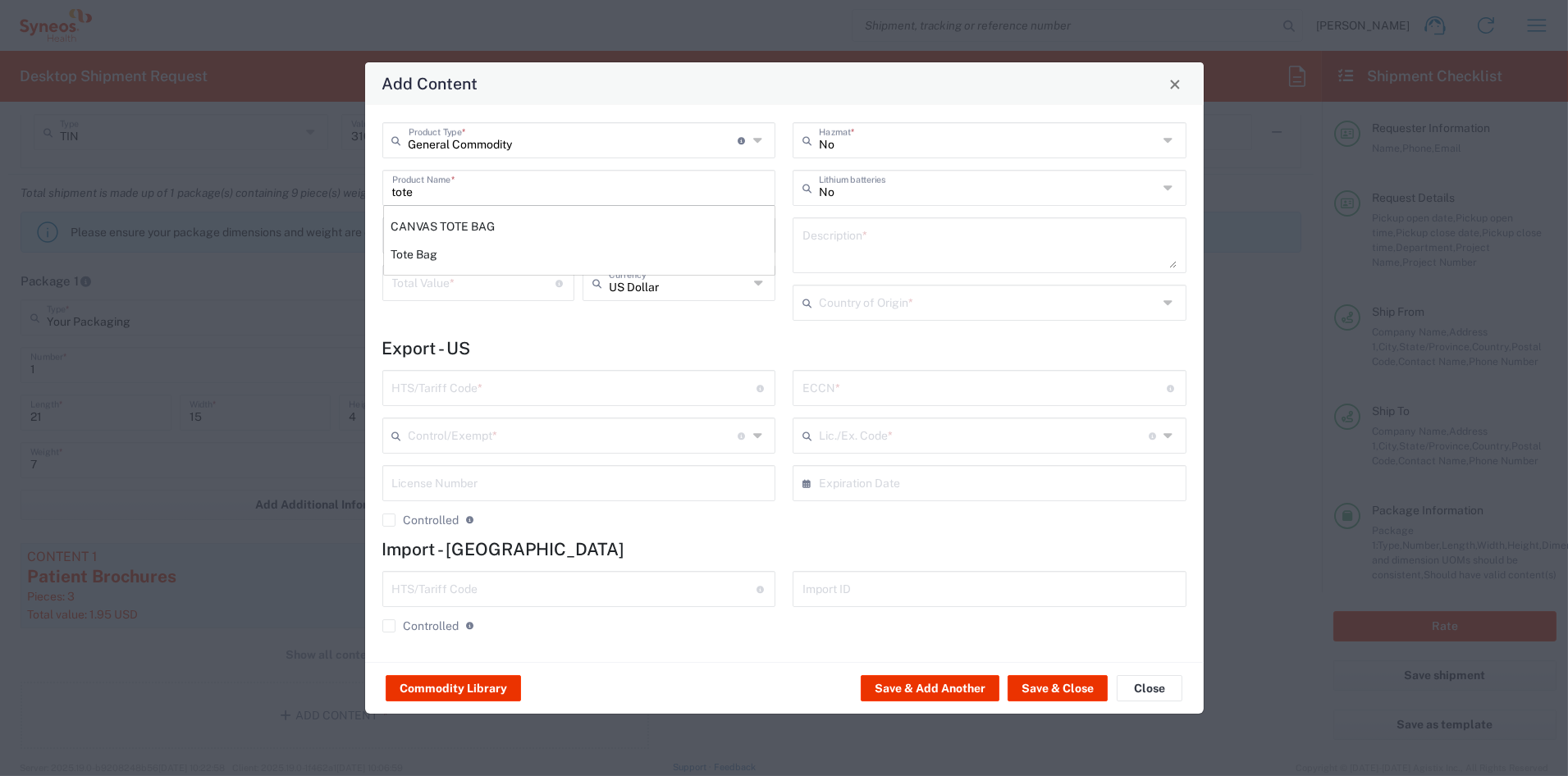
type input "4202128130"
type input "BIS"
type input "EAR99"
type input "NLR - No License Required"
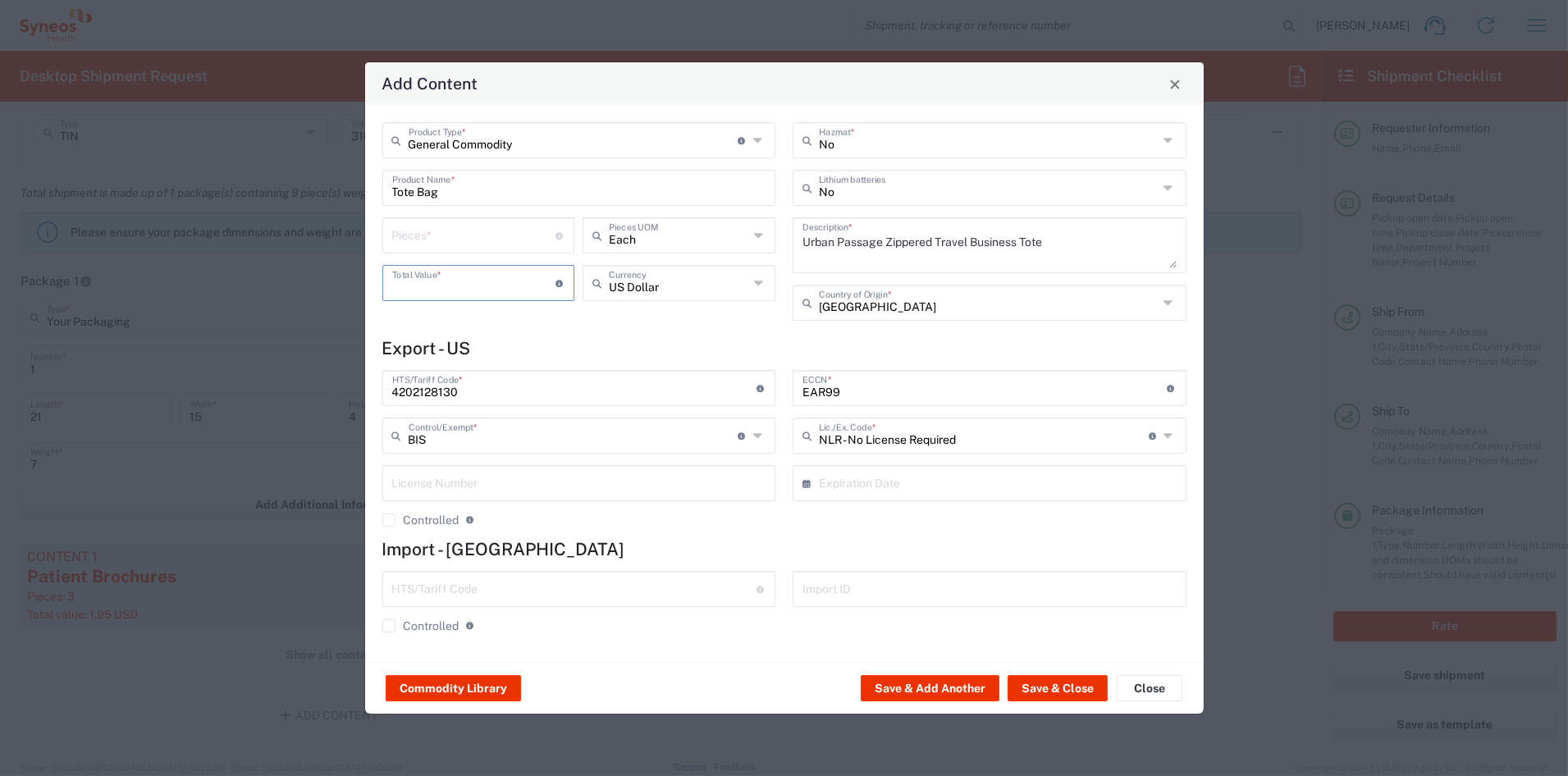
click at [426, 274] on input "number" at bounding box center [475, 282] width 164 height 29
type input "3"
click at [451, 241] on input "number" at bounding box center [475, 234] width 164 height 29
type input "3"
type input "9"
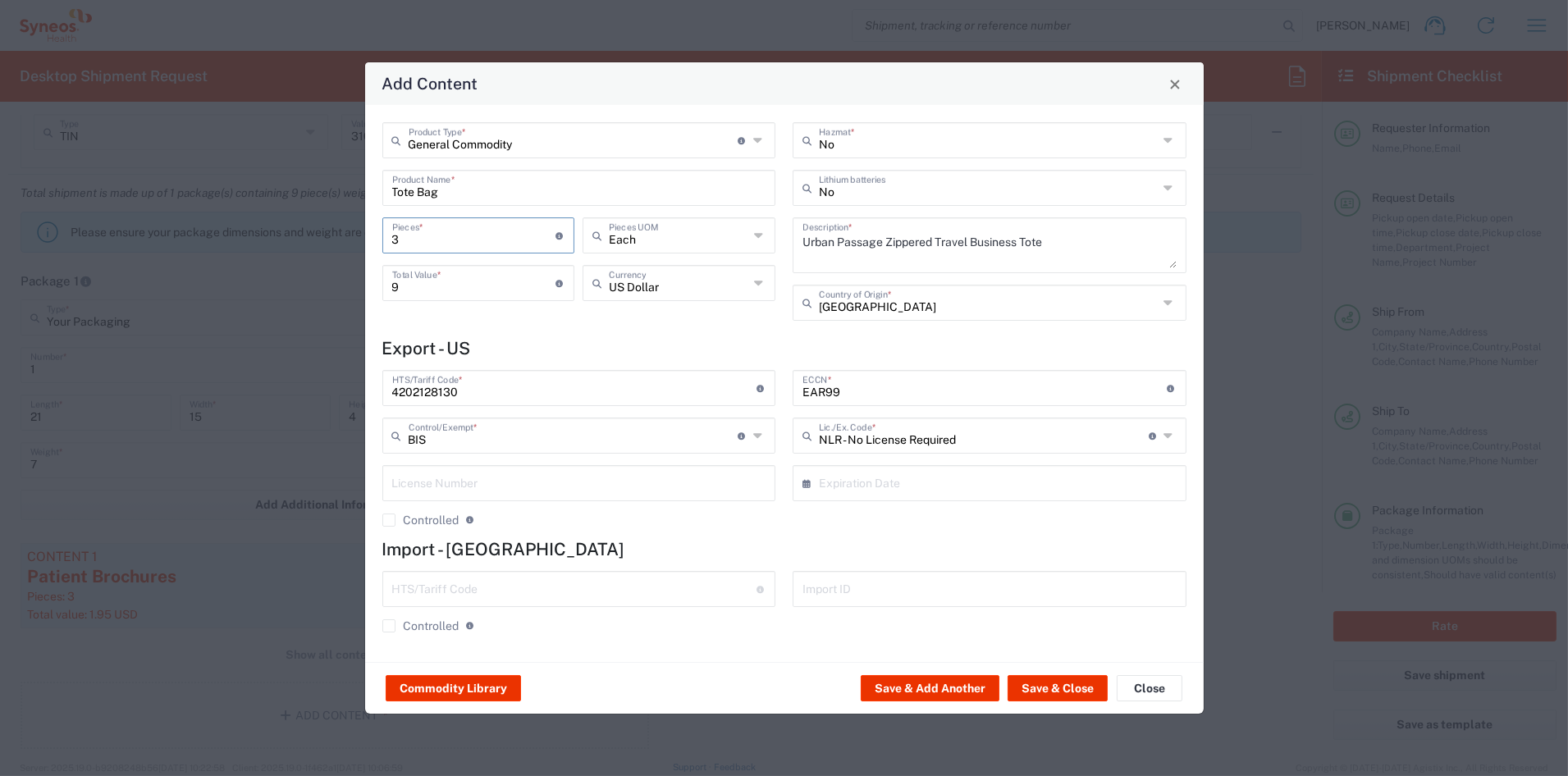
type input "3"
drag, startPoint x: 416, startPoint y: 286, endPoint x: 325, endPoint y: 280, distance: 91.2
click at [325, 280] on div "Add Content General Commodity Product Type * Document: Paper document generated…" at bounding box center [784, 388] width 1568 height 776
type input "1"
type input "36"
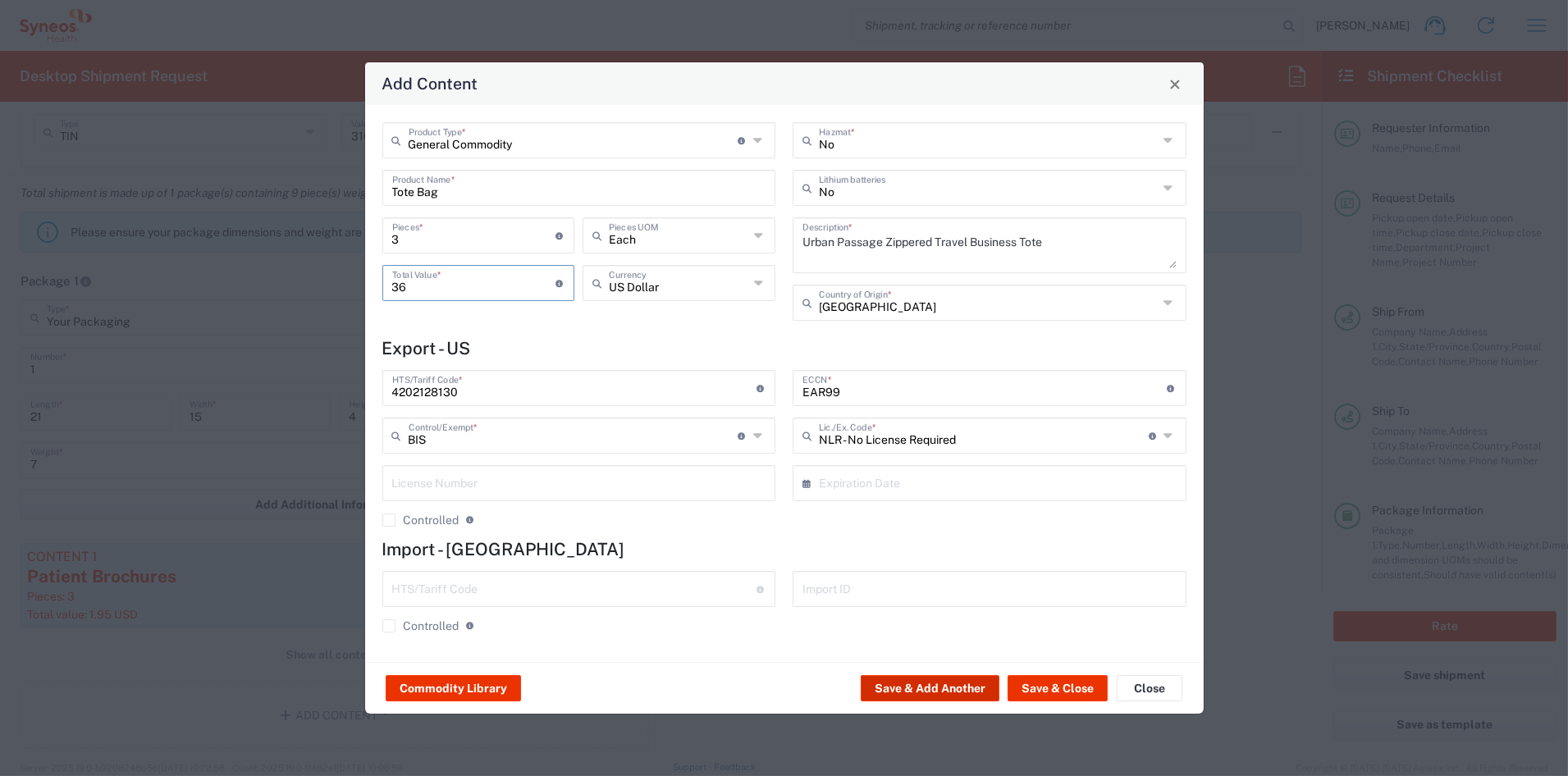
click at [925, 690] on button "Save & Add Another" at bounding box center [929, 688] width 138 height 26
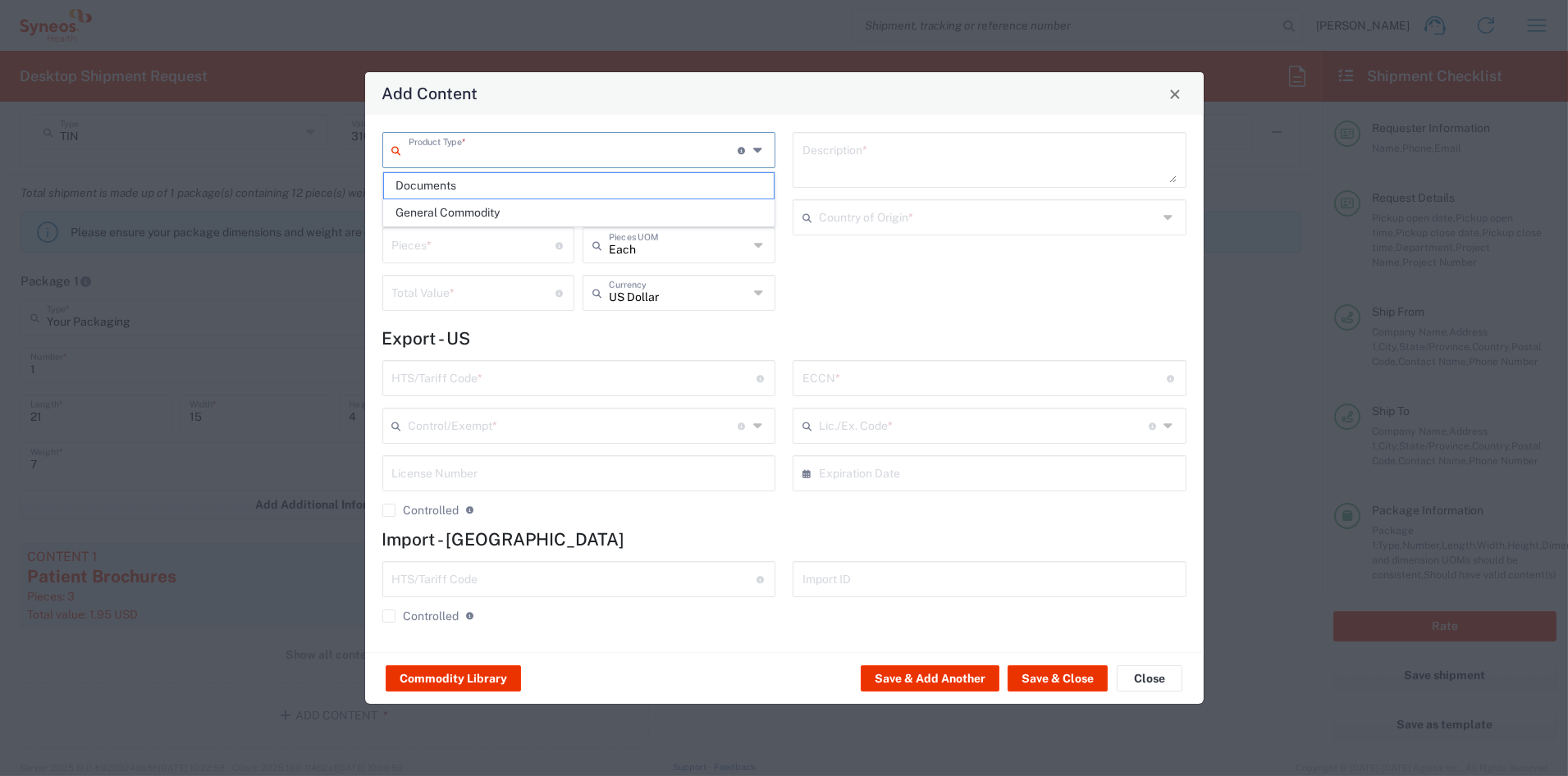
click at [460, 144] on input "text" at bounding box center [573, 148] width 330 height 29
click at [457, 208] on span "General Commodity" at bounding box center [579, 213] width 390 height 25
type input "General Commodity"
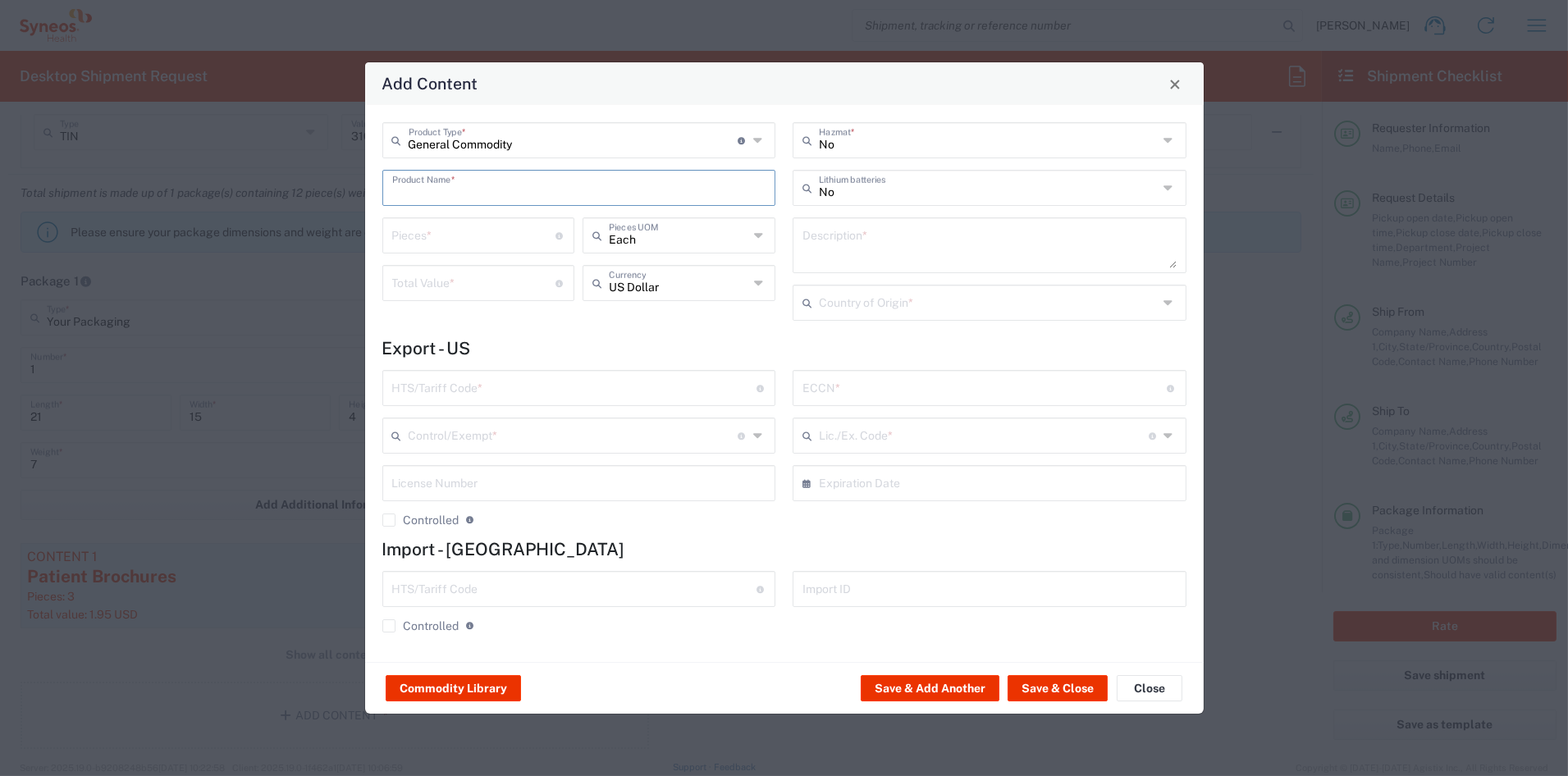
click at [453, 195] on input "text" at bounding box center [579, 186] width 374 height 29
click at [528, 231] on div "Ultrasonic Humidifier - USB Colorful Humidifier" at bounding box center [579, 226] width 391 height 28
type input "Ultrasonic Humidifier - USB Colorful Humidifier"
type textarea "Model: CM-9S"
type input "[GEOGRAPHIC_DATA]"
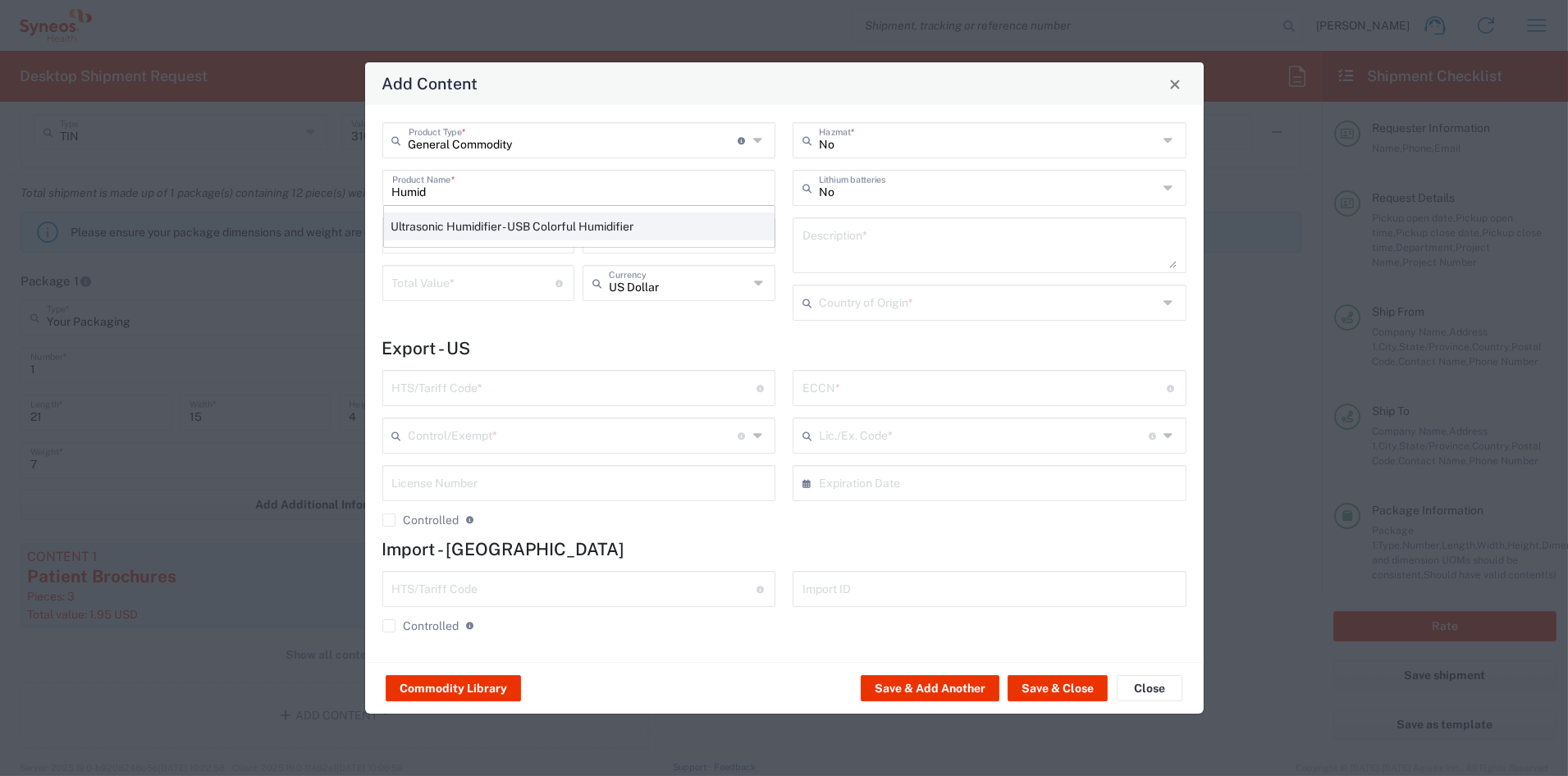
type input "8479.89.1000"
type input "BIS"
type input "EAR99"
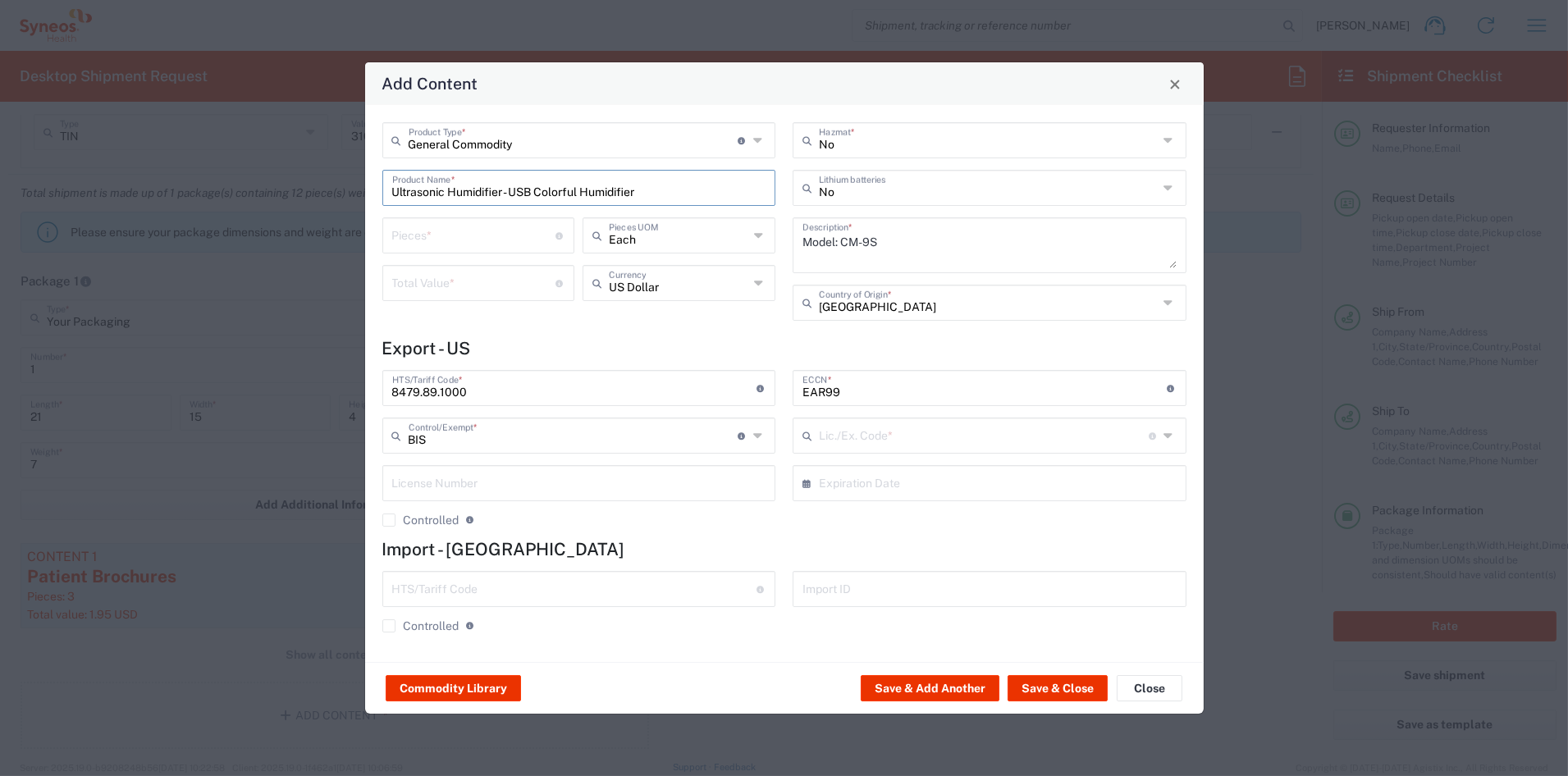
type input "NLR - No License Required"
click at [439, 238] on input "number" at bounding box center [475, 234] width 164 height 29
type input "3"
click at [425, 274] on input "number" at bounding box center [475, 282] width 164 height 29
type input "24"
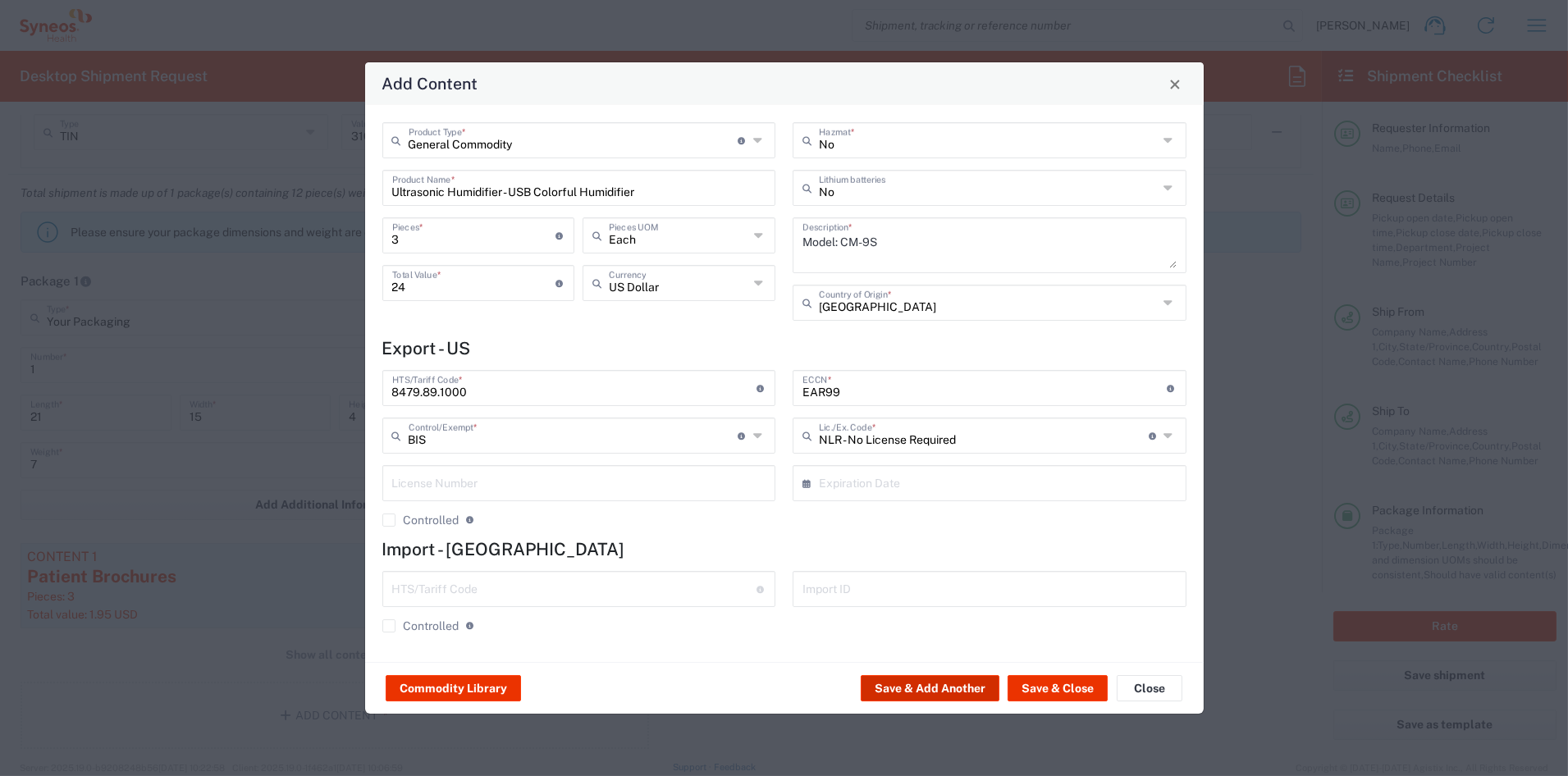
click at [960, 690] on button "Save & Add Another" at bounding box center [929, 688] width 138 height 26
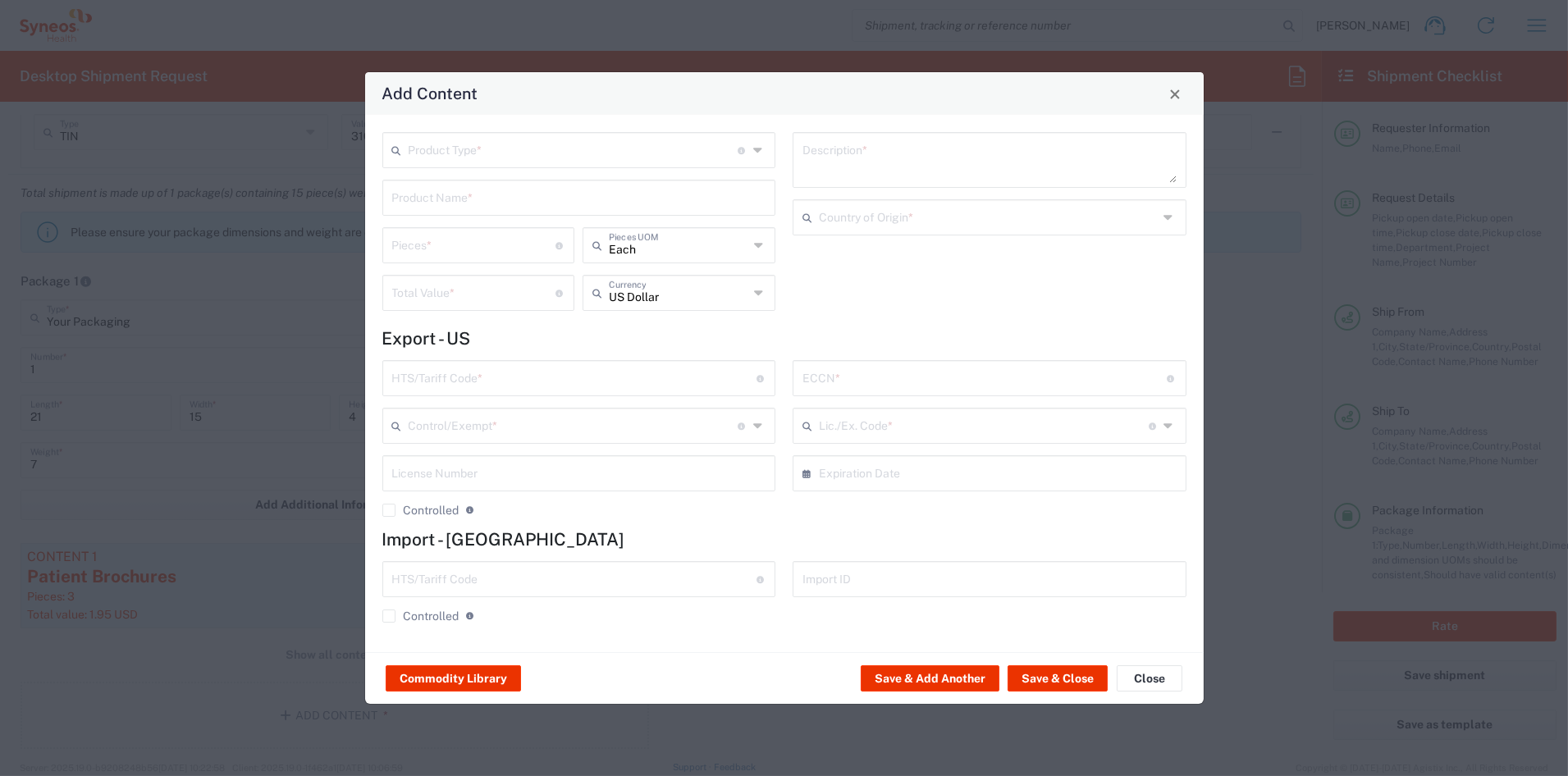
click at [440, 155] on input "text" at bounding box center [573, 148] width 330 height 29
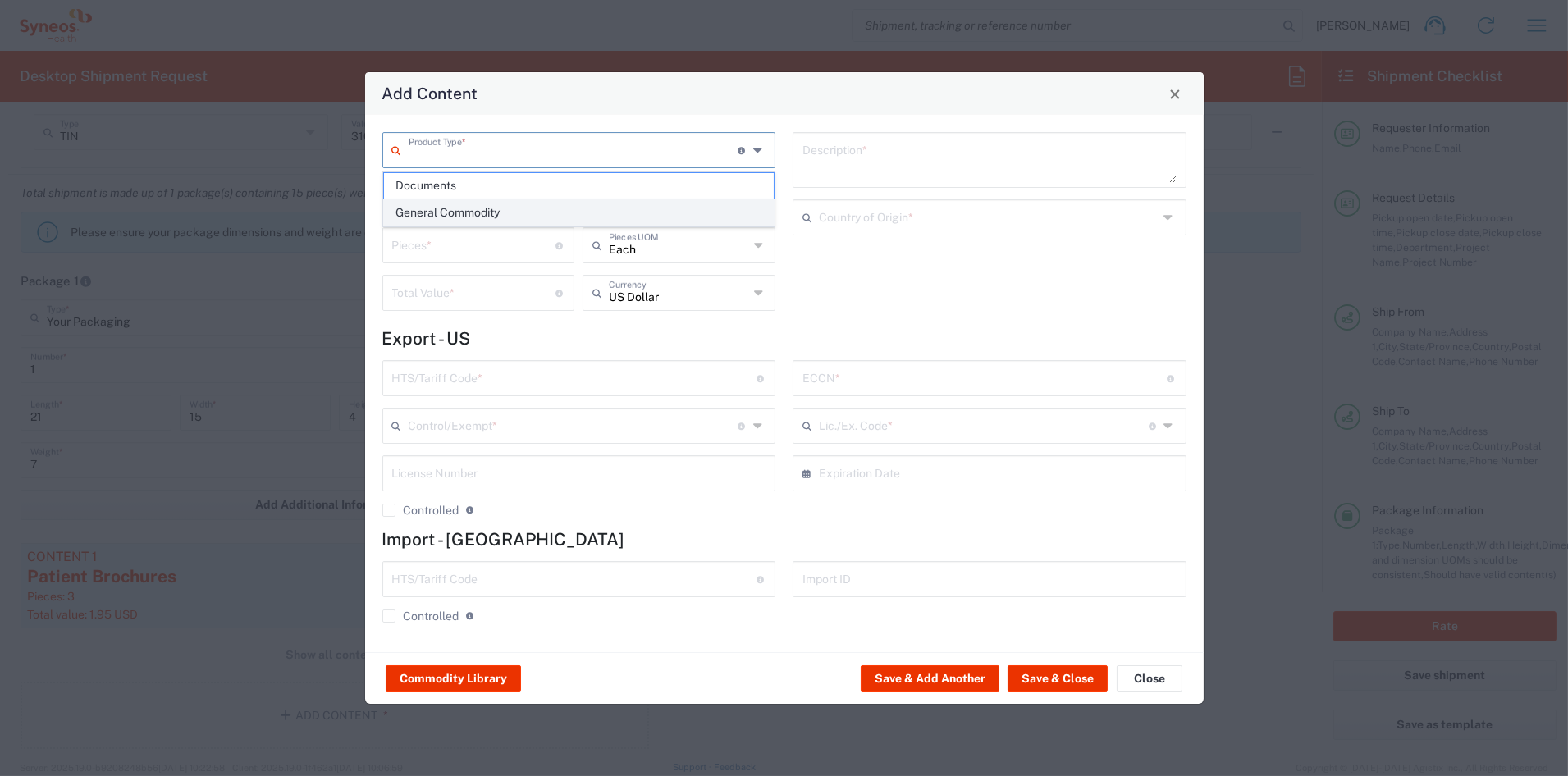
click at [442, 210] on span "General Commodity" at bounding box center [579, 213] width 390 height 25
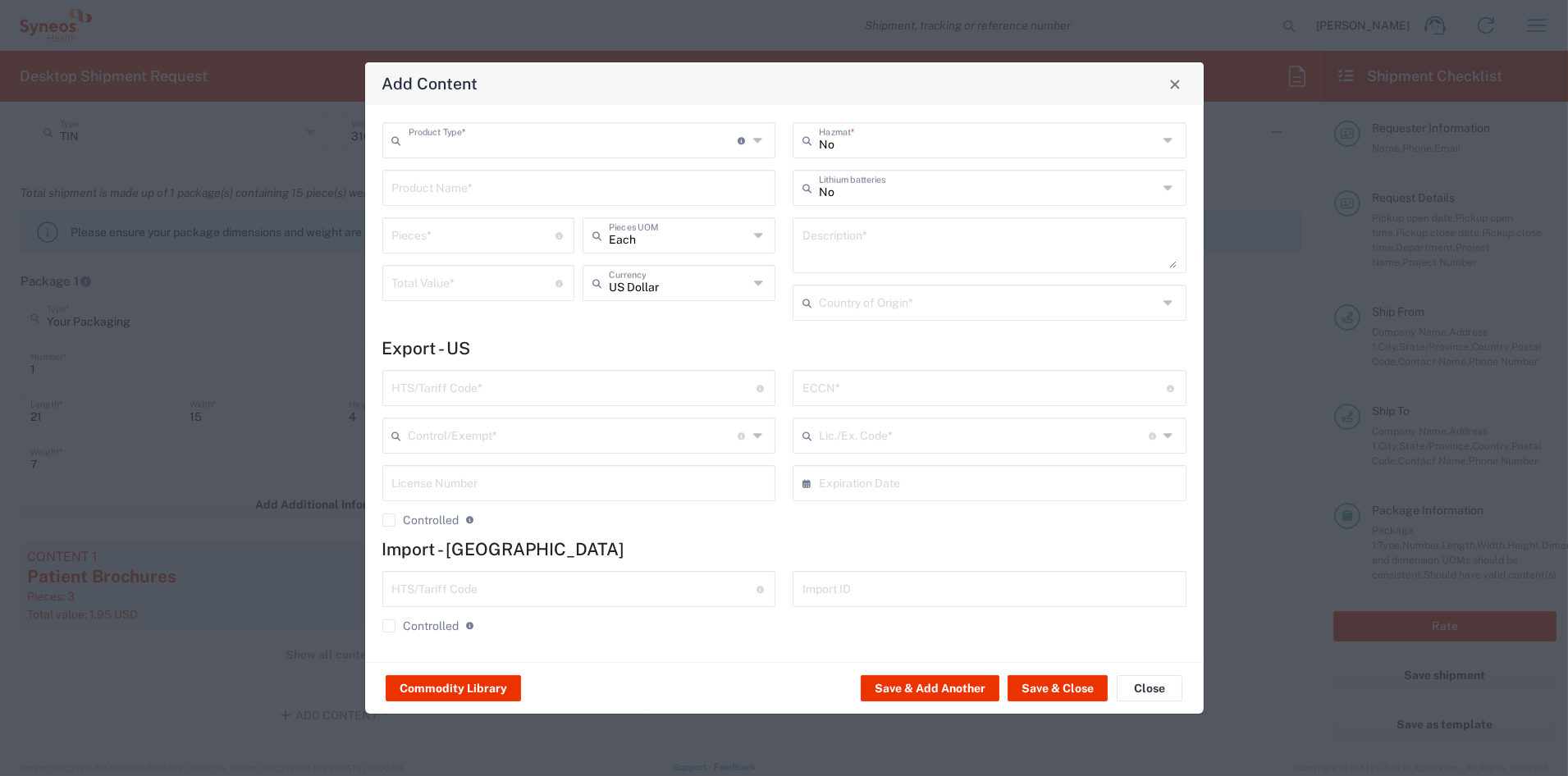
type input "General Commodity"
click at [438, 181] on input "text" at bounding box center [579, 186] width 374 height 29
click at [432, 221] on div "JOURNAL BOOK (blank)" at bounding box center [579, 226] width 391 height 28
type input "JOURNAL BOOK (blank)"
type input "1"
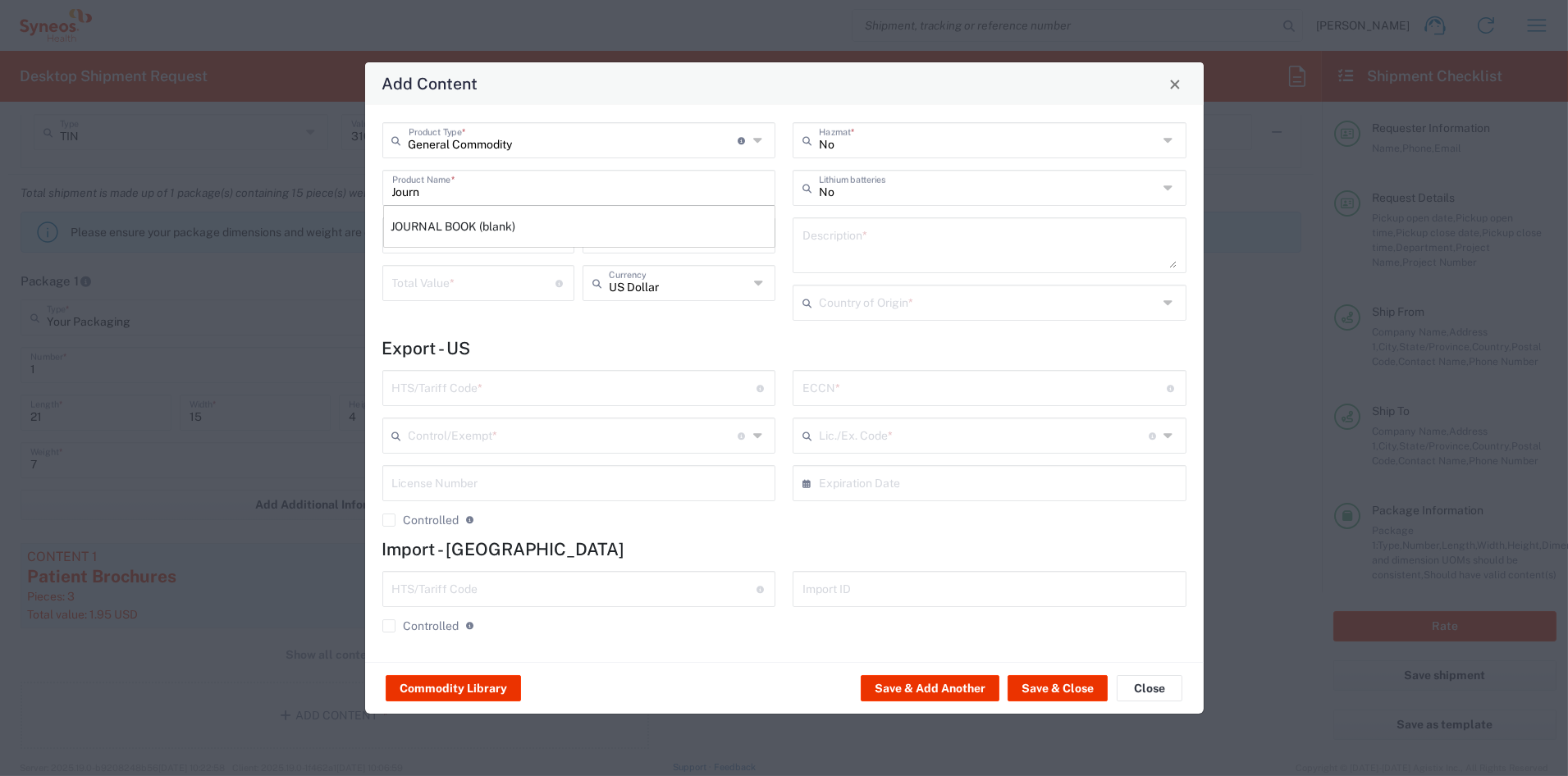
type textarea "JOURNAL BOOK (blank)"
type input "[GEOGRAPHIC_DATA]"
type input "4820.10.2010"
type input "BIS"
type input "EAR99"
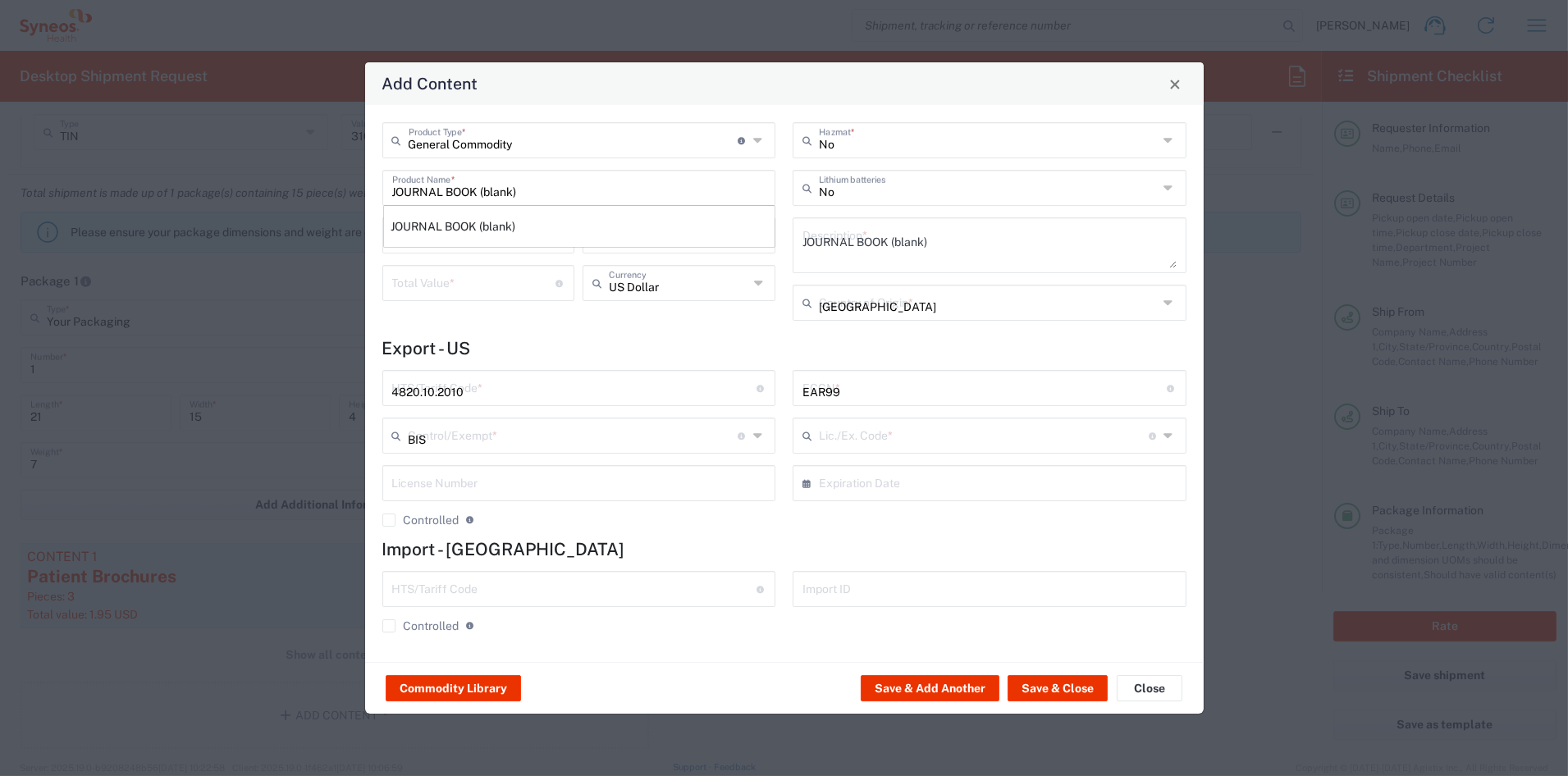
type input "NLR - No License Required"
click at [439, 274] on input "number" at bounding box center [475, 282] width 164 height 29
type input "3"
drag, startPoint x: 409, startPoint y: 243, endPoint x: 328, endPoint y: 228, distance: 82.4
click at [328, 228] on div "Add Content General Commodity Product Type * Document: Paper document generated…" at bounding box center [784, 388] width 1568 height 776
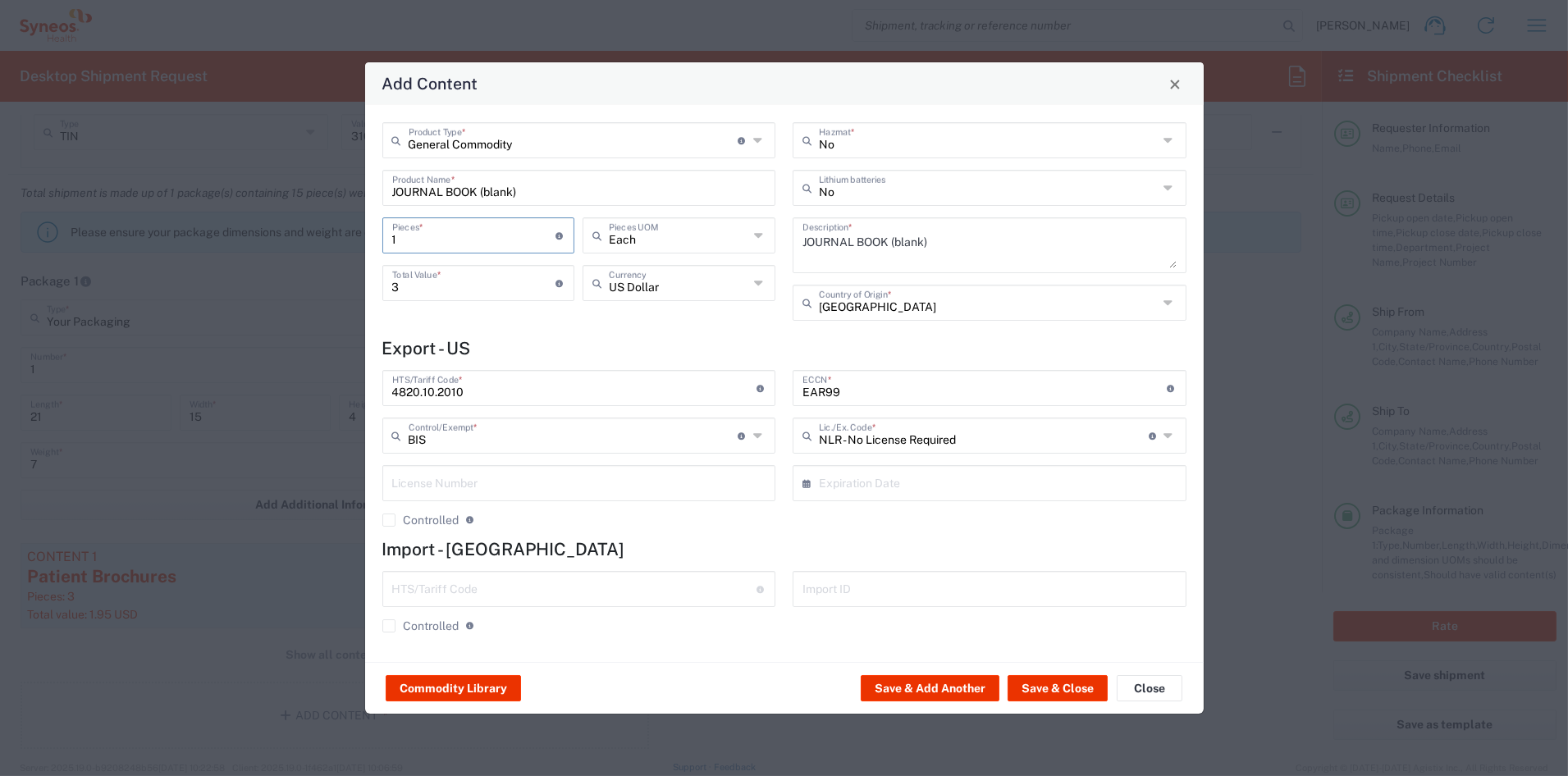
type input "3"
type input "9"
type input "3"
drag, startPoint x: 418, startPoint y: 279, endPoint x: 323, endPoint y: 269, distance: 95.5
click at [323, 268] on div "Add Content General Commodity Product Type * Document: Paper document generated…" at bounding box center [784, 388] width 1568 height 776
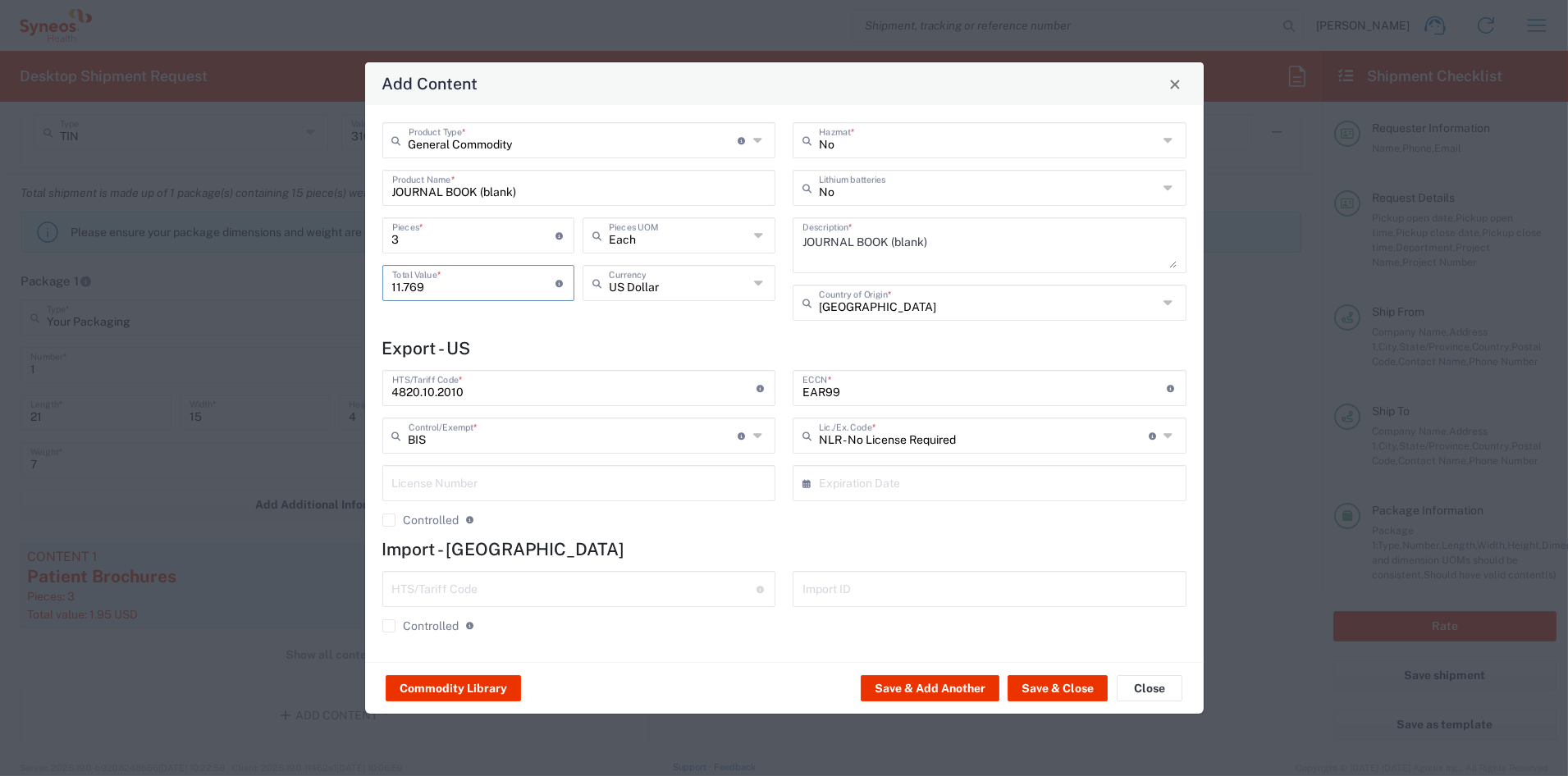
click at [496, 280] on input "11.769" at bounding box center [475, 282] width 164 height 29
type input "11.76"
click at [942, 685] on button "Save & Add Another" at bounding box center [929, 688] width 138 height 26
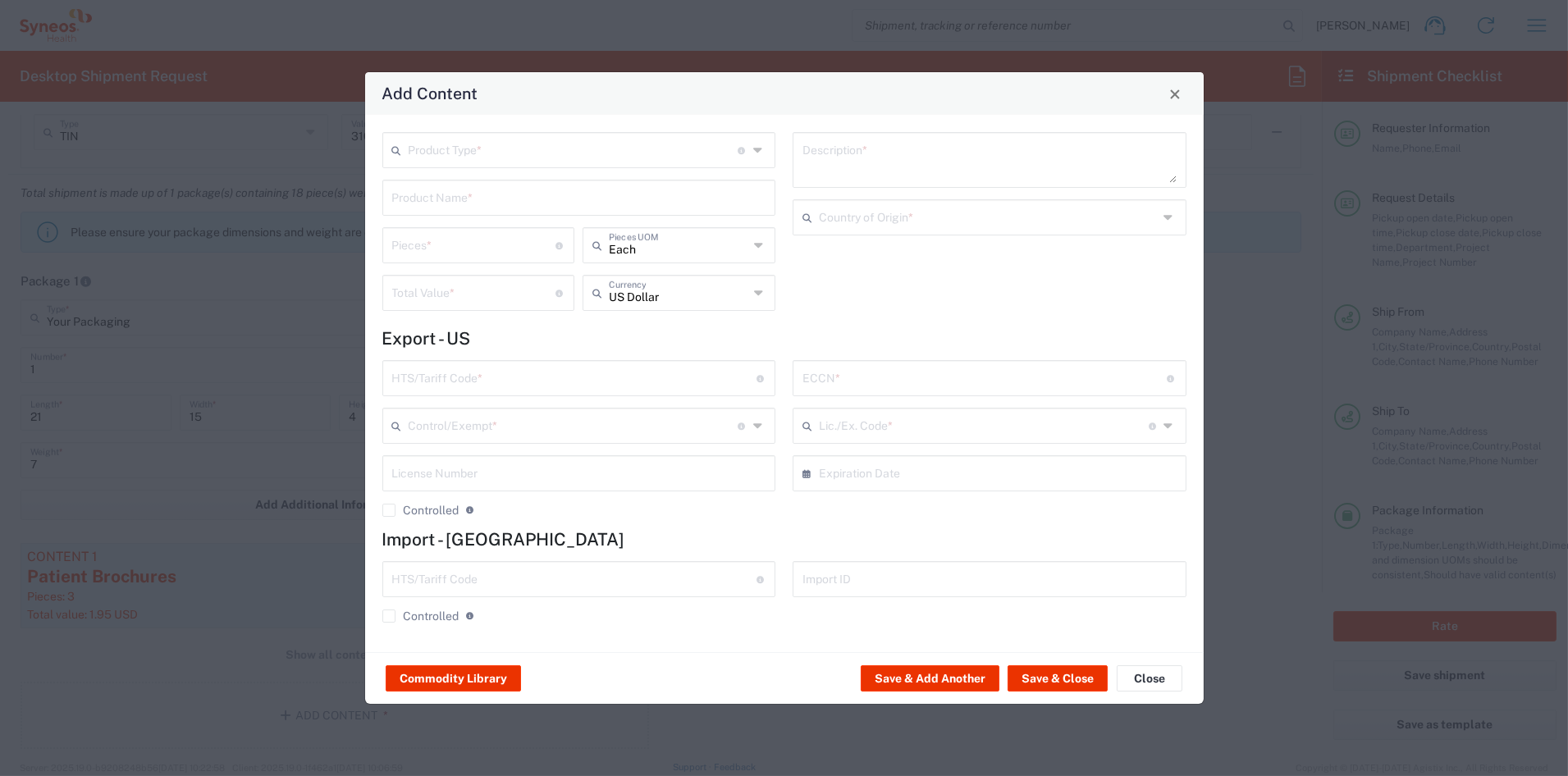
click at [462, 153] on input "text" at bounding box center [573, 148] width 330 height 29
click at [441, 208] on span "General Commodity" at bounding box center [579, 213] width 390 height 25
type input "General Commodity"
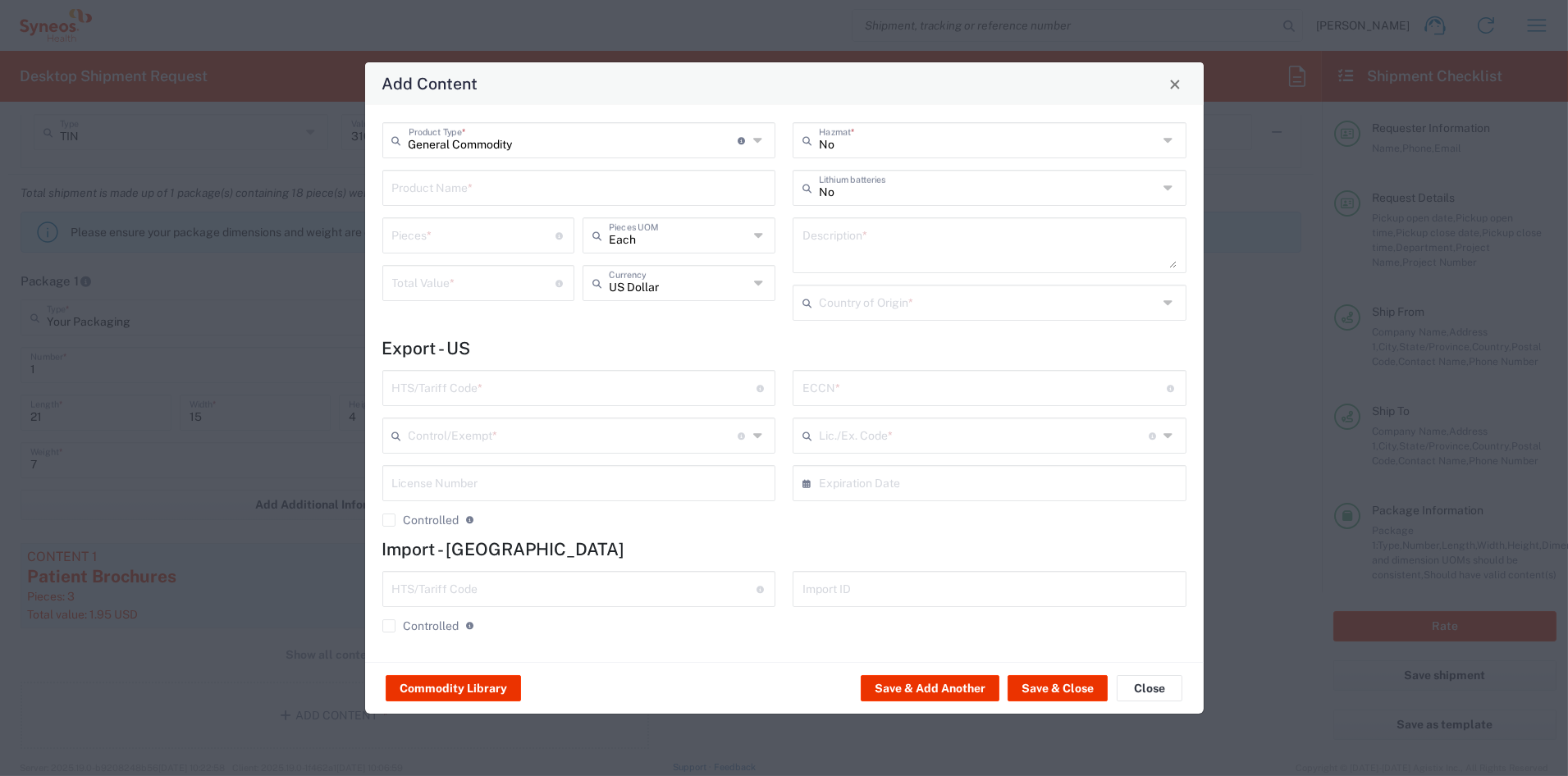
click at [438, 190] on input "text" at bounding box center [579, 186] width 374 height 29
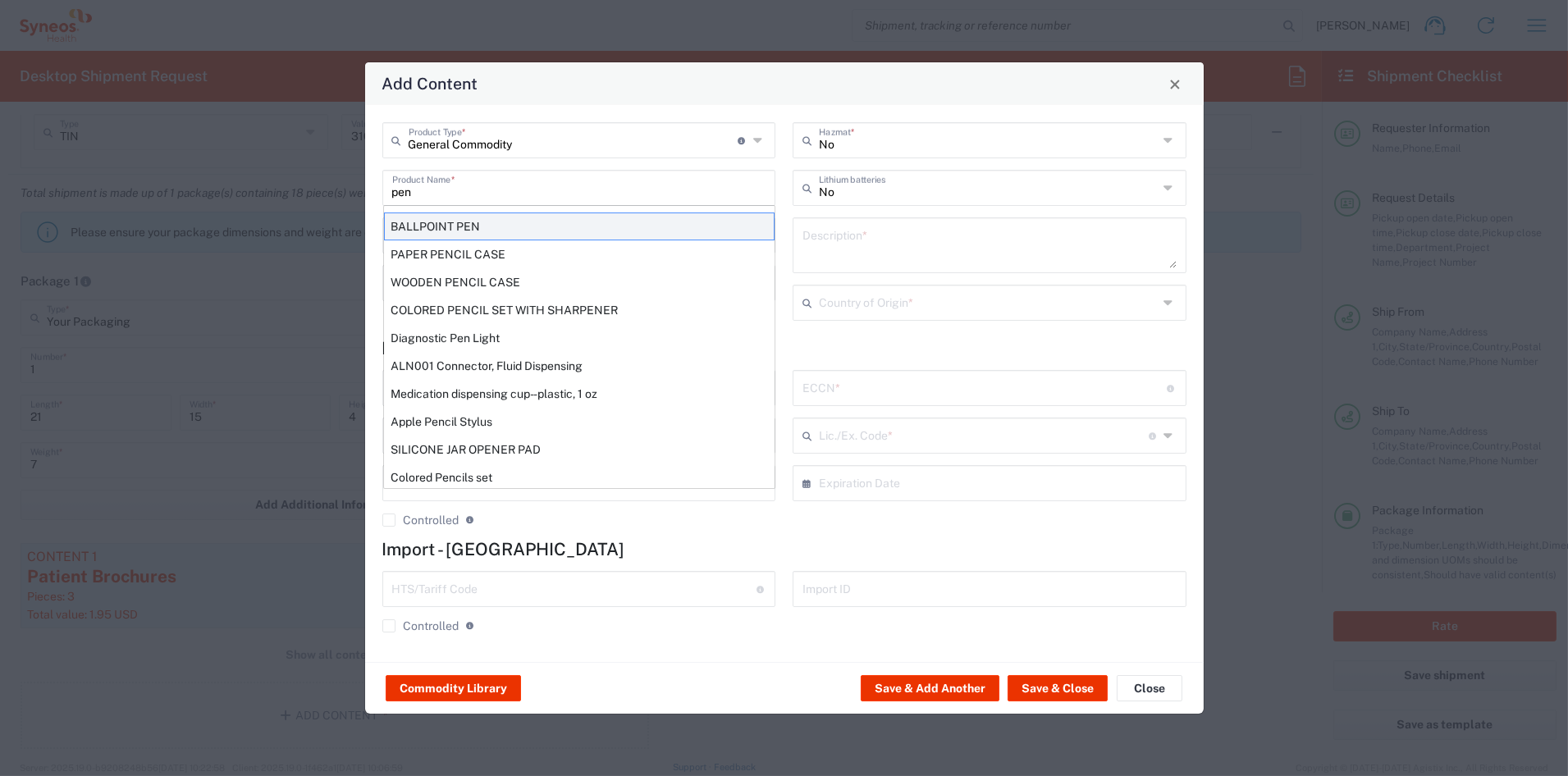
click at [418, 228] on div "BALLPOINT PEN" at bounding box center [579, 226] width 391 height 28
type input "BALLPOINT PEN"
type input "1"
type textarea "BALLPOINT PEN"
type input "[GEOGRAPHIC_DATA]"
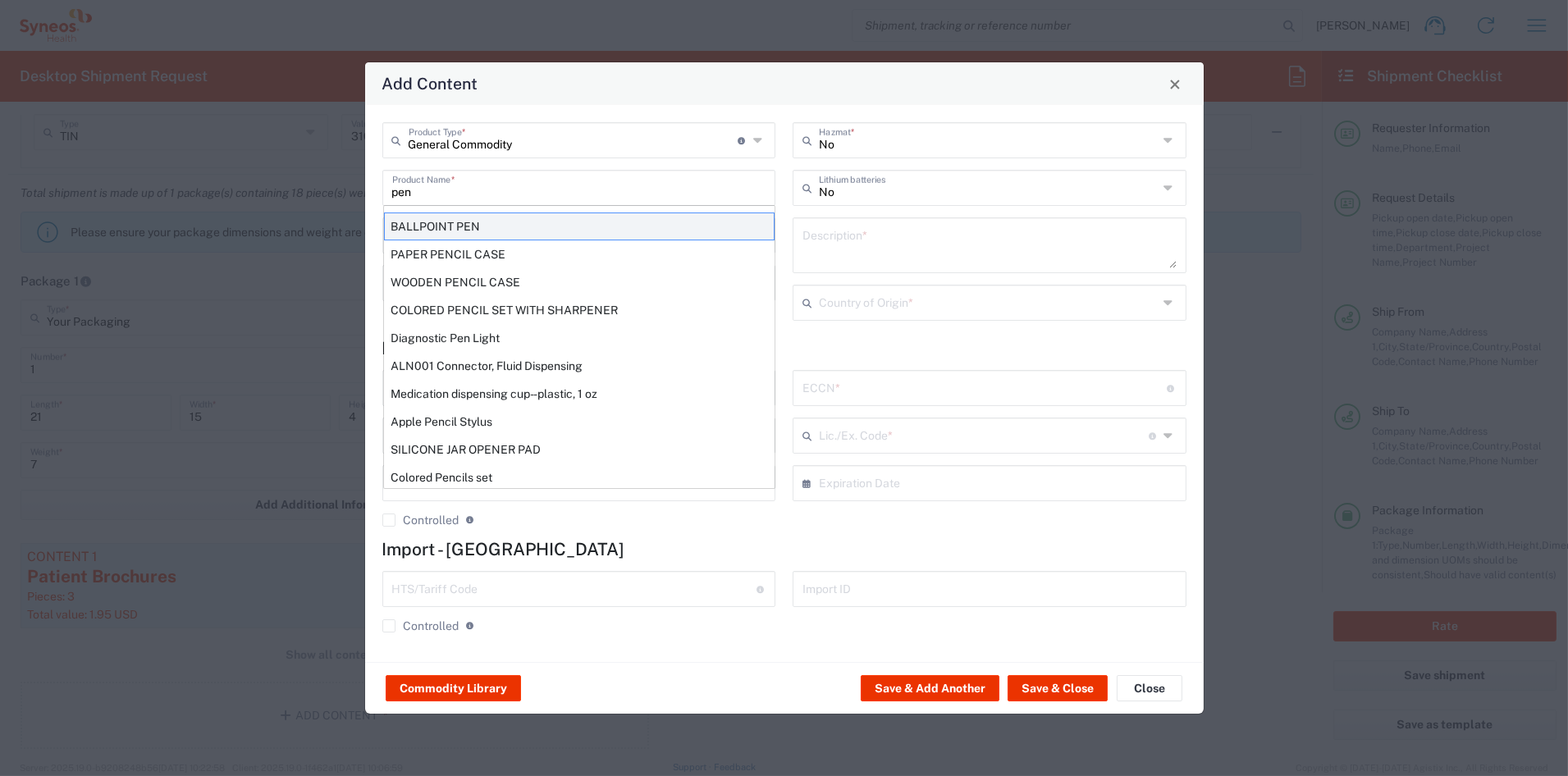
type input "9608.10.0000"
type input "BIS"
type input "EAR99"
type input "NLR - No License Required"
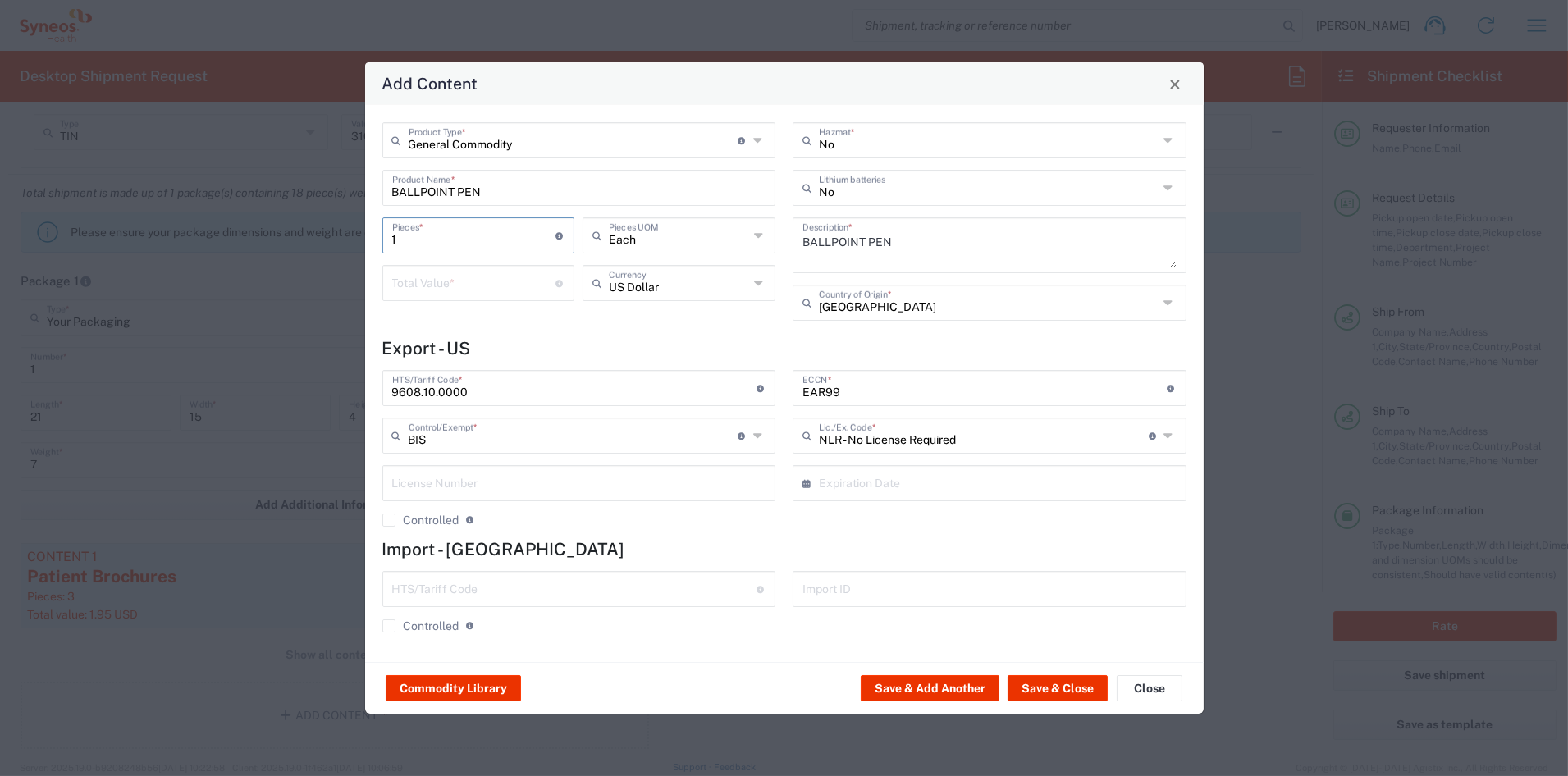
drag, startPoint x: 396, startPoint y: 235, endPoint x: 309, endPoint y: 220, distance: 88.3
click at [309, 220] on div "Add Content General Commodity Product Type * Document: Paper document generated…" at bounding box center [784, 388] width 1568 height 776
type input "3"
click at [429, 286] on input "number" at bounding box center [475, 282] width 164 height 29
type input "5.10"
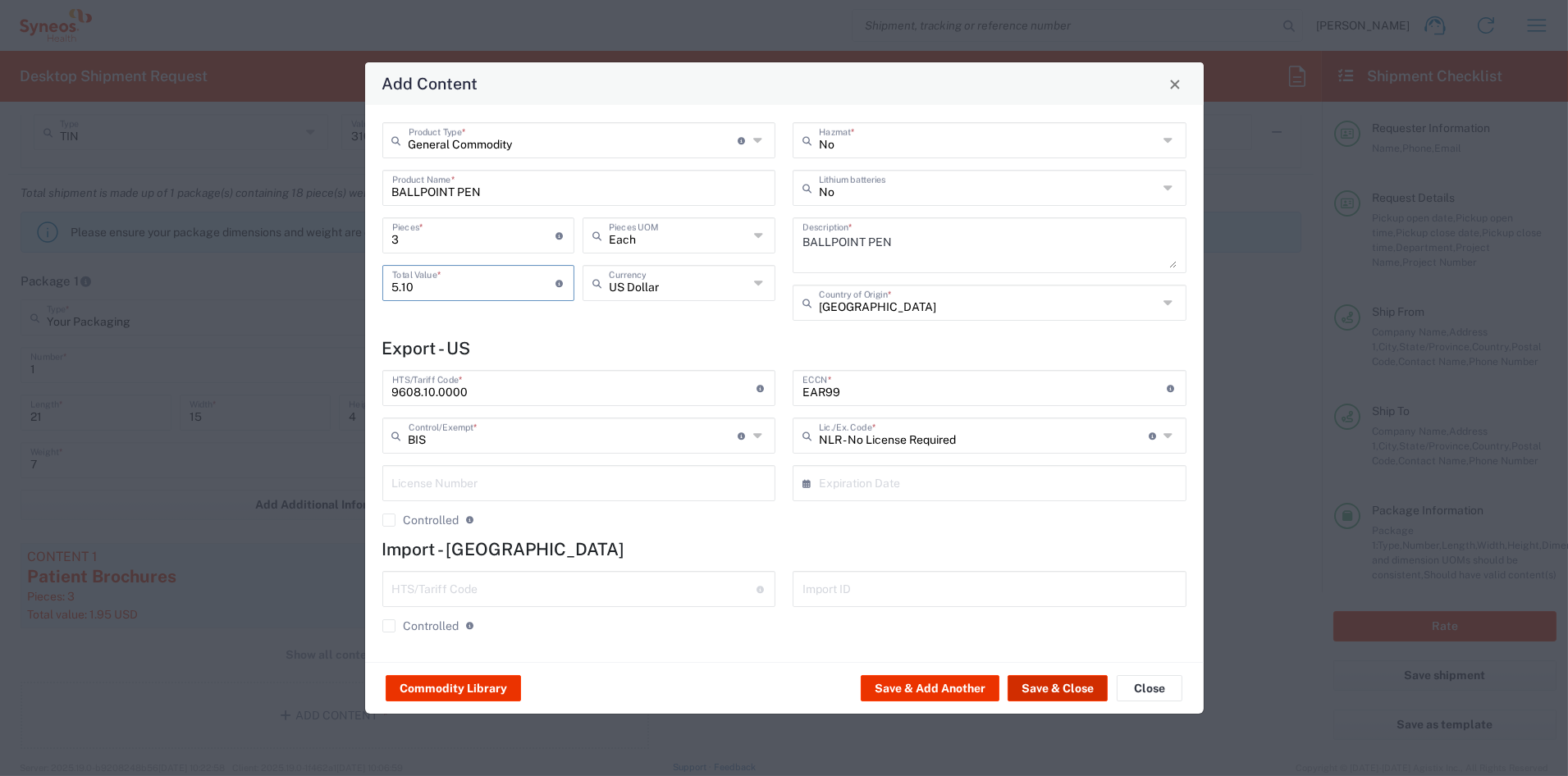
click at [1084, 685] on button "Save & Close" at bounding box center [1057, 688] width 100 height 26
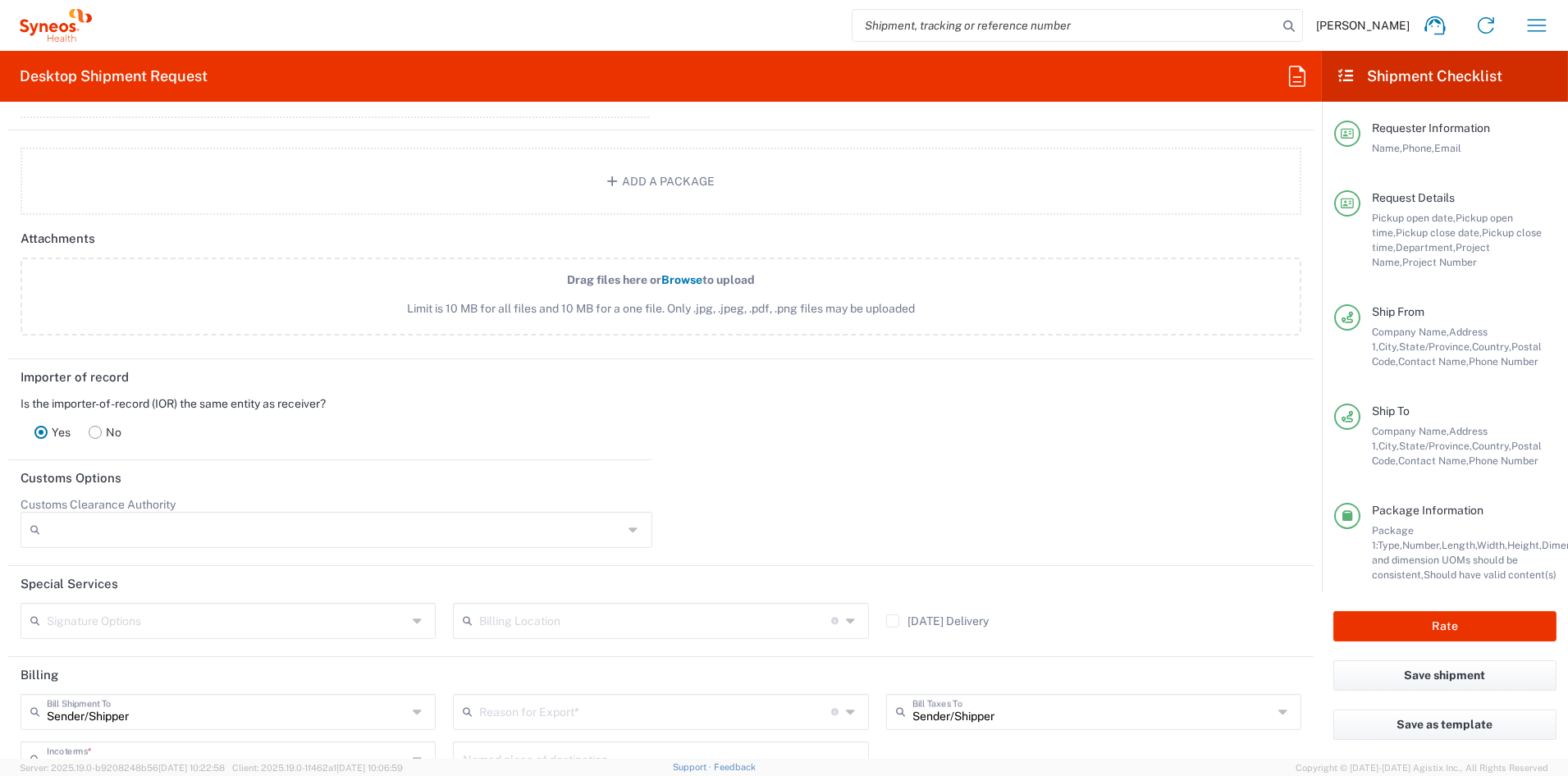
scroll to position [1947, 0]
click at [95, 428] on rect at bounding box center [96, 431] width 13 height 13
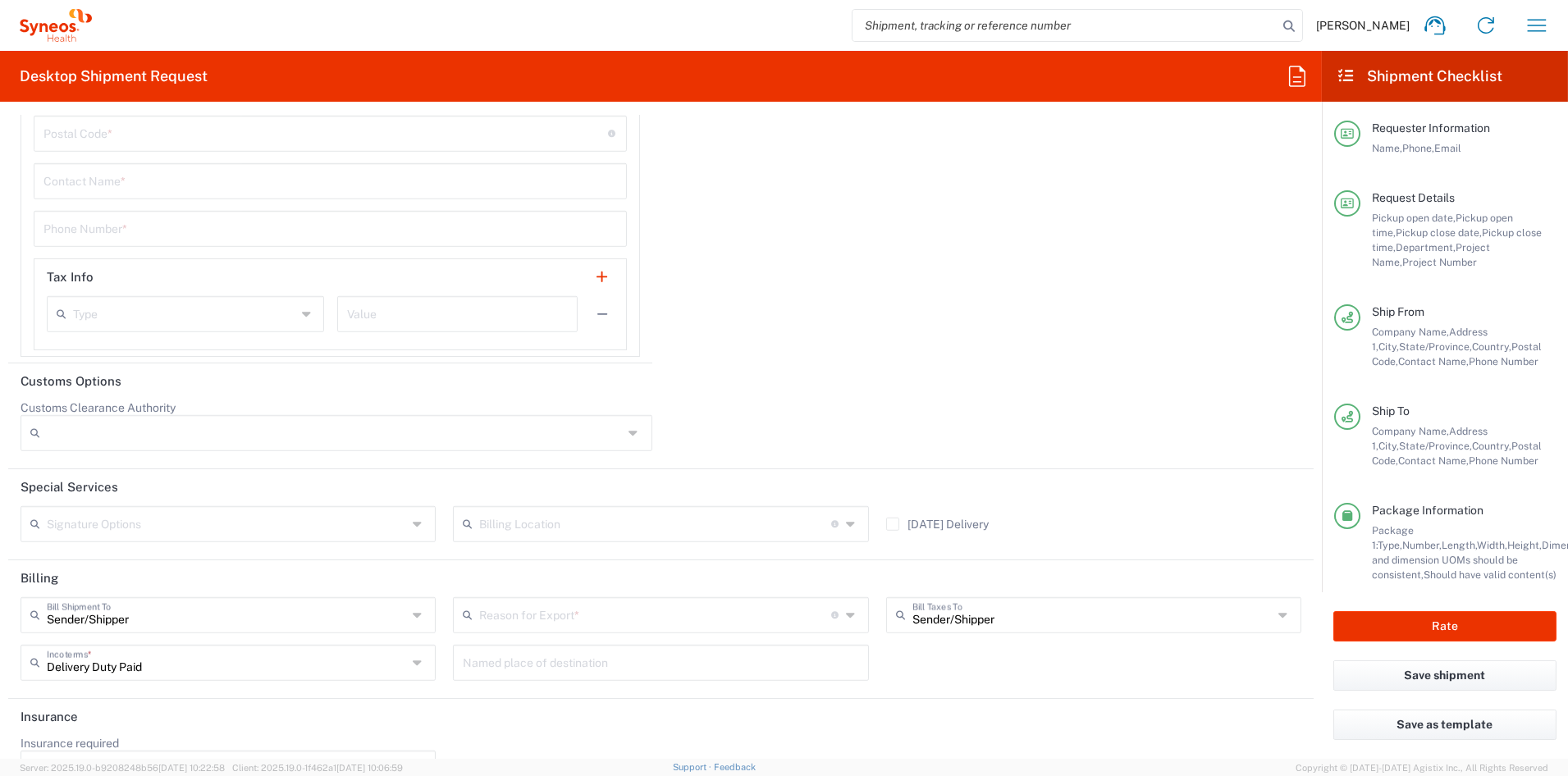
scroll to position [2745, 0]
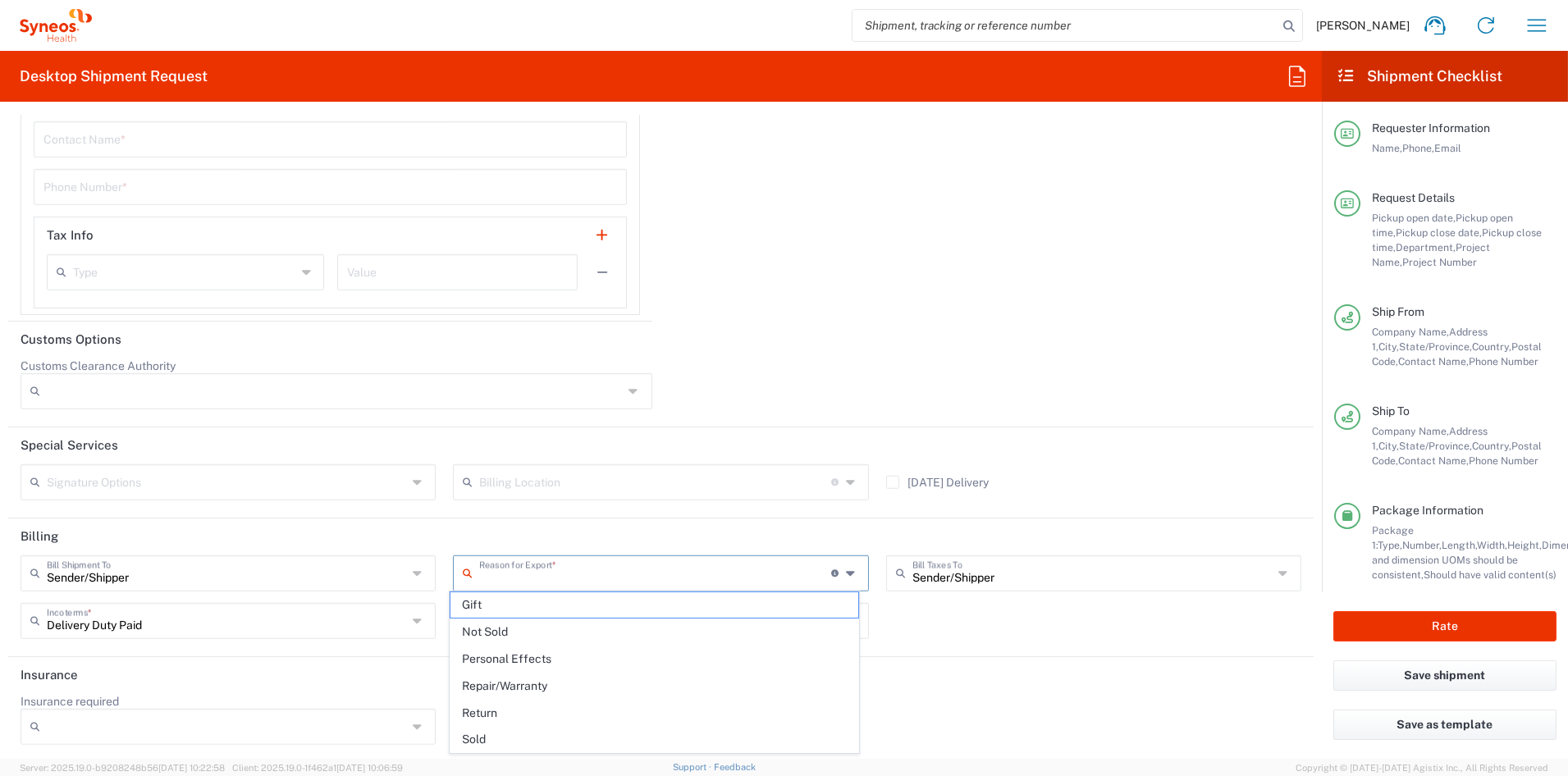
click at [591, 568] on input "text" at bounding box center [655, 572] width 352 height 29
click at [500, 740] on span "Sold" at bounding box center [654, 740] width 408 height 25
type input "Sold"
click at [136, 479] on input "text" at bounding box center [226, 482] width 360 height 29
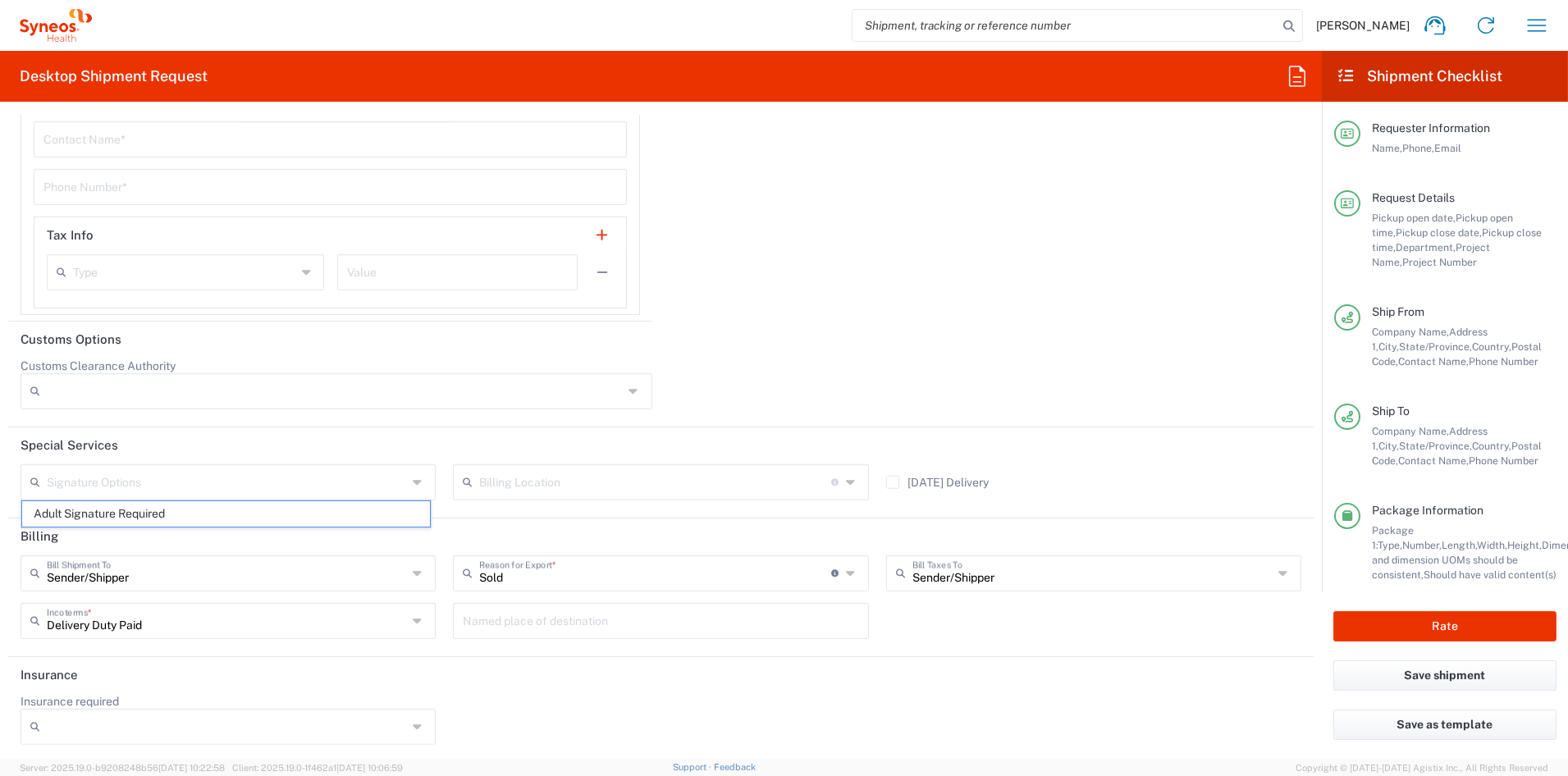
click at [120, 518] on span "Adult Signature Required" at bounding box center [226, 514] width 408 height 25
type input "Adult Signature Required"
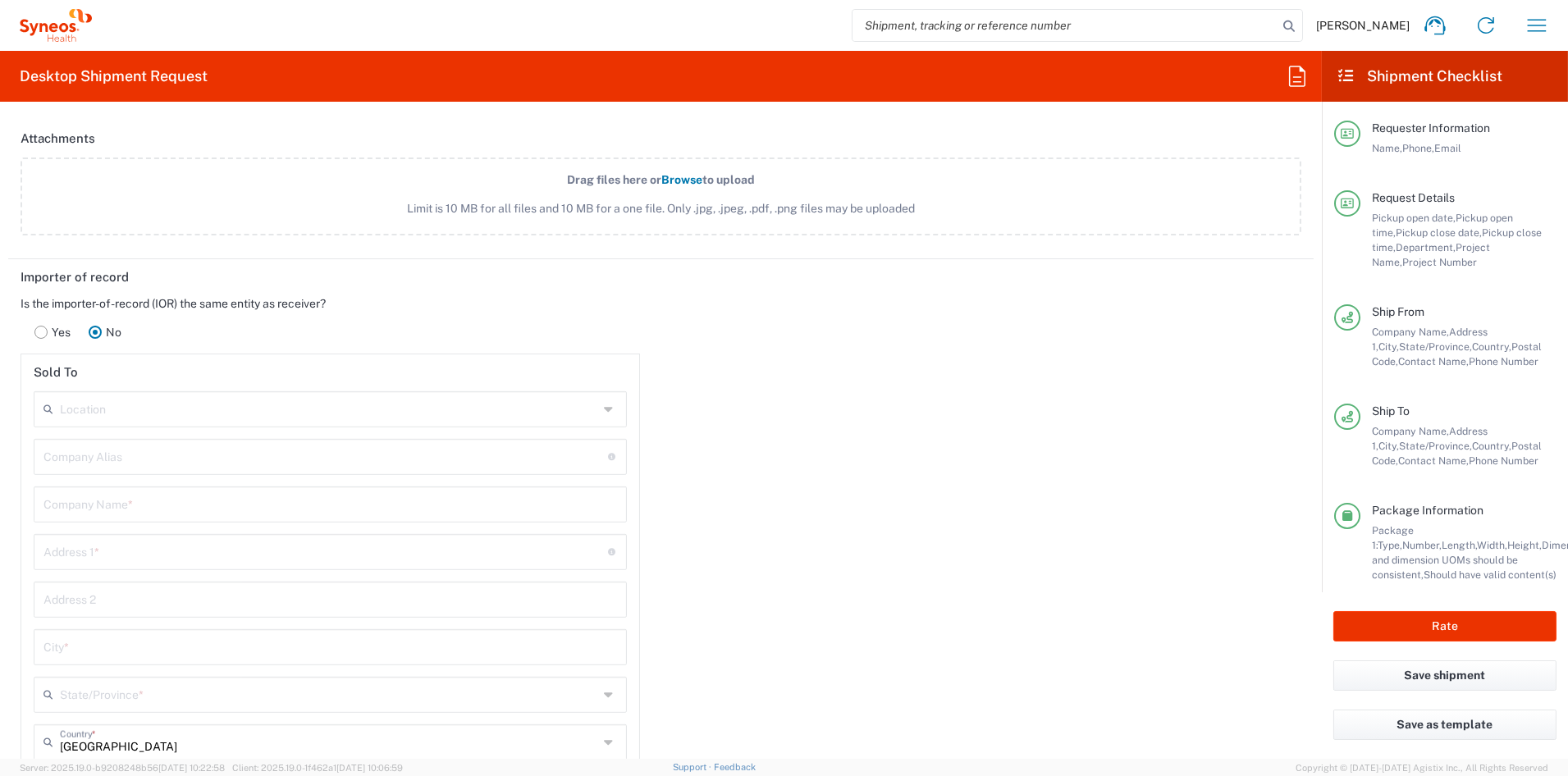
scroll to position [2039, 0]
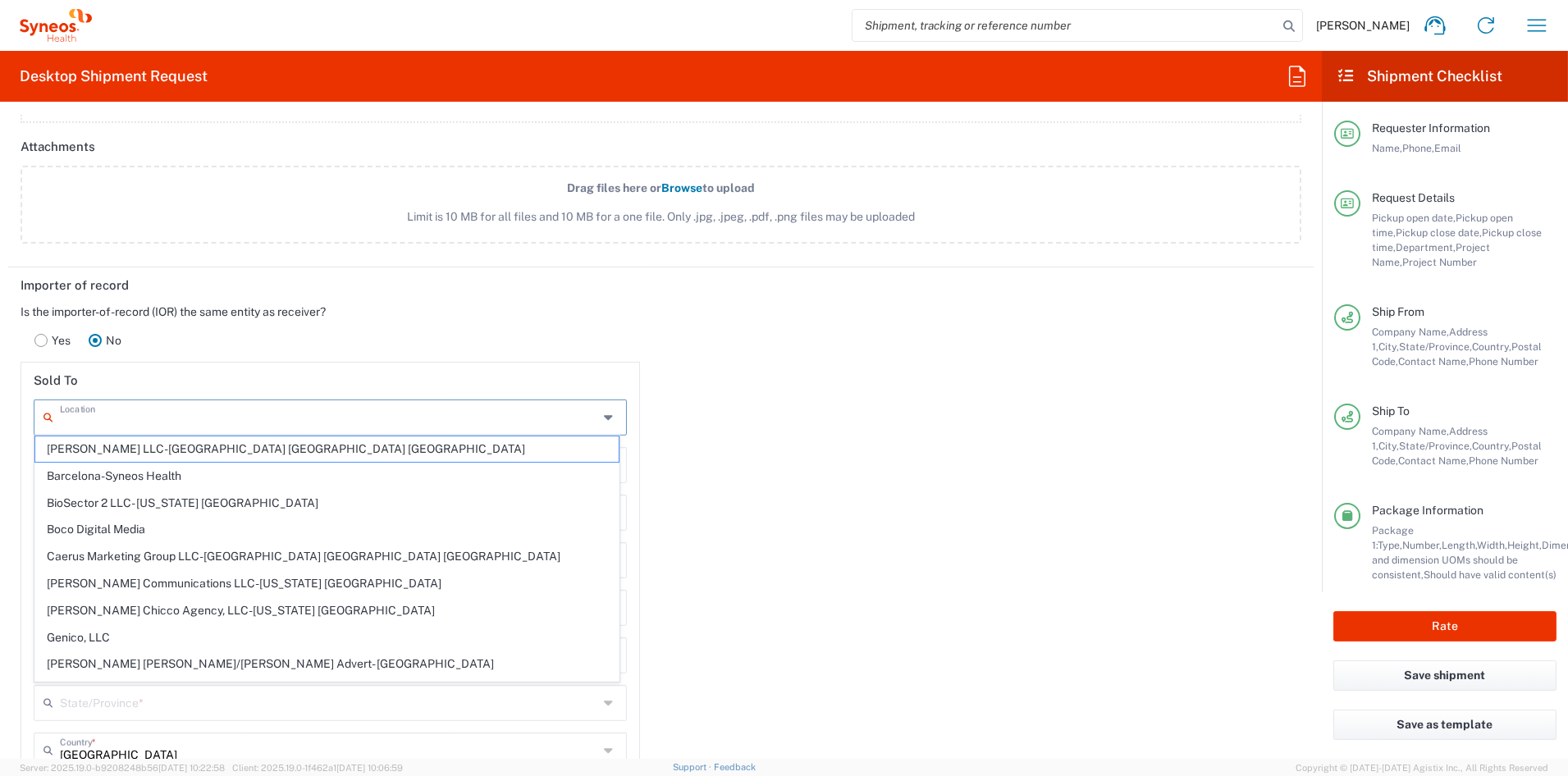
click at [138, 417] on input "text" at bounding box center [329, 416] width 538 height 29
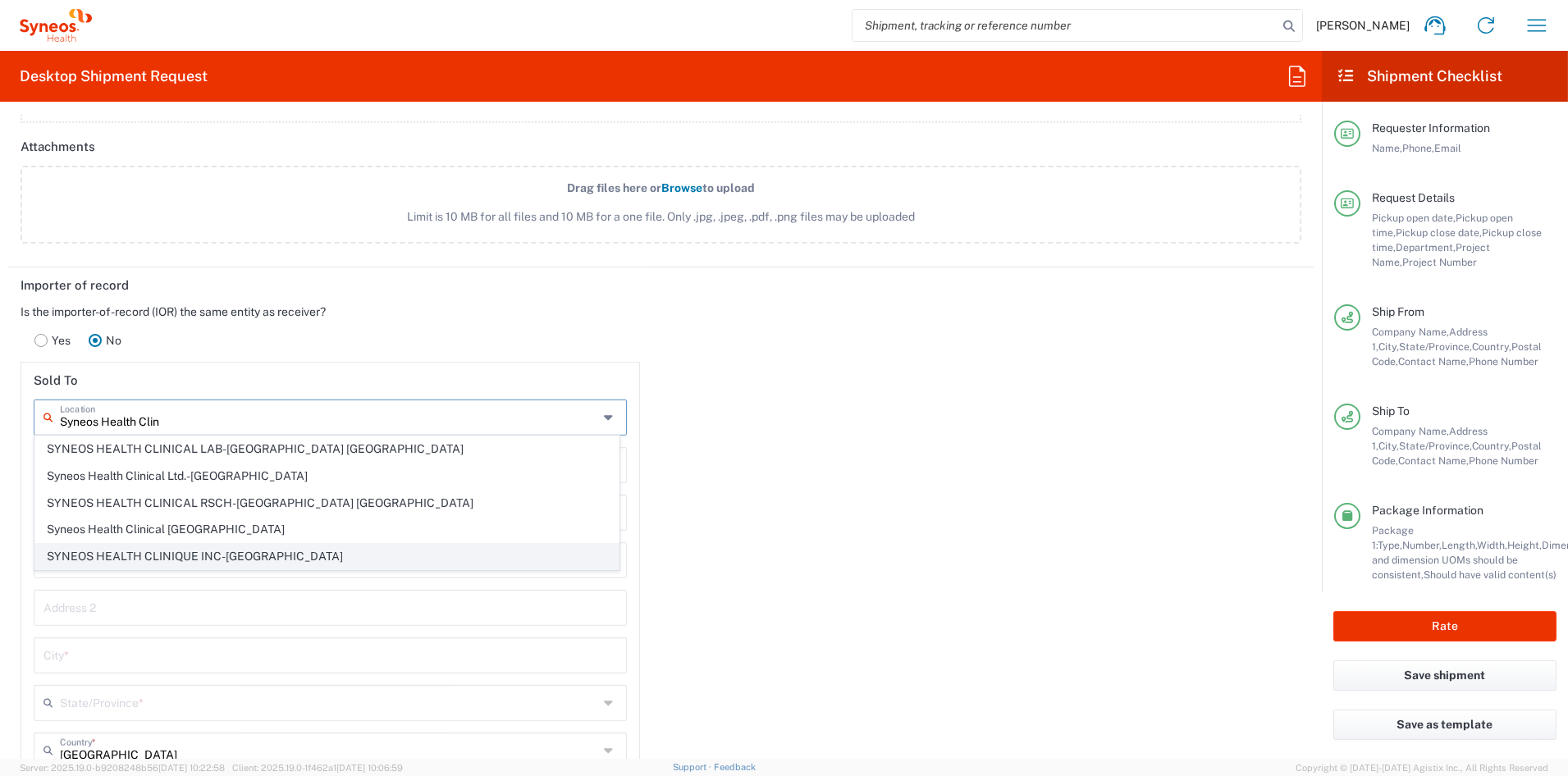
click at [207, 559] on span "SYNEOS HEALTH CLINIQUE INC-[GEOGRAPHIC_DATA]" at bounding box center [327, 557] width 584 height 25
type input "SYNEOS HEALTH CLINIQUE INC-[GEOGRAPHIC_DATA]"
type input "Syneos Health Clinique Inc."
type input "[STREET_ADDRESS]"
type input "[GEOGRAPHIC_DATA]"
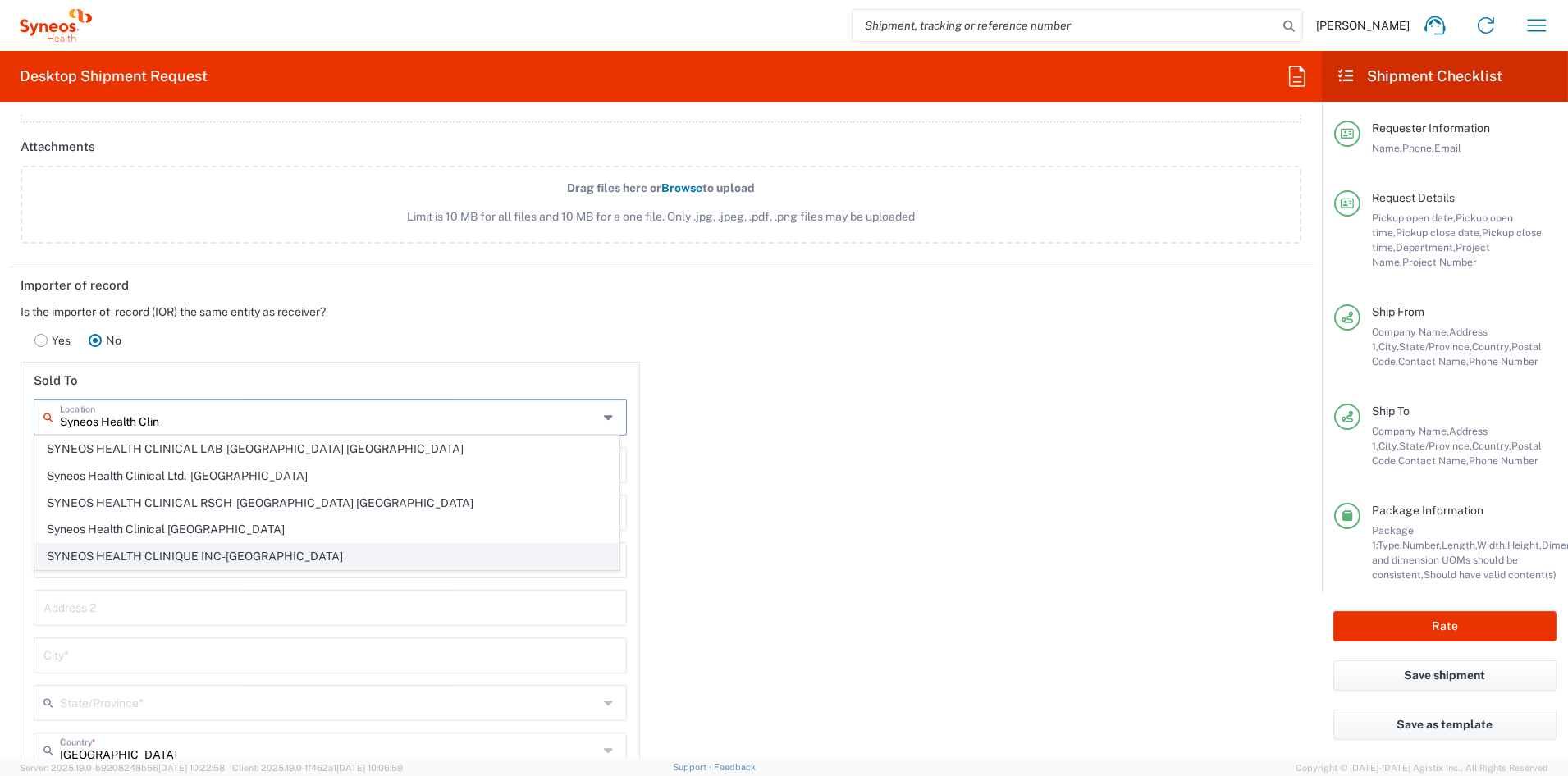
type input "[GEOGRAPHIC_DATA]"
type input "G1P 0A2"
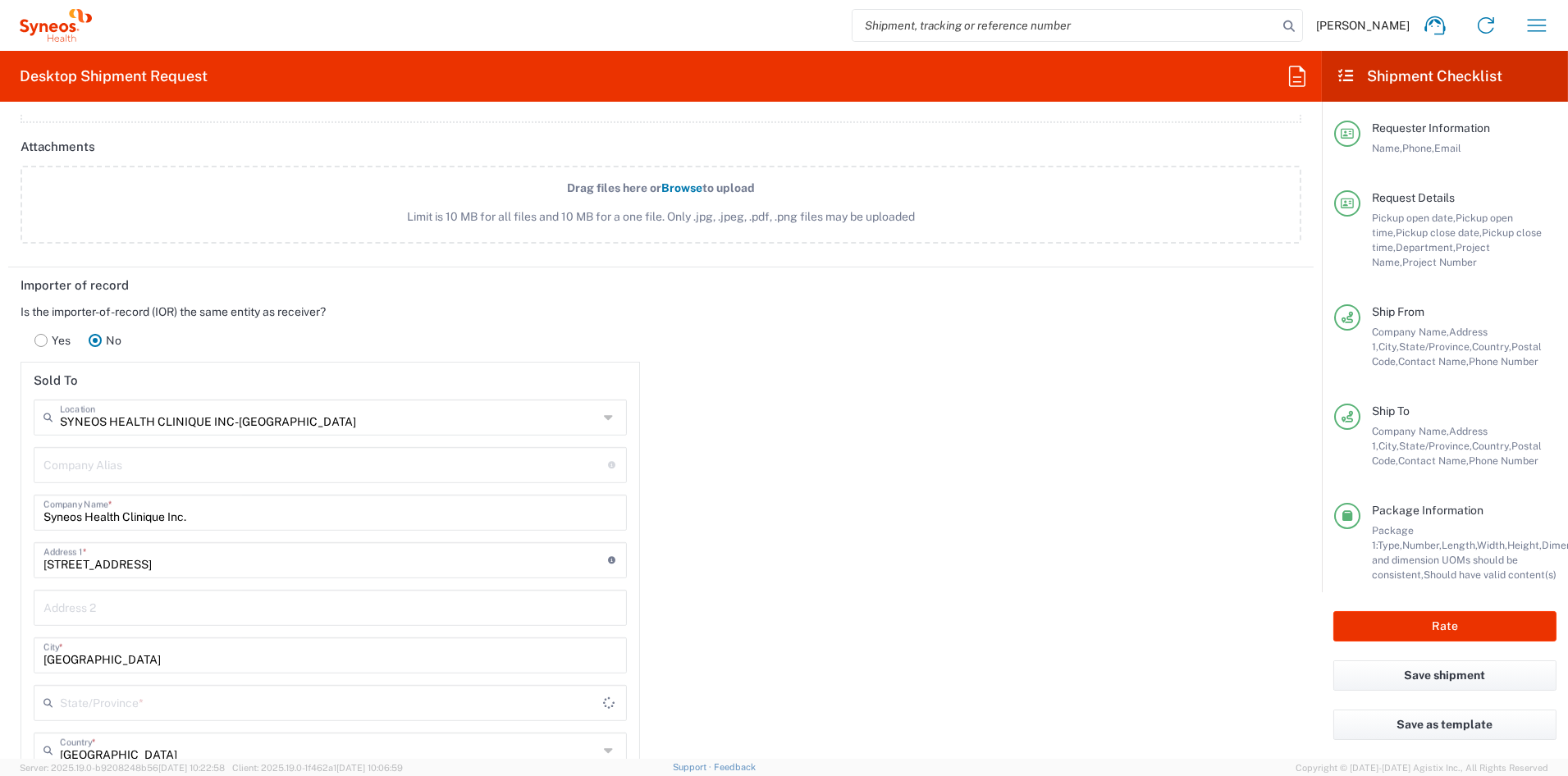
type input "[GEOGRAPHIC_DATA]"
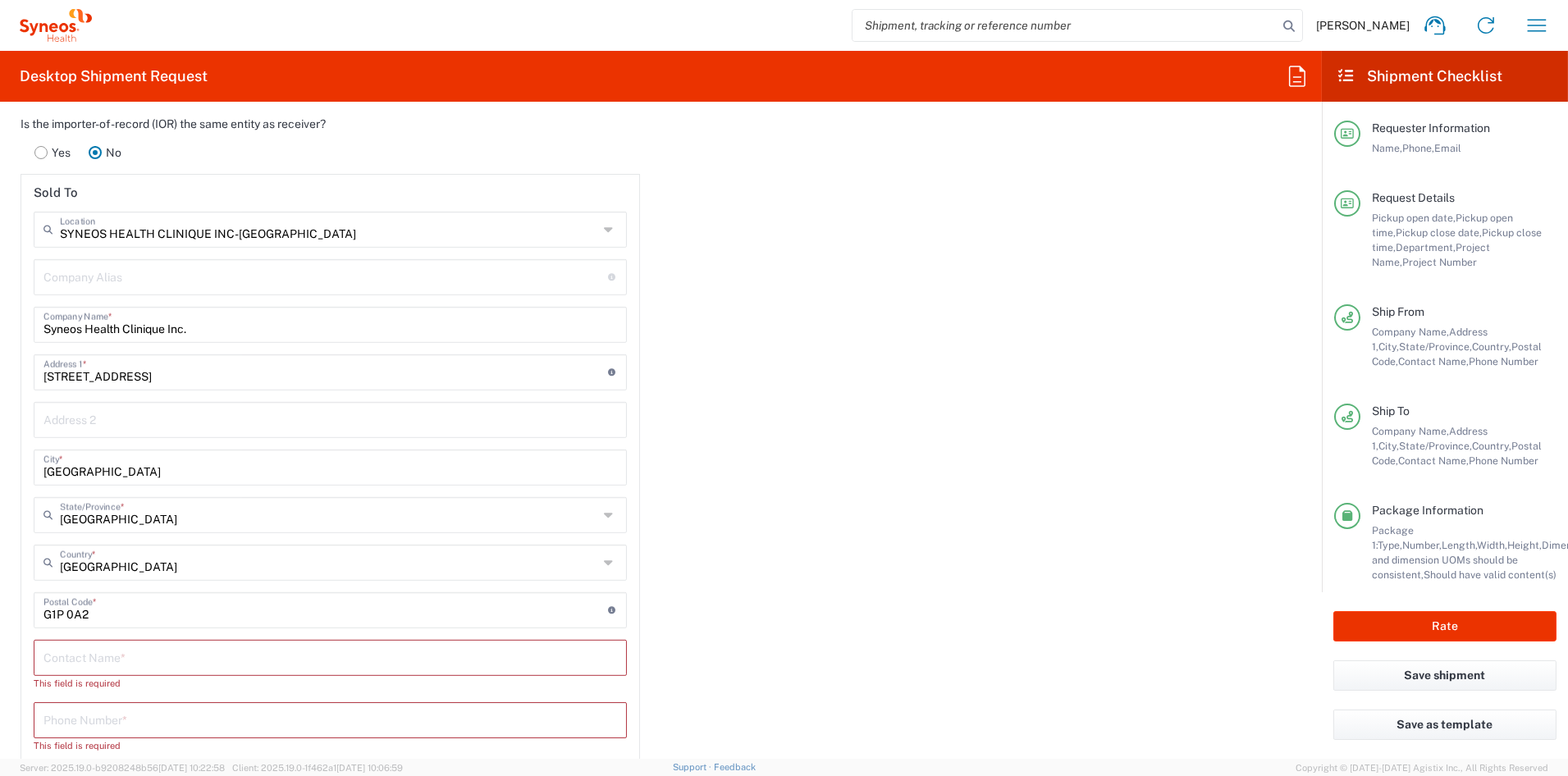
scroll to position [2230, 0]
click at [125, 646] on input "text" at bounding box center [330, 654] width 574 height 29
paste input "[PERSON_NAME]"
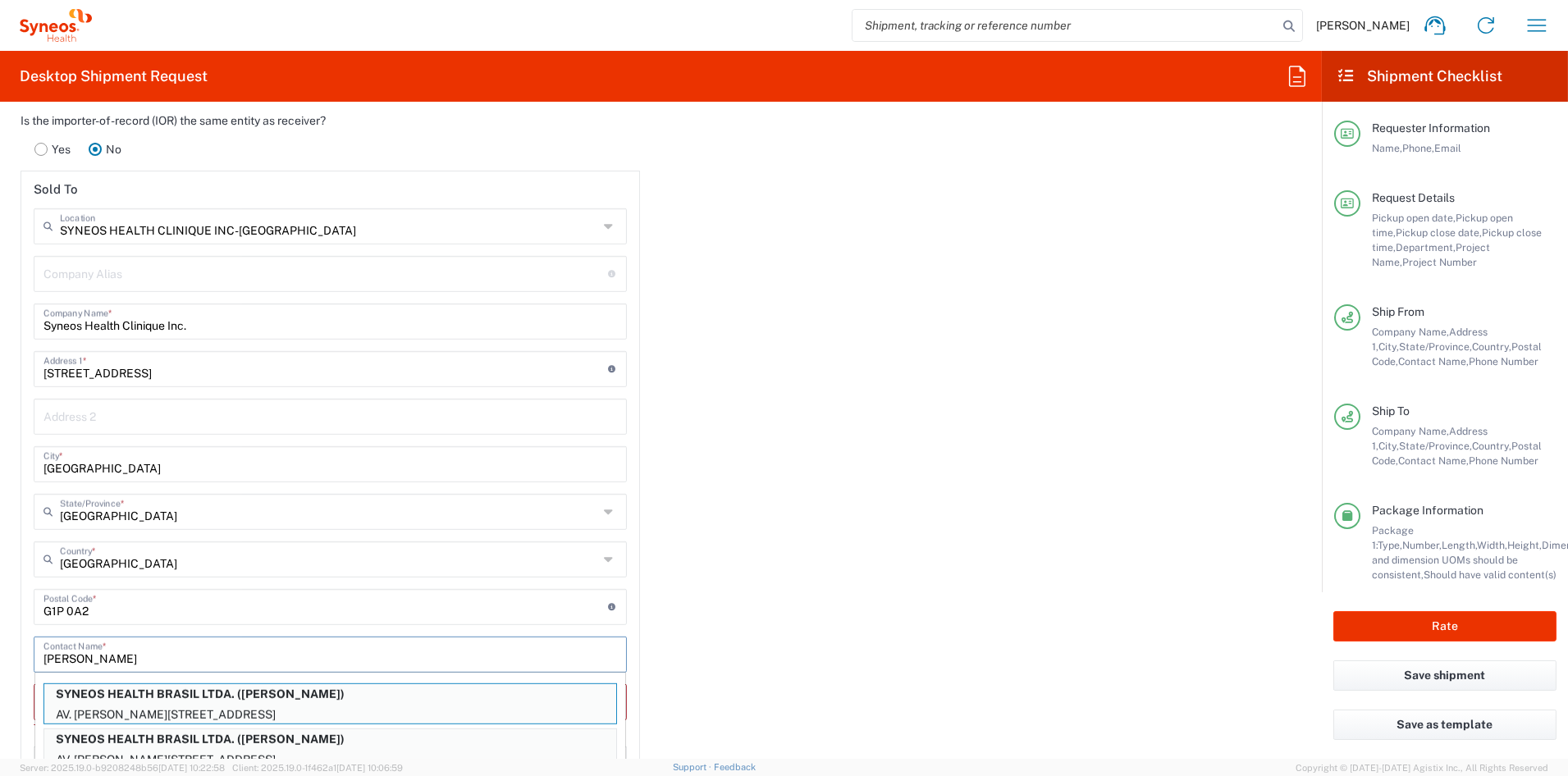
type input "[PERSON_NAME]"
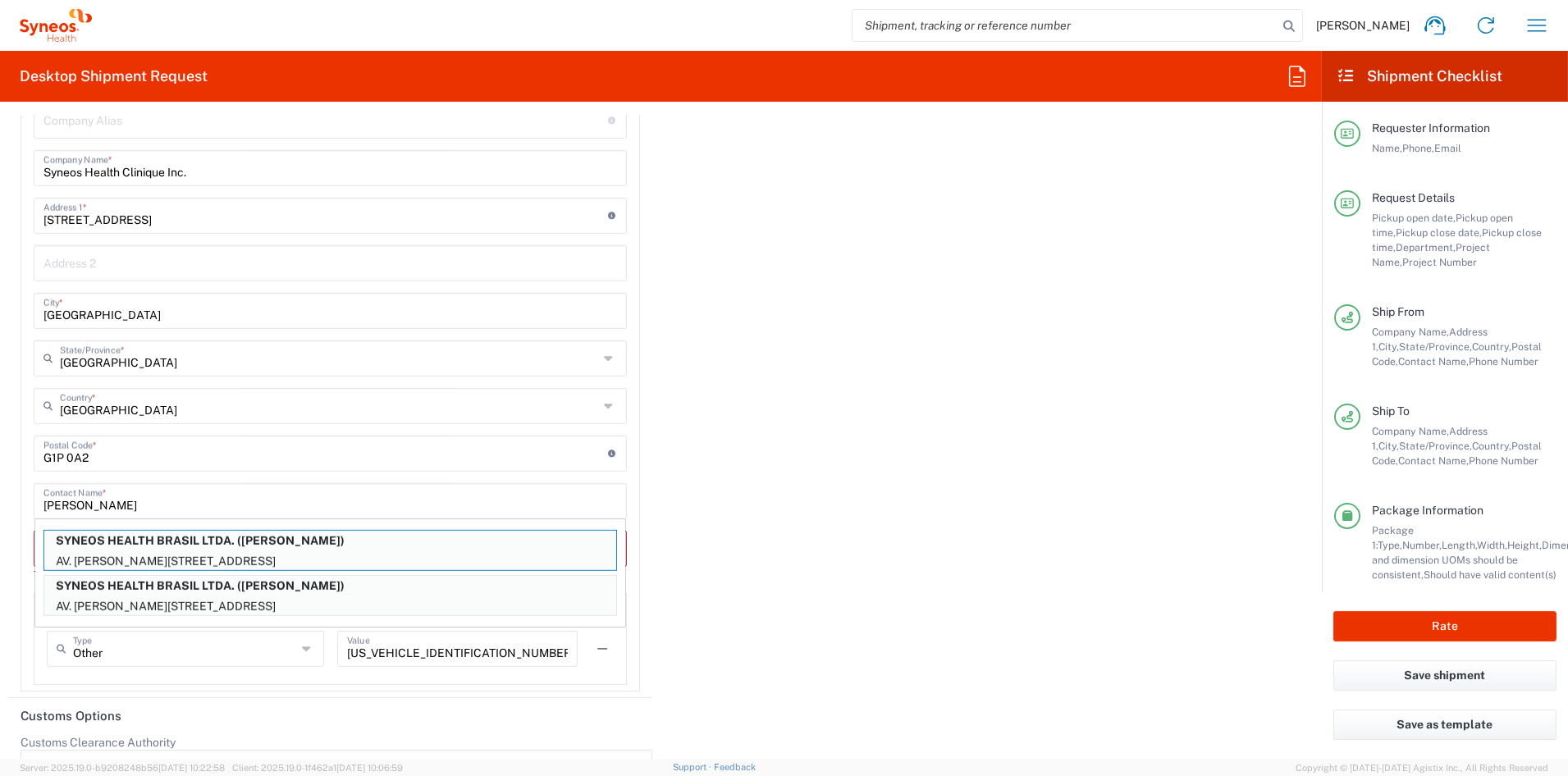
scroll to position [2384, 0]
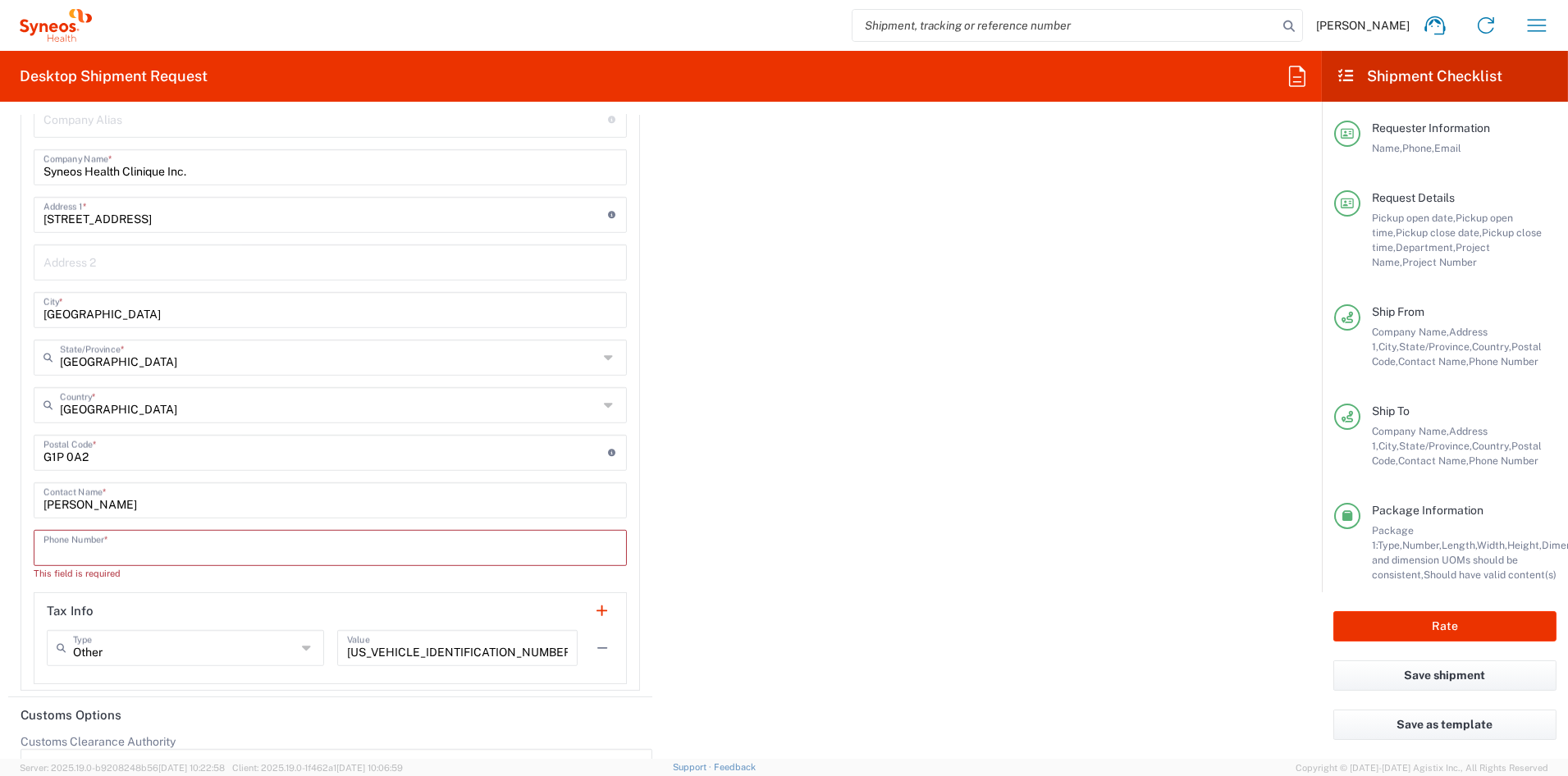
paste input "[PHONE_NUMBER]"
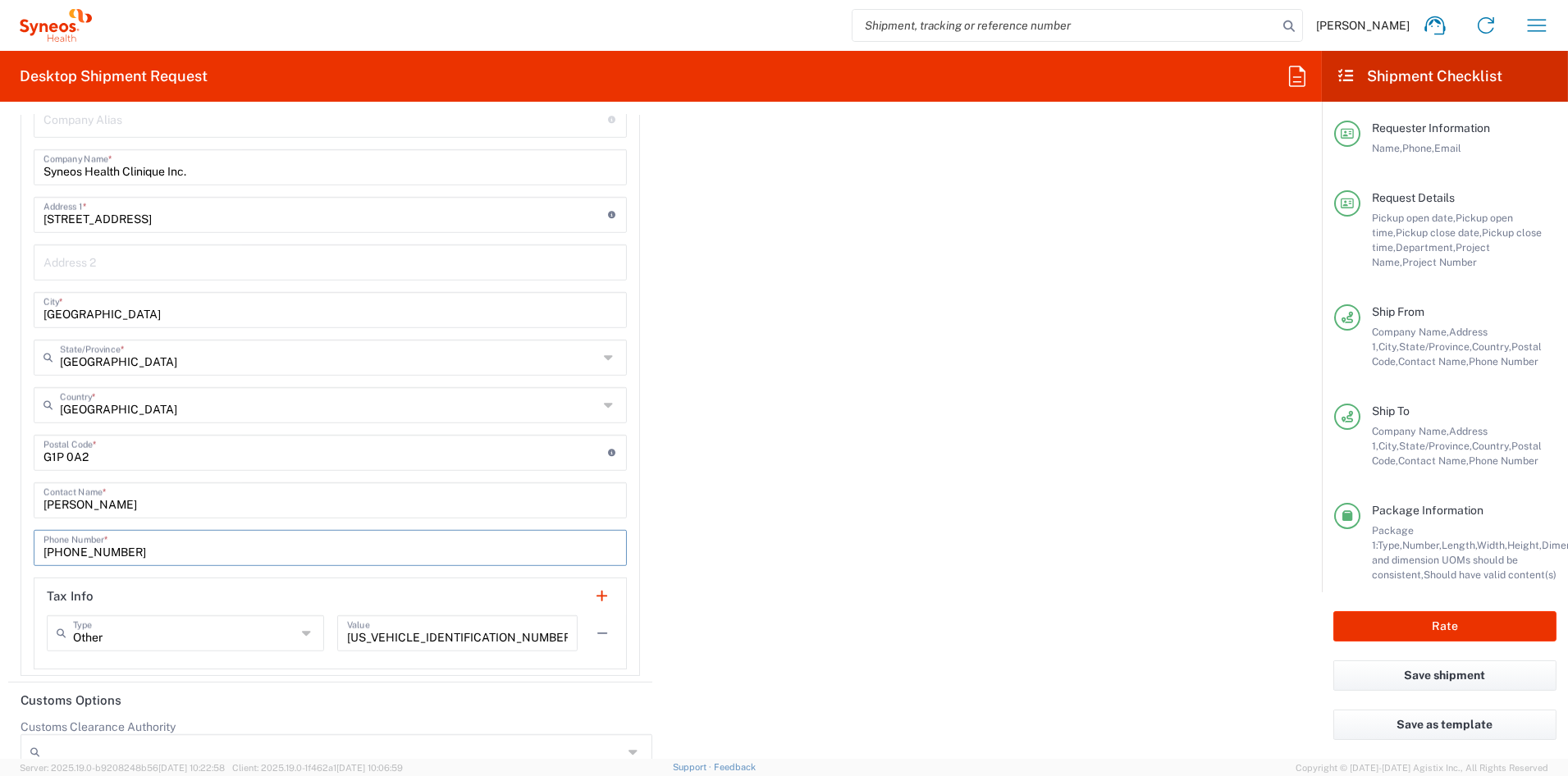
drag, startPoint x: 101, startPoint y: 547, endPoint x: 132, endPoint y: 552, distance: 31.4
click at [102, 547] on input "[PHONE_NUMBER]" at bounding box center [330, 547] width 574 height 29
drag, startPoint x: 75, startPoint y: 548, endPoint x: 90, endPoint y: 549, distance: 15.0
click at [75, 548] on input "[PHONE_NUMBER]" at bounding box center [330, 547] width 574 height 29
click at [60, 548] on input "5 (1151160783" at bounding box center [330, 547] width 574 height 29
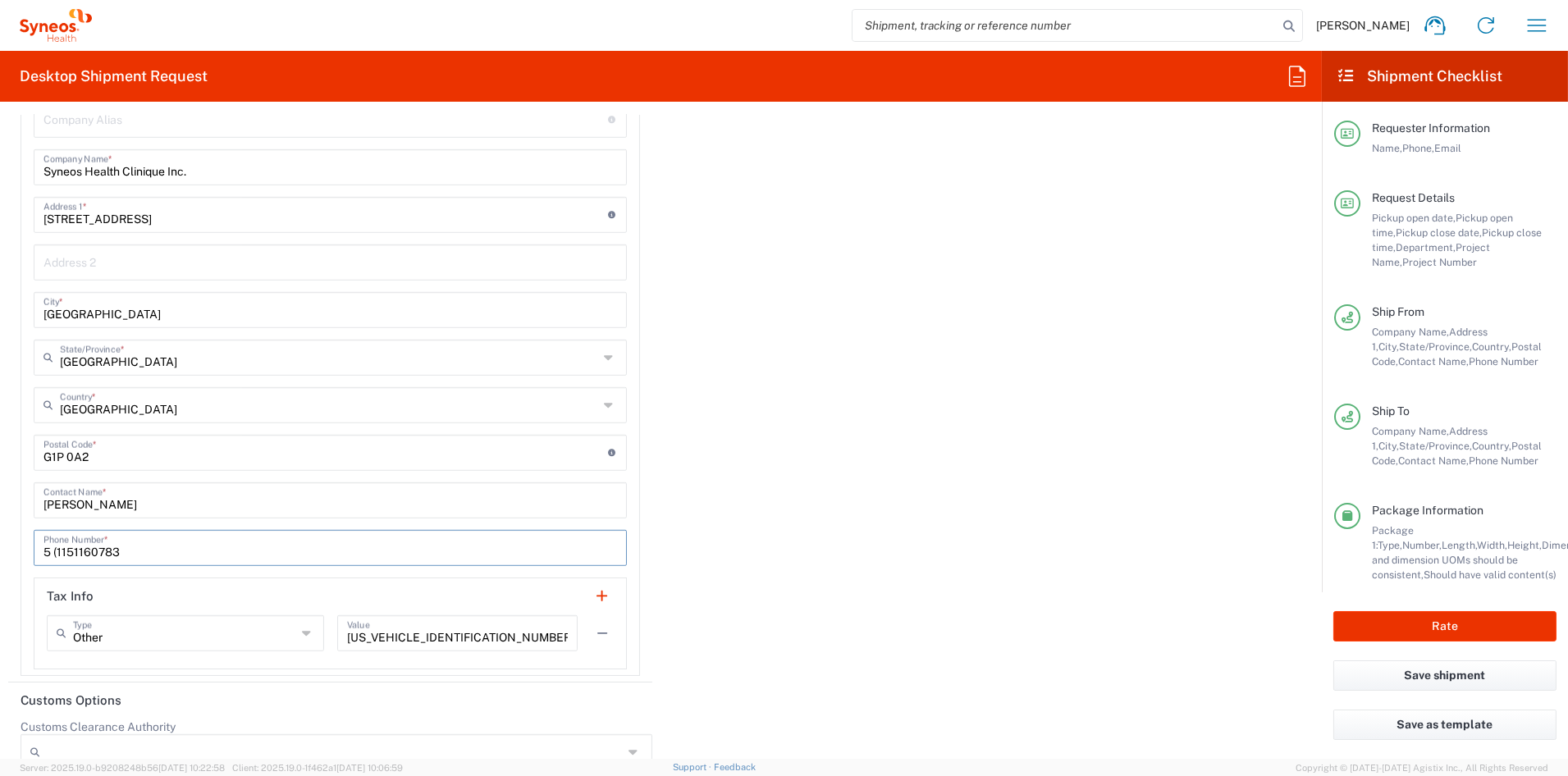
click at [58, 549] on input "5 (1151160783" at bounding box center [330, 547] width 574 height 29
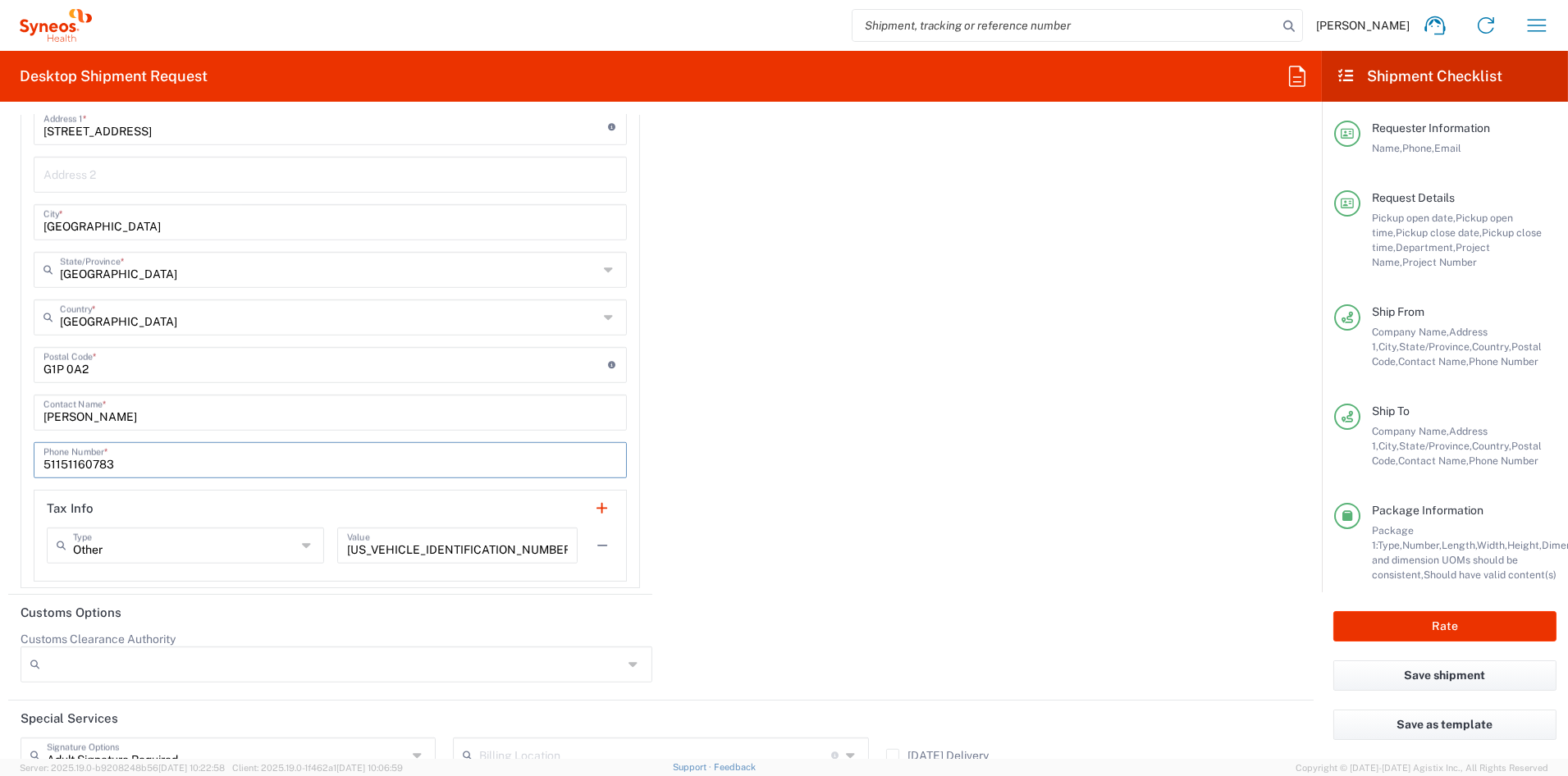
scroll to position [2482, 0]
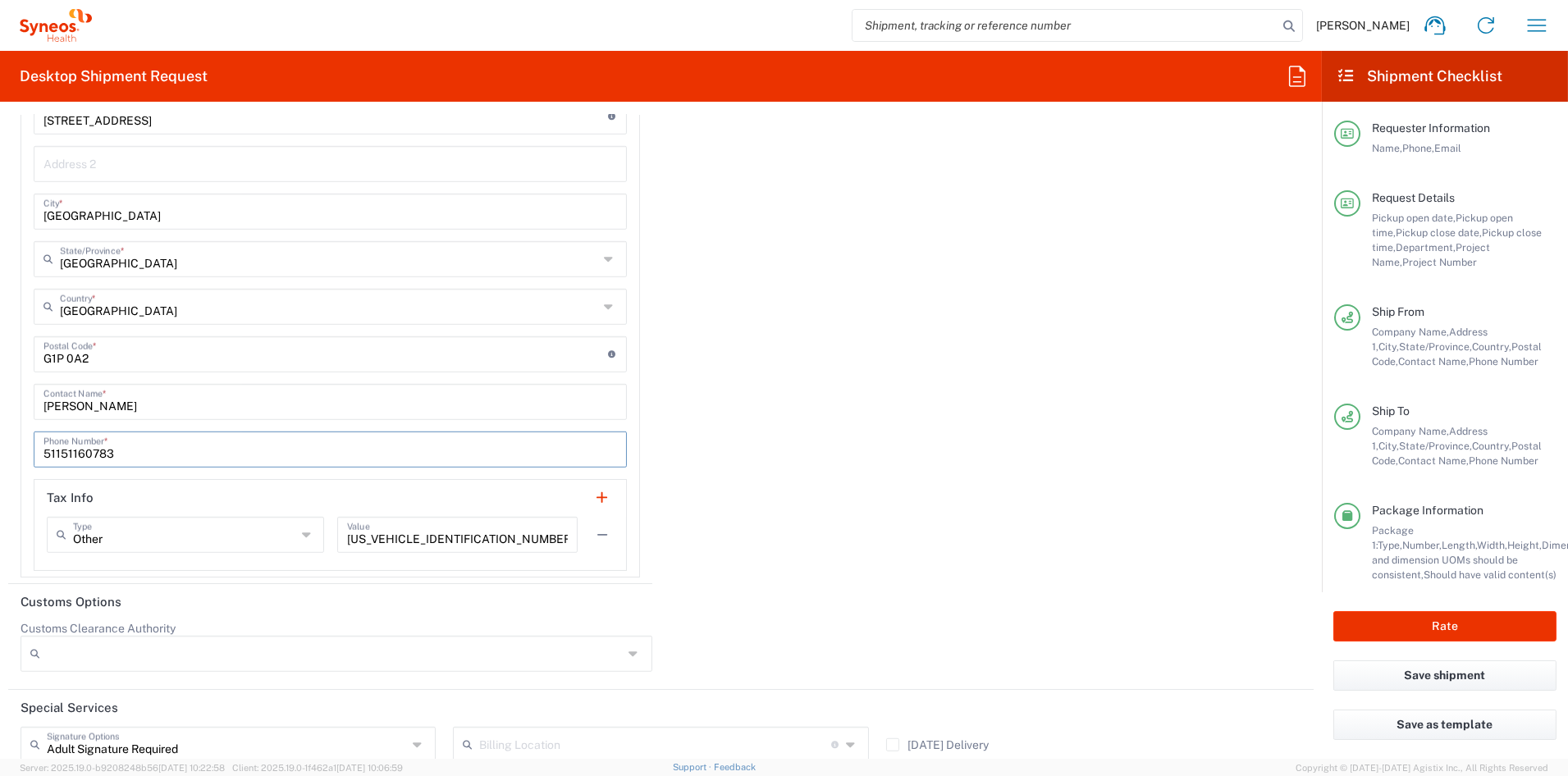
type input "51151160783"
drag, startPoint x: 483, startPoint y: 533, endPoint x: 270, endPoint y: 514, distance: 213.8
click at [271, 517] on div "Other Type Other EIN EORI TIN VAT [US_VEHICLE_IDENTIFICATION_NUMBER] Value" at bounding box center [330, 540] width 567 height 48
paste input "13845 9540 RT0001"
type input "13845 9540 RT0001"
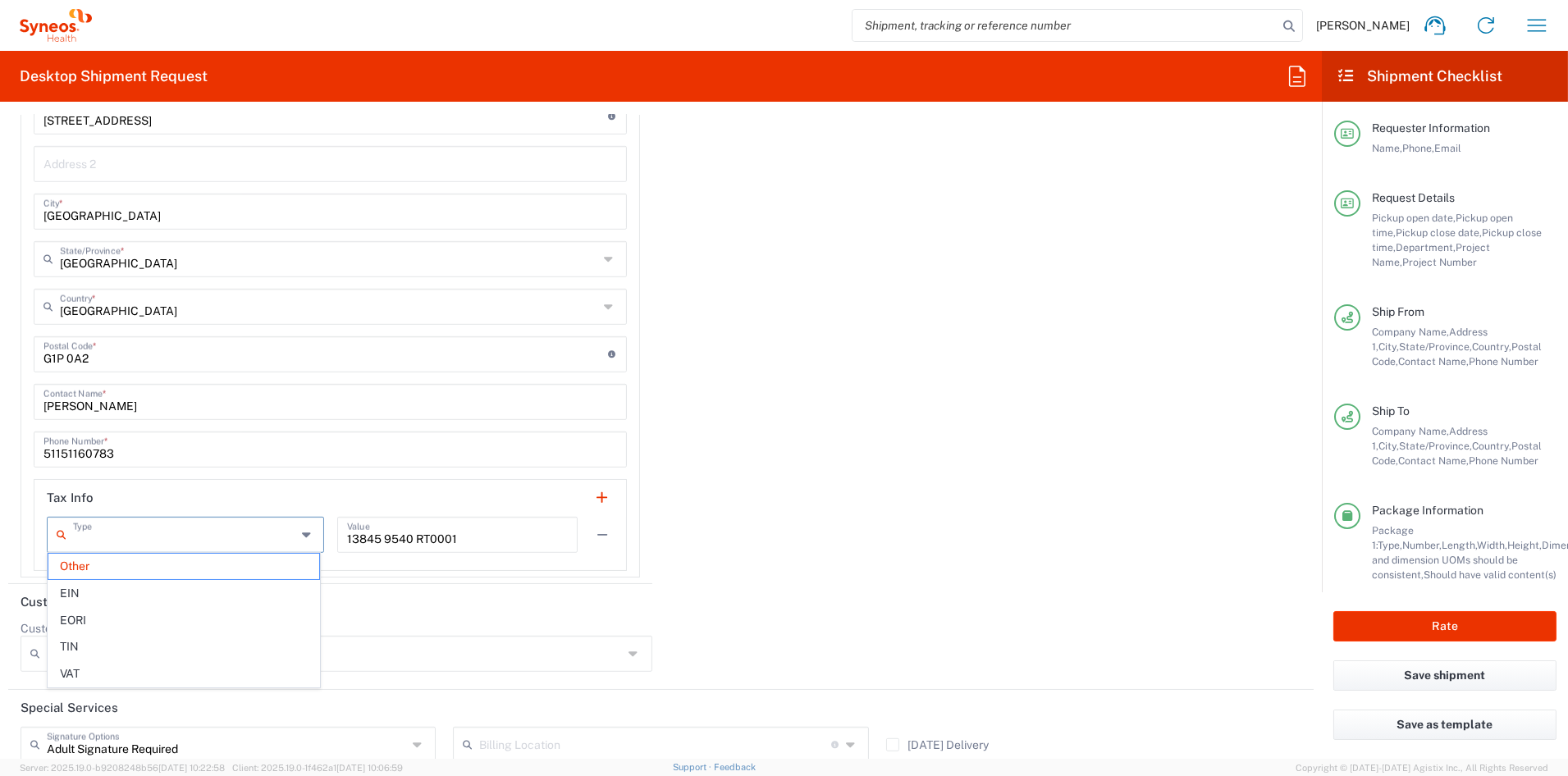
click at [143, 534] on input "text" at bounding box center [184, 534] width 223 height 29
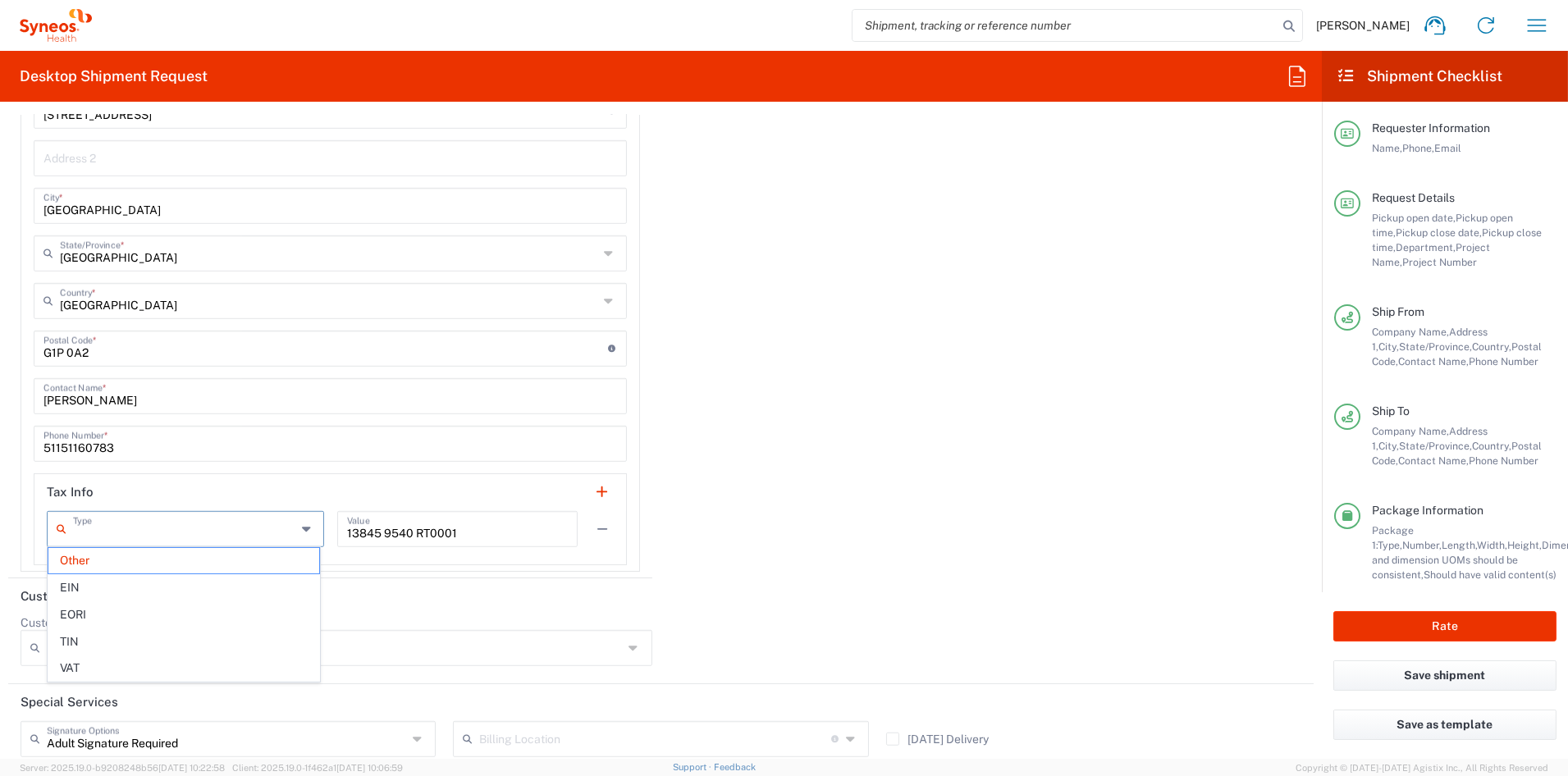
click at [101, 617] on span "EORI" at bounding box center [184, 615] width 270 height 25
type input "EORI"
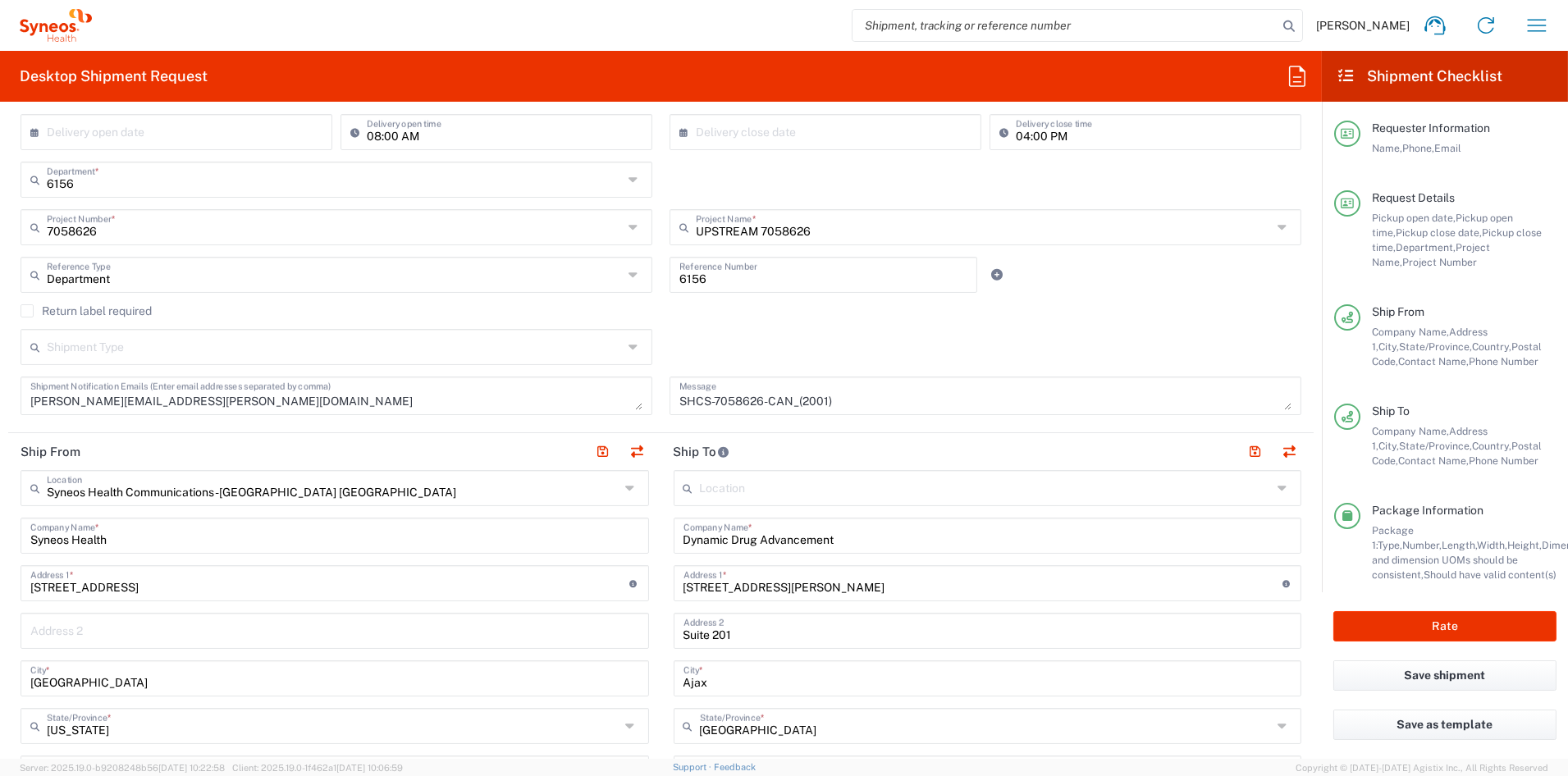
scroll to position [0, 0]
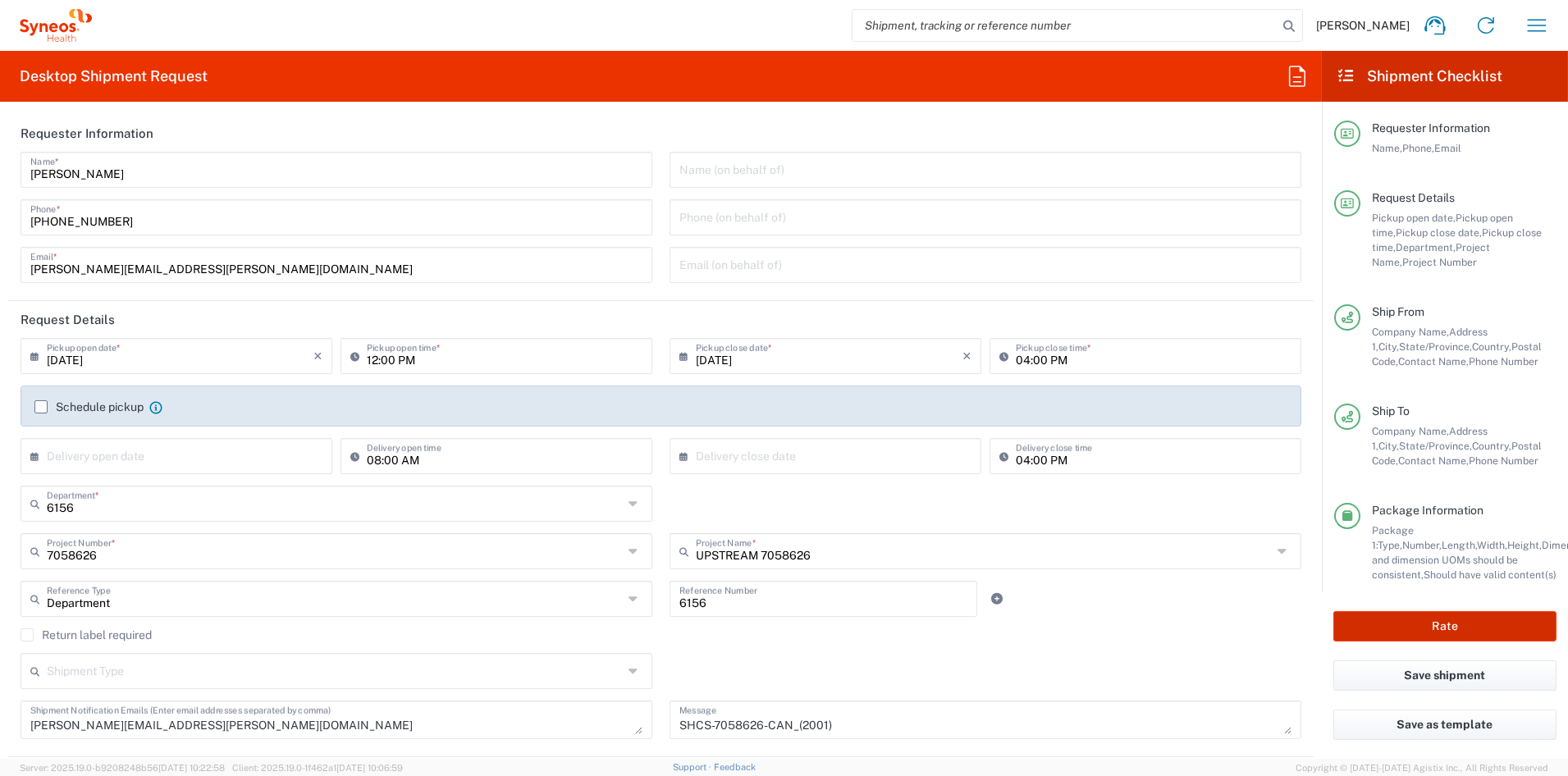
click at [1471, 626] on button "Rate" at bounding box center [1445, 627] width 223 height 30
type input "7058626"
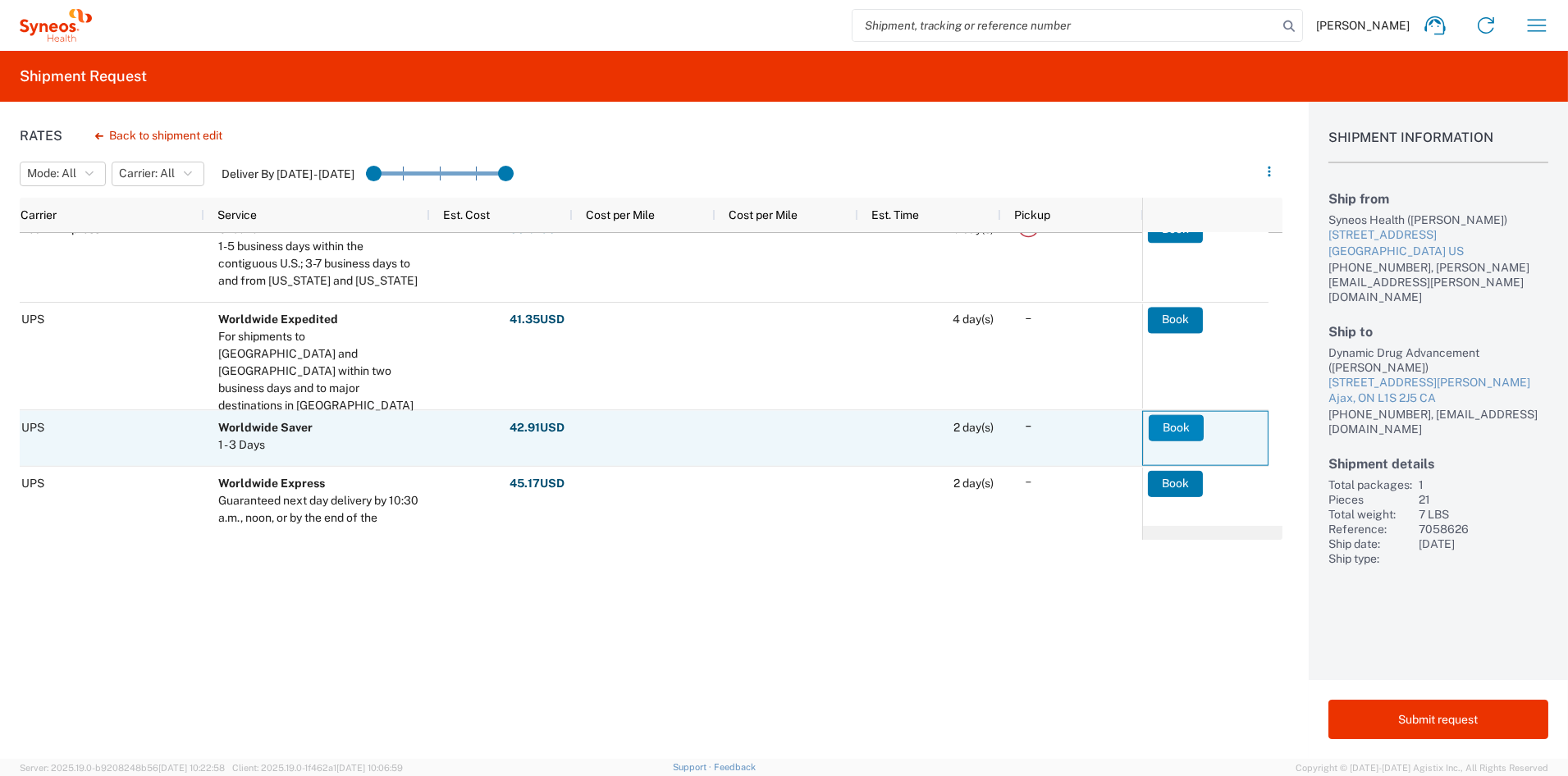
click at [1172, 429] on button "Book" at bounding box center [1176, 427] width 55 height 26
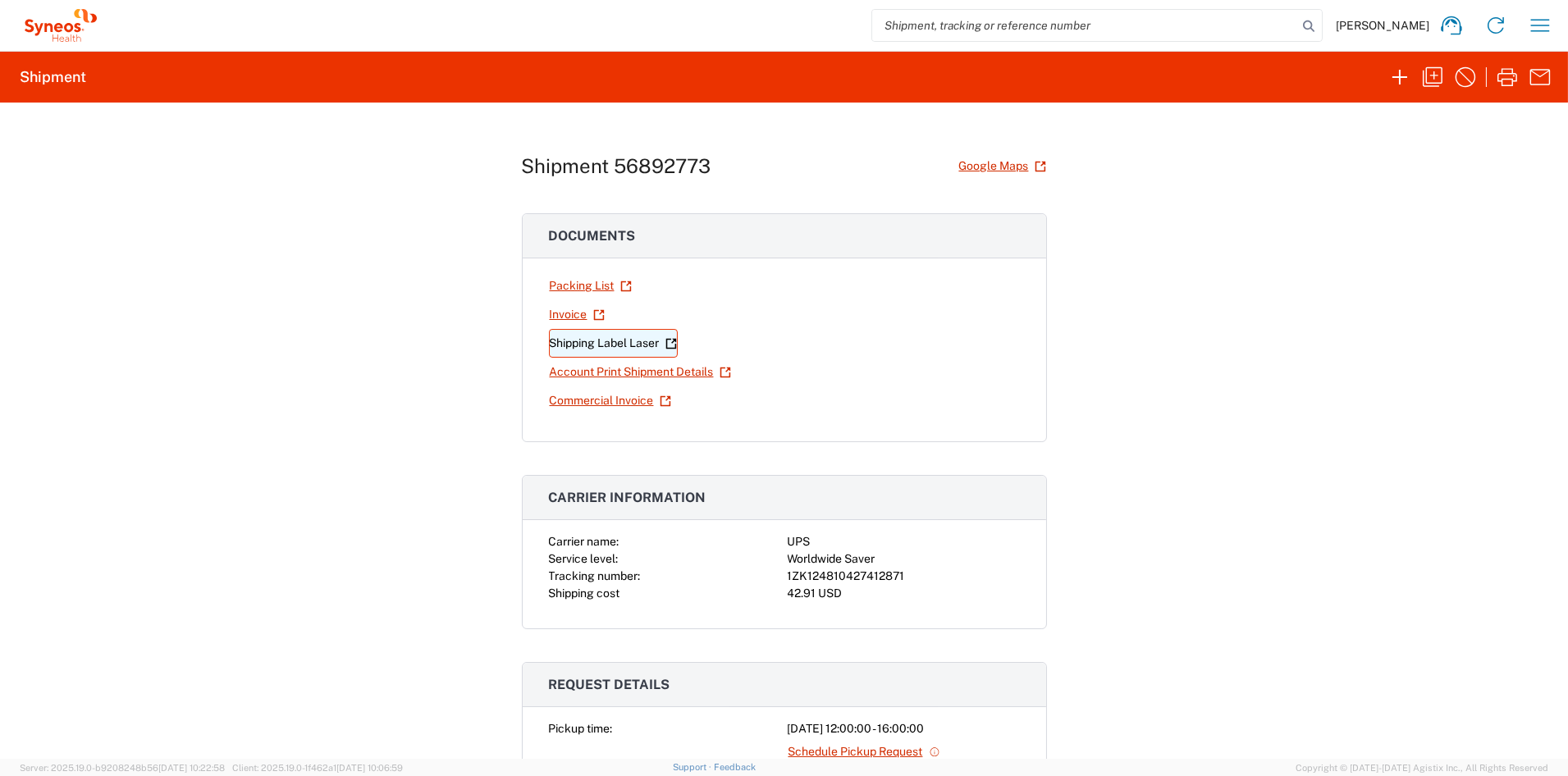
click at [620, 346] on link "Shipping Label Laser" at bounding box center [613, 343] width 129 height 29
